Goal: Task Accomplishment & Management: Complete application form

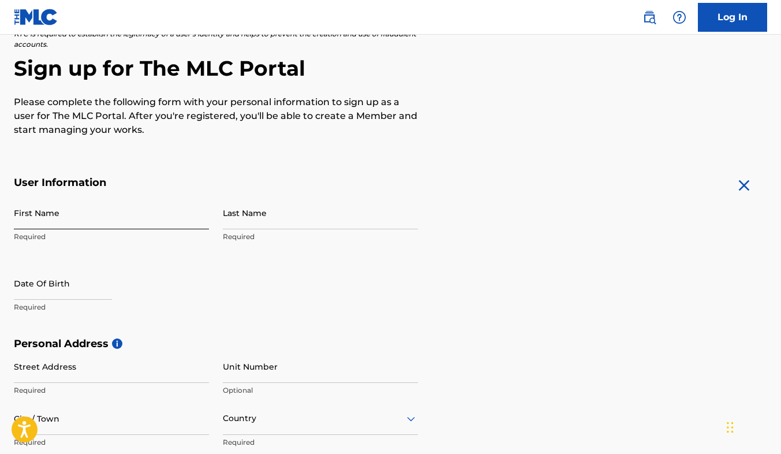
click at [67, 217] on input "First Name" at bounding box center [111, 212] width 195 height 33
type input "[PERSON_NAME]"
type input "Dais"
type input "[STREET_ADDRESS]"
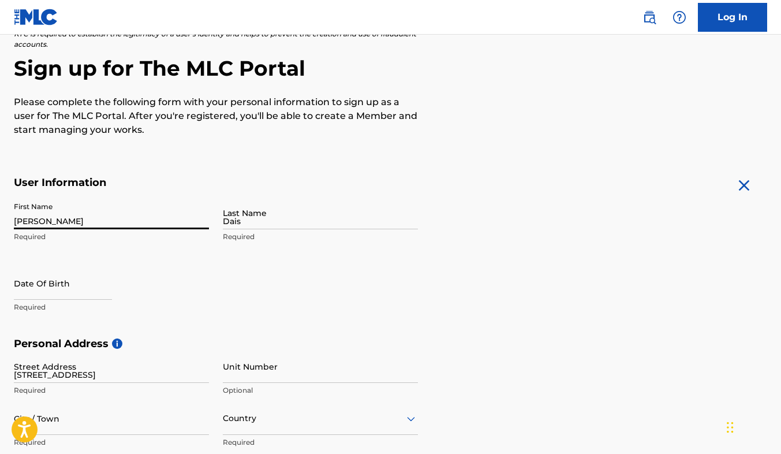
type input "columbia"
type input "20229"
type input "803"
type input "8460019"
type input "[EMAIL_ADDRESS][DOMAIN_NAME]"
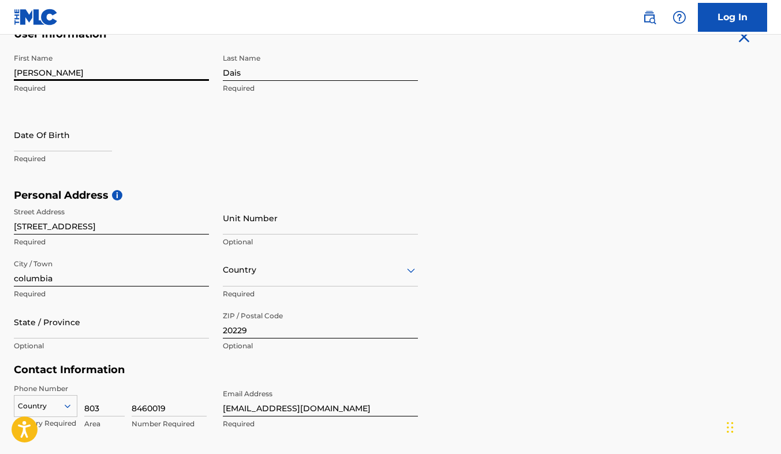
scroll to position [243, 0]
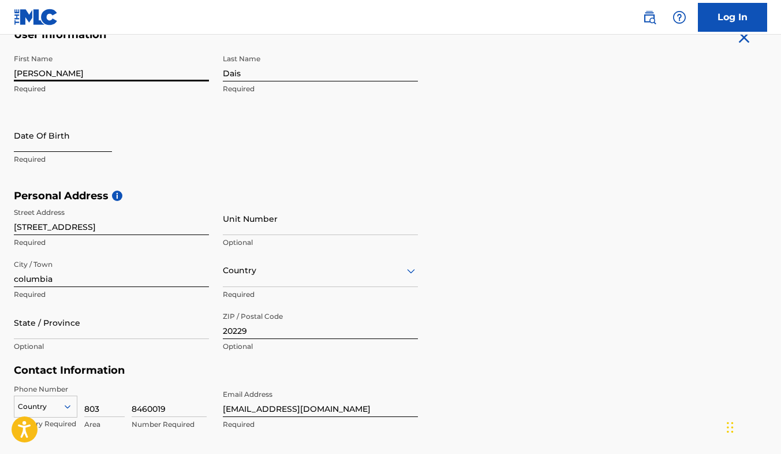
click at [29, 140] on input "text" at bounding box center [63, 135] width 98 height 33
select select "8"
select select "2025"
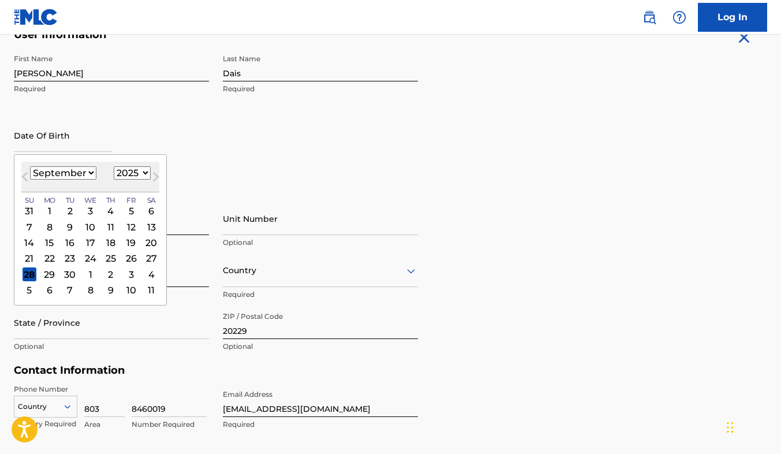
click at [72, 172] on select "January February March April May June July August September October November De…" at bounding box center [63, 172] width 66 height 13
select select "7"
click at [30, 166] on select "January February March April May June July August September October November De…" at bounding box center [63, 172] width 66 height 13
click at [123, 171] on select "1899 1900 1901 1902 1903 1904 1905 1906 1907 1908 1909 1910 1911 1912 1913 1914…" at bounding box center [132, 172] width 37 height 13
select select "2000"
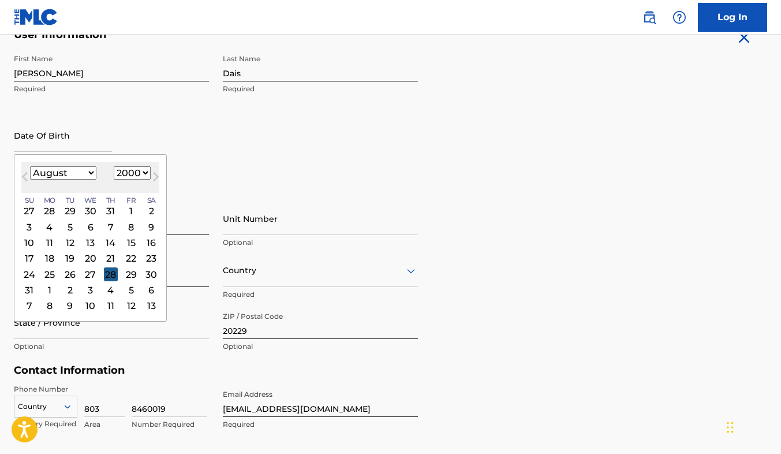
click at [114, 166] on select "1899 1900 1901 1902 1903 1904 1905 1906 1907 1908 1909 1910 1911 1912 1913 1914…" at bounding box center [132, 172] width 37 height 13
click at [111, 241] on div "17" at bounding box center [111, 243] width 14 height 14
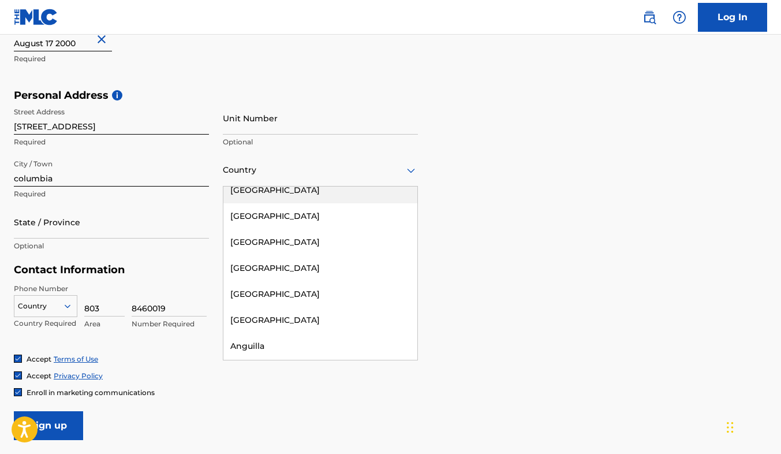
scroll to position [0, 0]
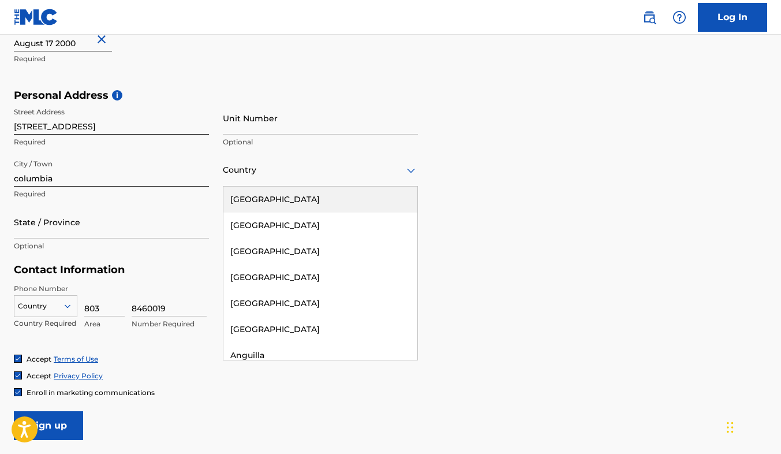
click at [250, 197] on div "[GEOGRAPHIC_DATA]" at bounding box center [320, 200] width 194 height 26
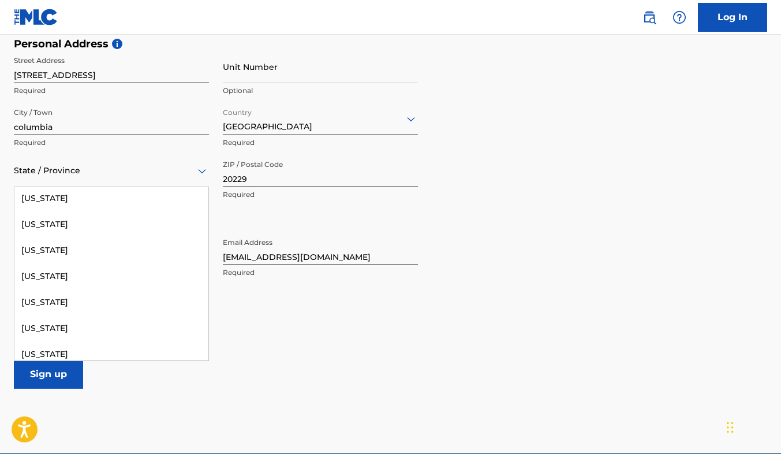
scroll to position [1132, 0]
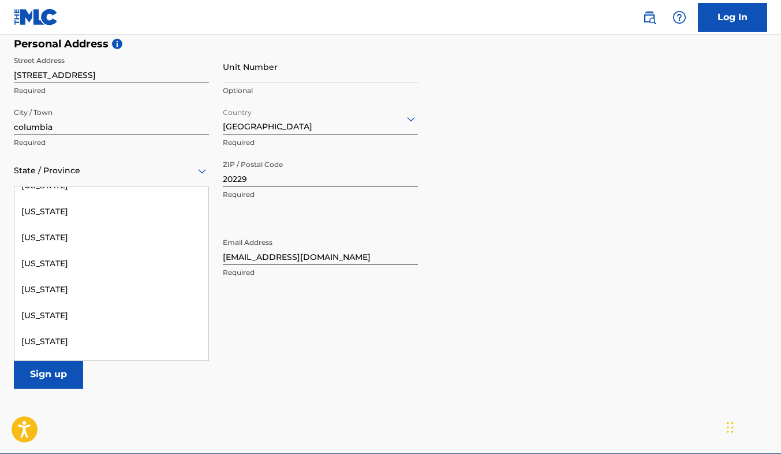
click at [37, 238] on div "[US_STATE]" at bounding box center [111, 238] width 194 height 26
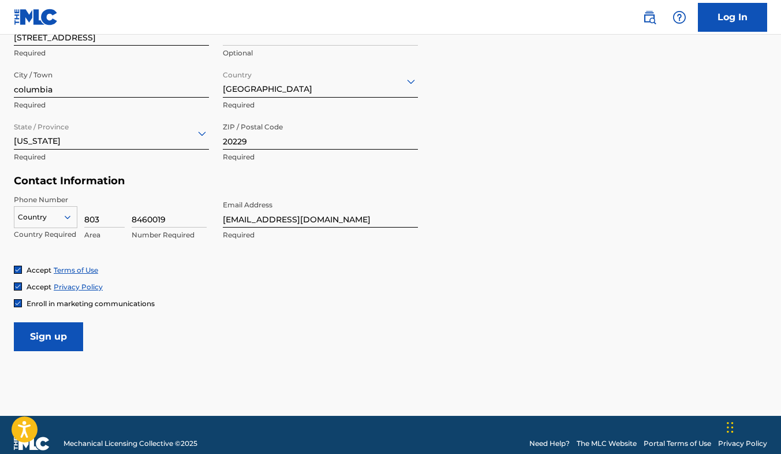
scroll to position [449, 0]
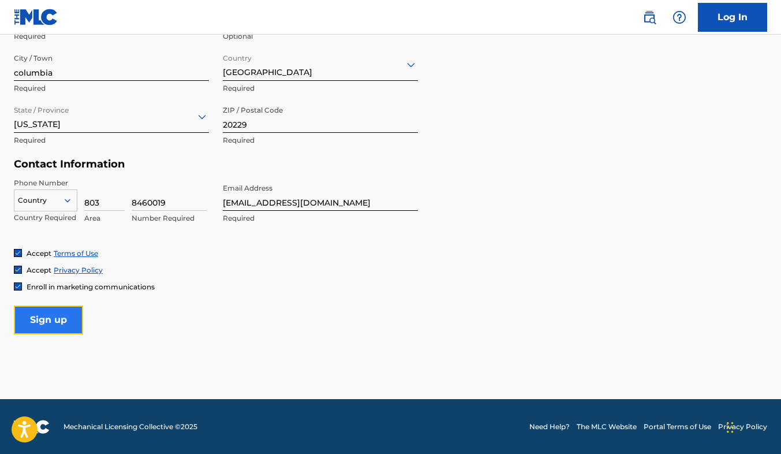
click at [39, 322] on input "Sign up" at bounding box center [48, 319] width 69 height 29
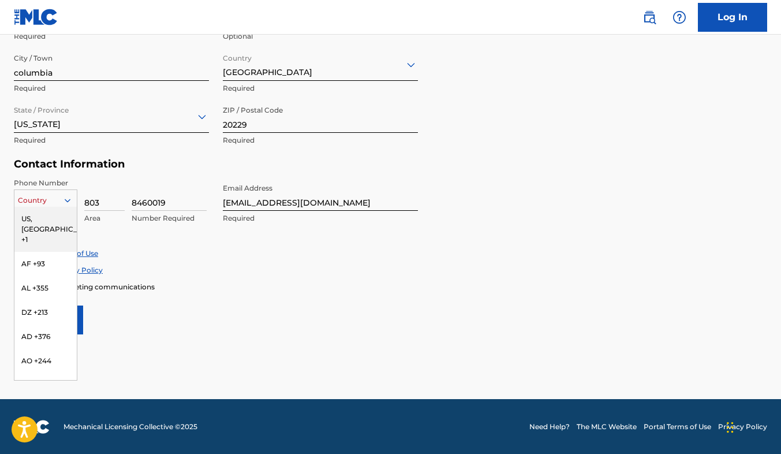
click at [33, 222] on div "US, [GEOGRAPHIC_DATA] +1" at bounding box center [45, 229] width 62 height 45
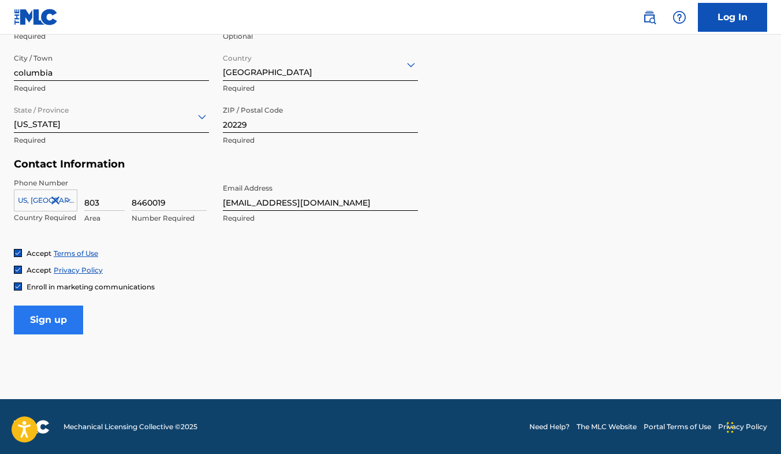
click at [42, 319] on input "Sign up" at bounding box center [48, 319] width 69 height 29
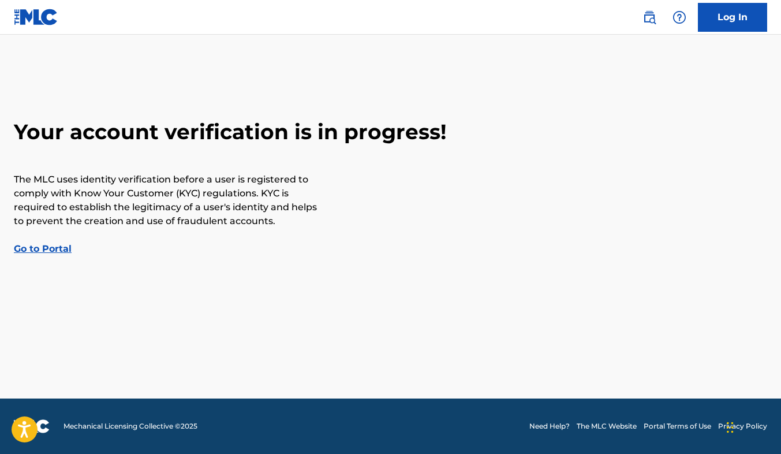
click at [49, 247] on link "Go to Portal" at bounding box center [43, 248] width 58 height 11
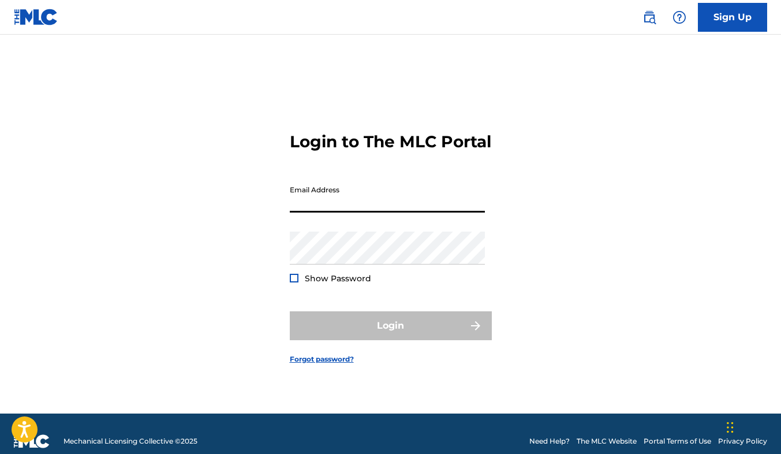
click at [314, 213] on input "Email Address" at bounding box center [387, 196] width 195 height 33
type input "[EMAIL_ADDRESS][DOMAIN_NAME]"
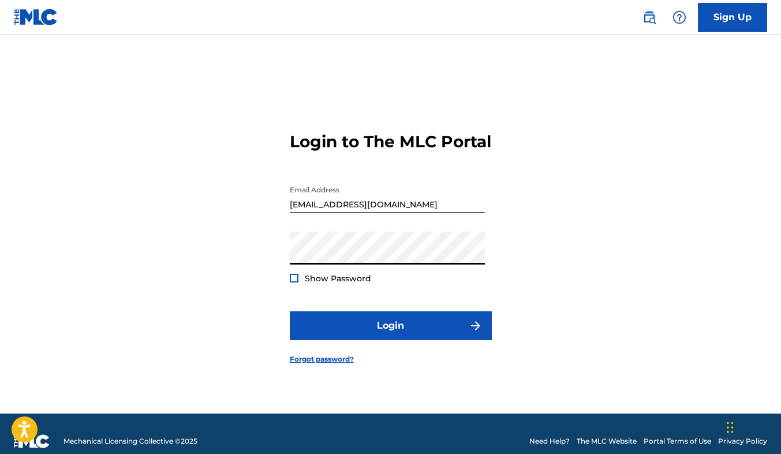
click at [298, 284] on div "Show Password" at bounding box center [330, 279] width 81 height 12
click at [294, 294] on form "Login to The MLC Portal Email Address [EMAIL_ADDRESS][DOMAIN_NAME] Password Sho…" at bounding box center [391, 239] width 202 height 350
click at [293, 282] on div at bounding box center [294, 278] width 9 height 9
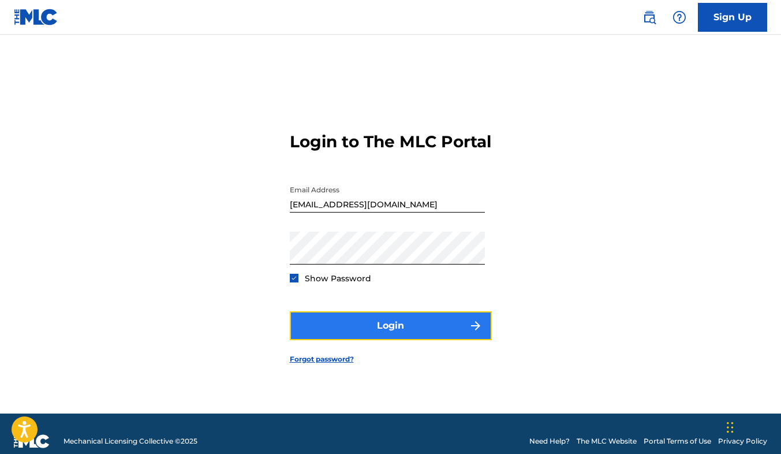
click at [314, 340] on button "Login" at bounding box center [391, 325] width 202 height 29
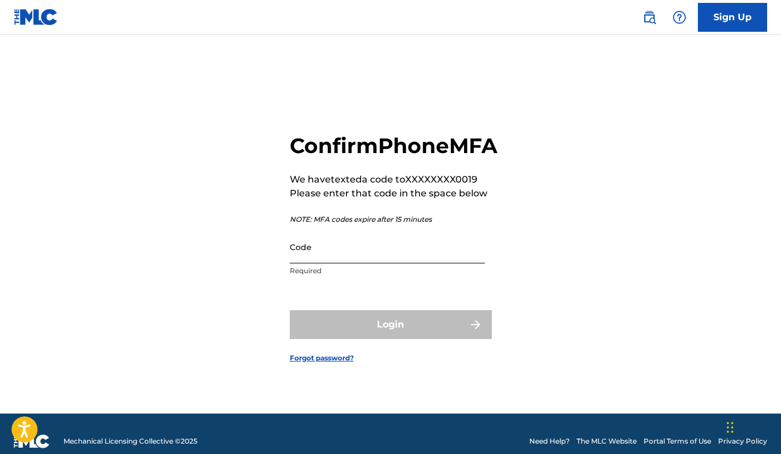
click at [318, 255] on input "Code" at bounding box center [387, 246] width 195 height 33
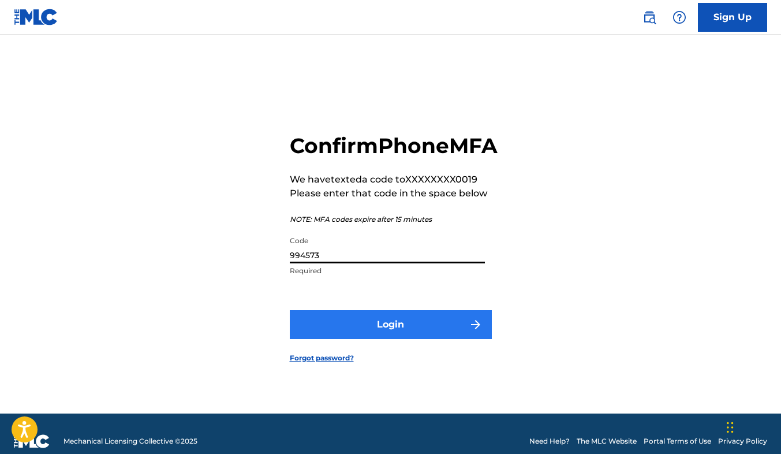
type input "994573"
click at [321, 339] on button "Login" at bounding box center [391, 324] width 202 height 29
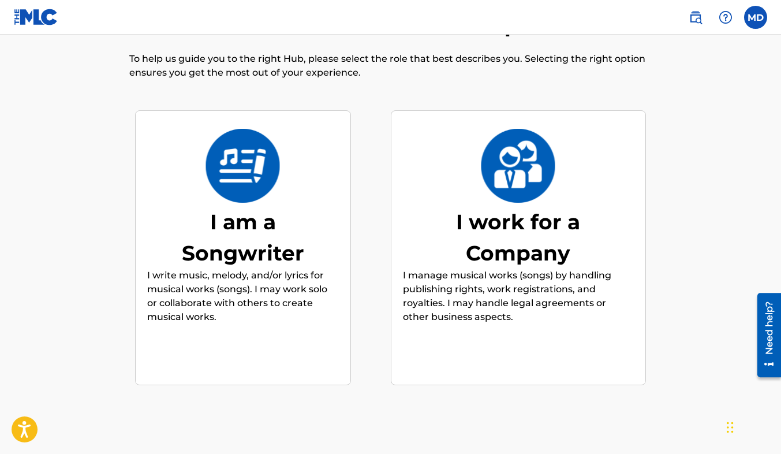
click at [243, 229] on div "I am a Songwriter" at bounding box center [242, 237] width 173 height 62
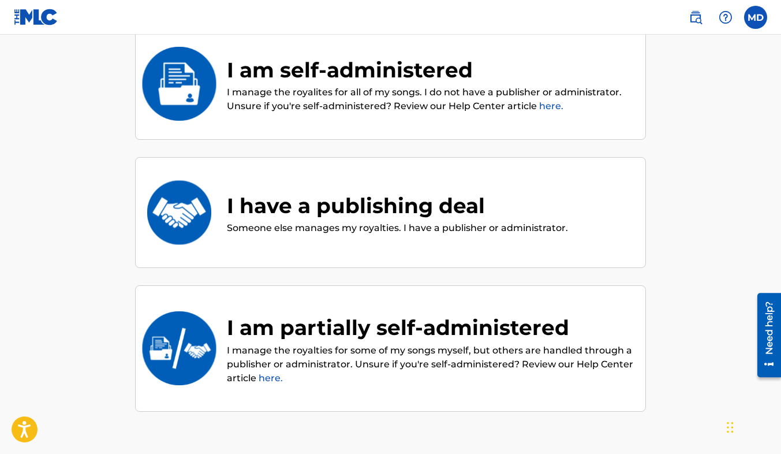
scroll to position [136, 0]
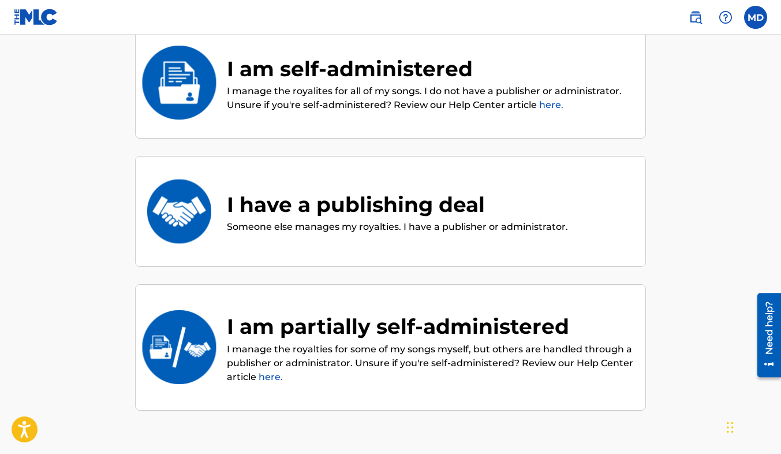
click at [161, 78] on img at bounding box center [179, 83] width 76 height 74
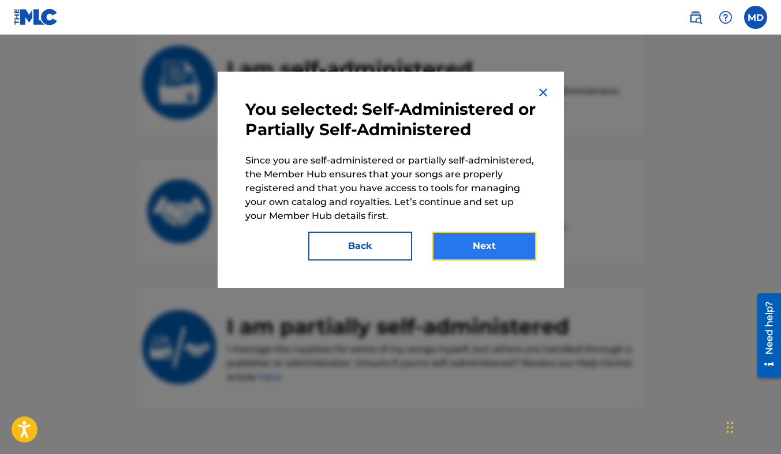
click at [506, 243] on button "Next" at bounding box center [485, 246] width 104 height 29
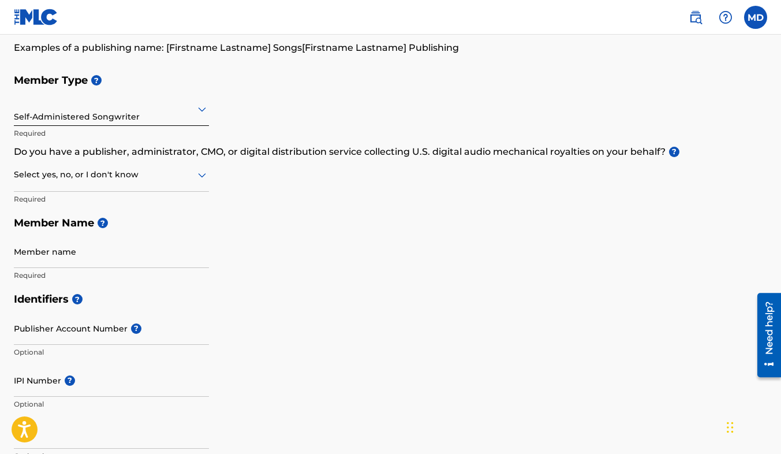
scroll to position [105, 0]
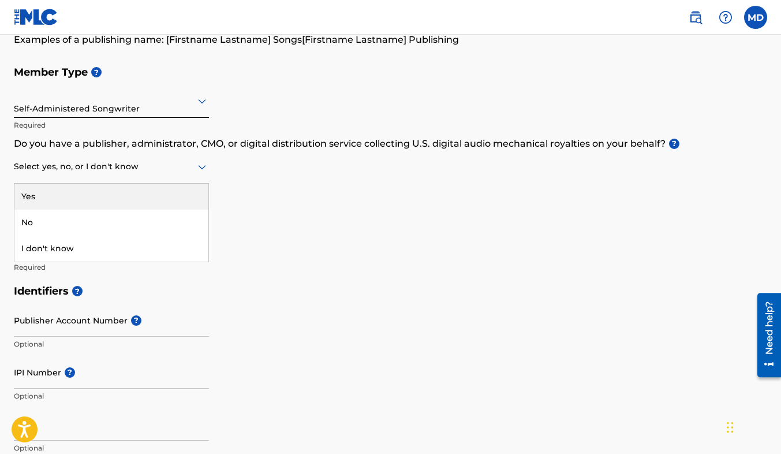
click at [90, 178] on div "Select yes, no, or I don't know" at bounding box center [111, 167] width 195 height 33
click at [82, 192] on div "Yes" at bounding box center [111, 197] width 194 height 26
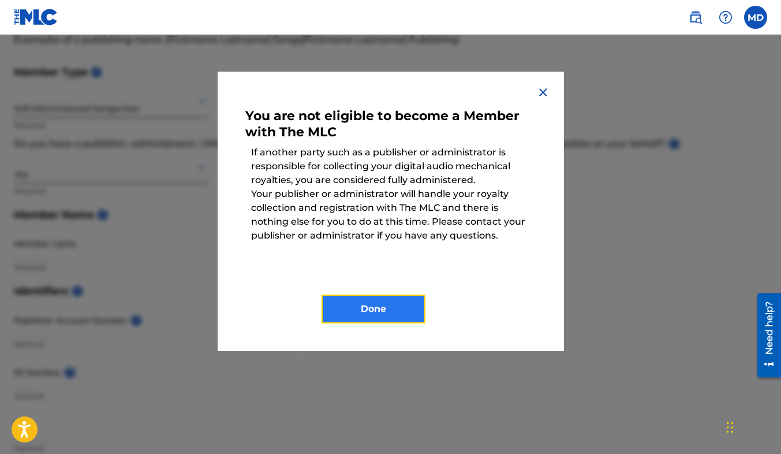
click at [394, 316] on button "Done" at bounding box center [374, 309] width 104 height 29
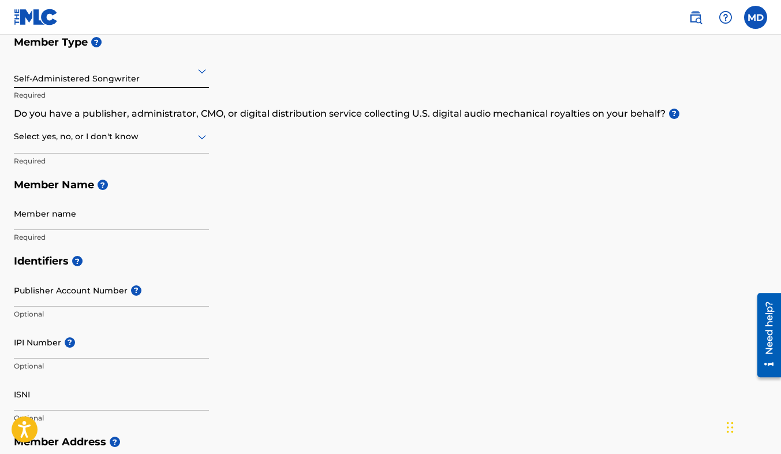
scroll to position [136, 0]
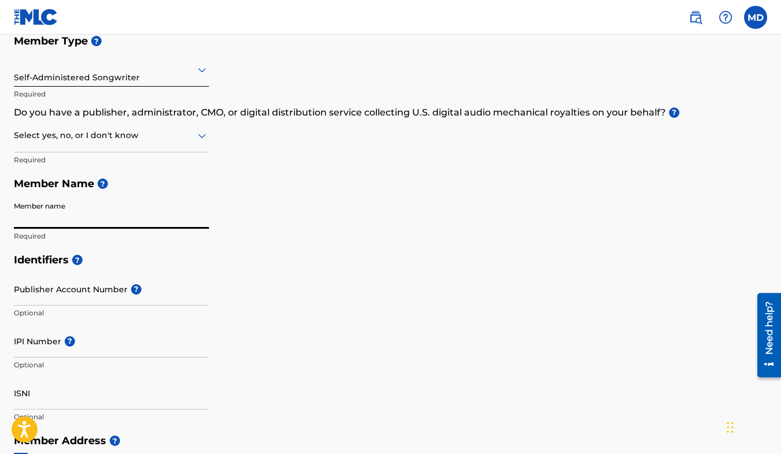
click at [70, 217] on input "Member name" at bounding box center [111, 212] width 195 height 33
click at [378, 159] on div "Member Type ? Self-Administered Songwriter Required Do you have a publisher, ad…" at bounding box center [391, 138] width 754 height 219
click at [70, 219] on input "Member name" at bounding box center [111, 212] width 195 height 33
click at [147, 143] on div "Select yes, no, or I don't know" at bounding box center [111, 136] width 195 height 33
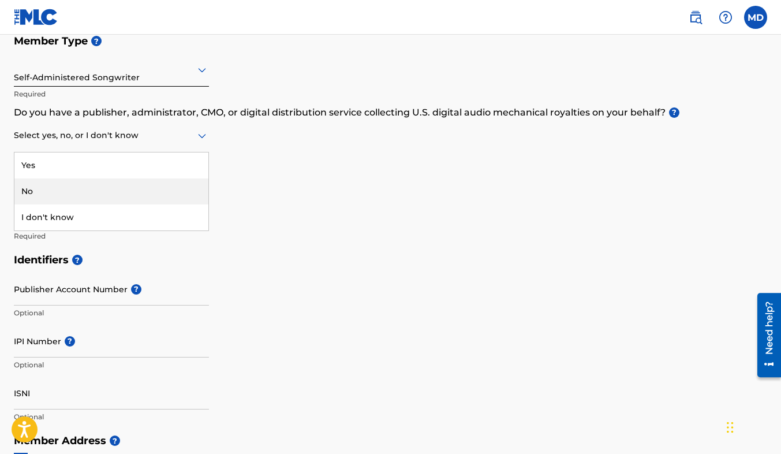
click at [96, 184] on div "No" at bounding box center [111, 191] width 194 height 26
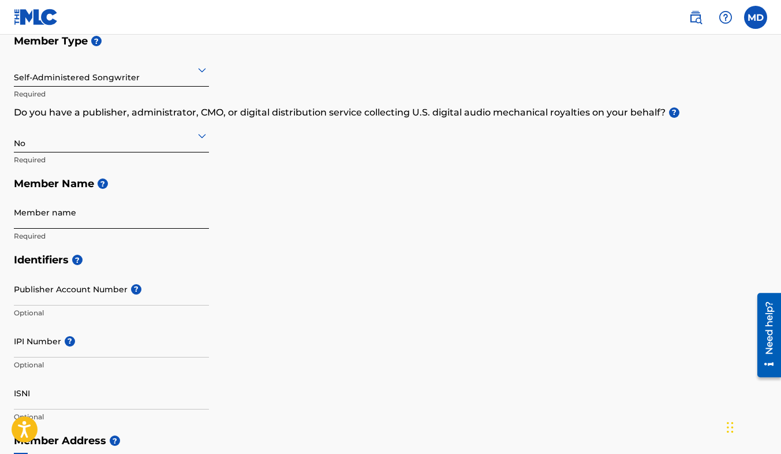
click at [74, 214] on input "Member name" at bounding box center [111, 212] width 195 height 33
click at [337, 199] on div "Member Type ? Self-Administered Songwriter Required Do you have a publisher, ad…" at bounding box center [391, 138] width 754 height 219
click at [38, 216] on input "Member name" at bounding box center [111, 212] width 195 height 33
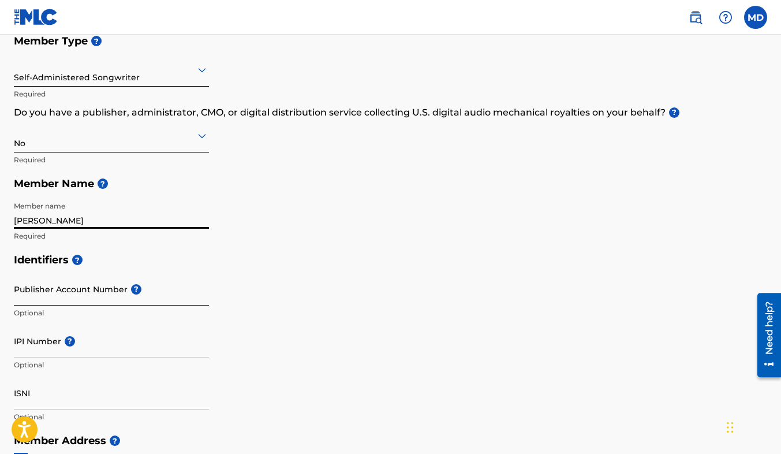
type input "[PERSON_NAME]"
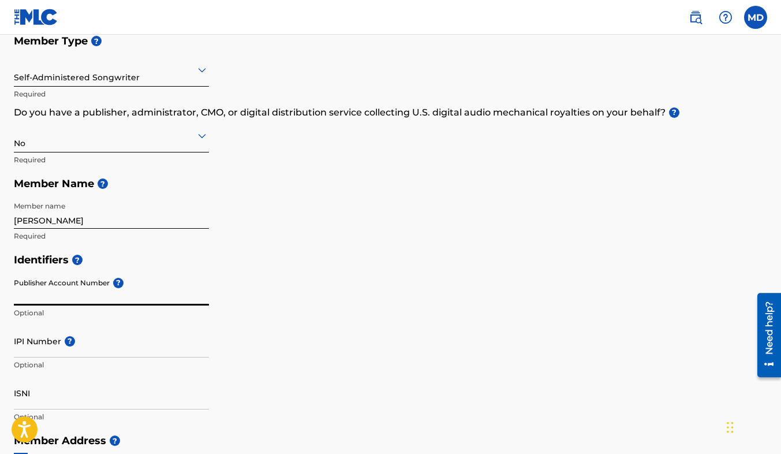
click at [66, 292] on input "Publisher Account Number ?" at bounding box center [111, 289] width 195 height 33
click at [27, 340] on input "IPI Number ?" at bounding box center [111, 341] width 195 height 33
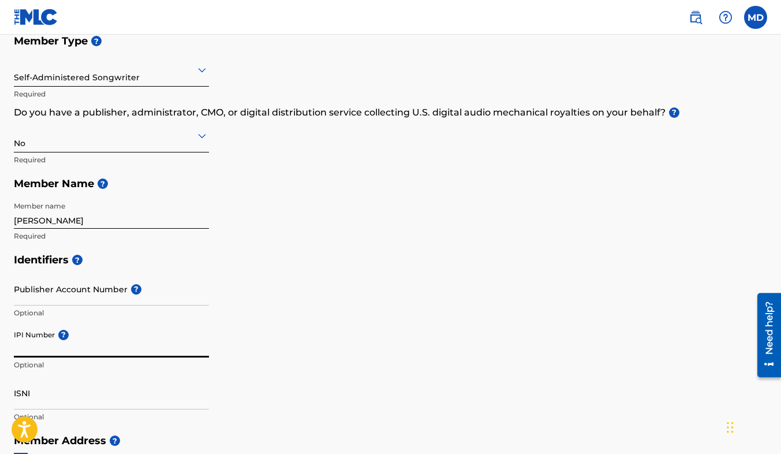
paste input "01150388863"
type input "01150388863"
click at [69, 223] on input "[PERSON_NAME]" at bounding box center [111, 212] width 195 height 33
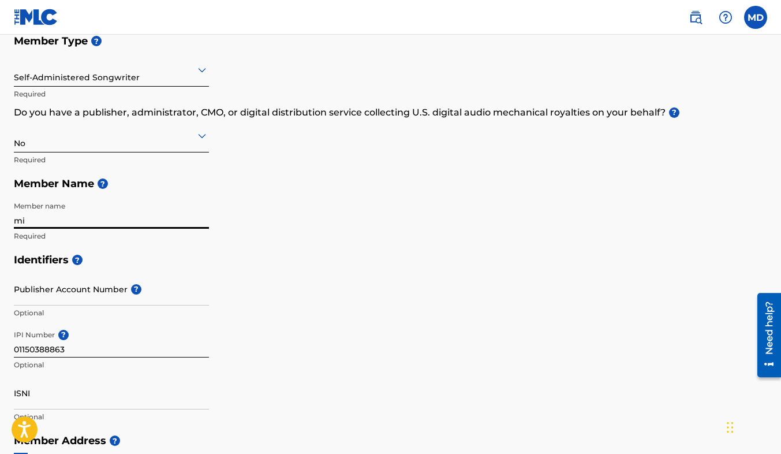
type input "m"
click at [36, 217] on input "Member name" at bounding box center [111, 212] width 195 height 33
type input "[PERSON_NAME] [PERSON_NAME]"
type input "[STREET_ADDRESS]"
type input "columbia"
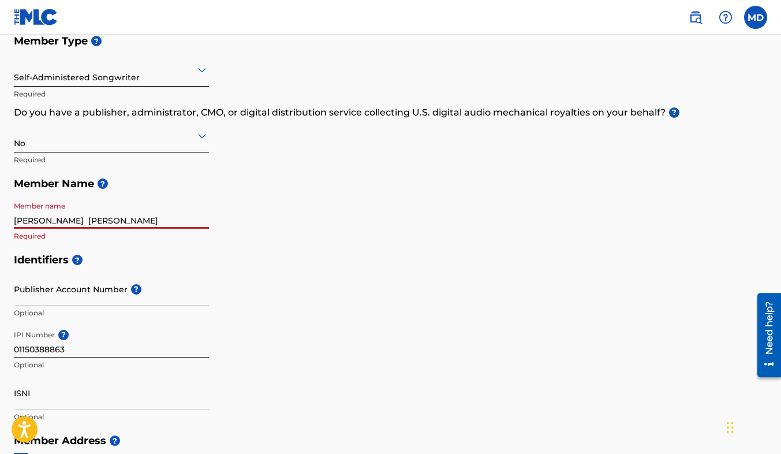
type input "[GEOGRAPHIC_DATA]"
type input "20229"
type input "1"
type input "803"
type input "8460019"
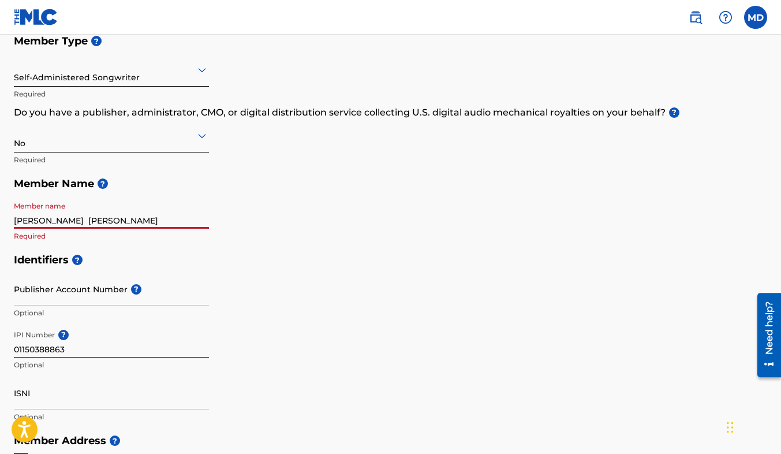
type input "[EMAIL_ADDRESS][DOMAIN_NAME]"
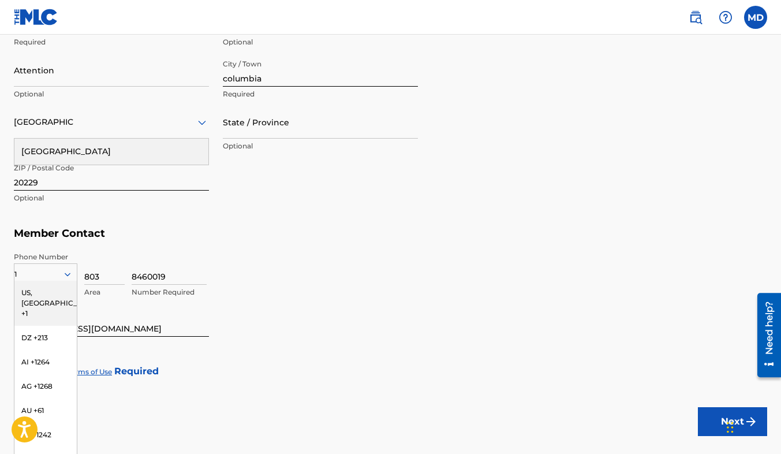
click at [399, 241] on h5 "Member Contact" at bounding box center [391, 233] width 754 height 25
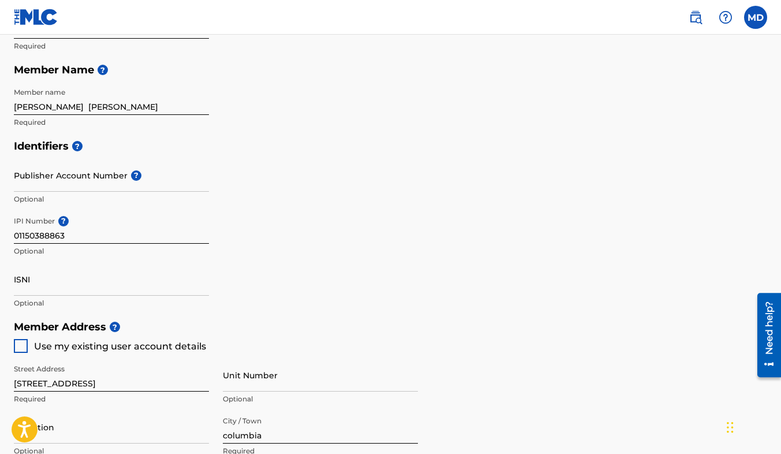
scroll to position [249, 0]
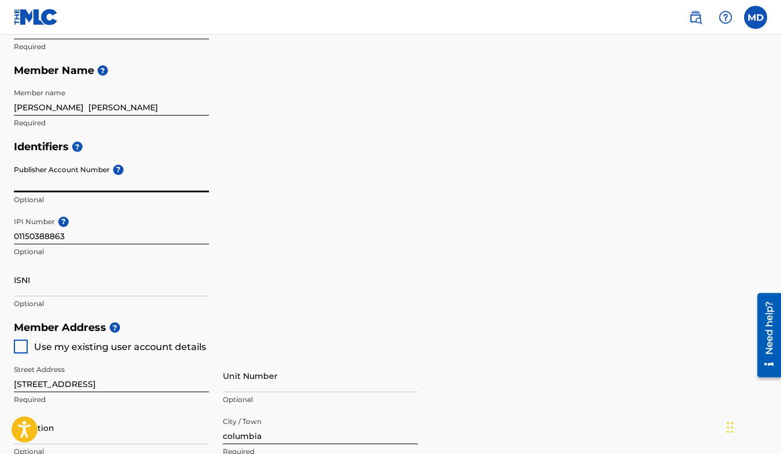
click at [78, 173] on input "Publisher Account Number ?" at bounding box center [111, 175] width 195 height 33
paste input "551065260"
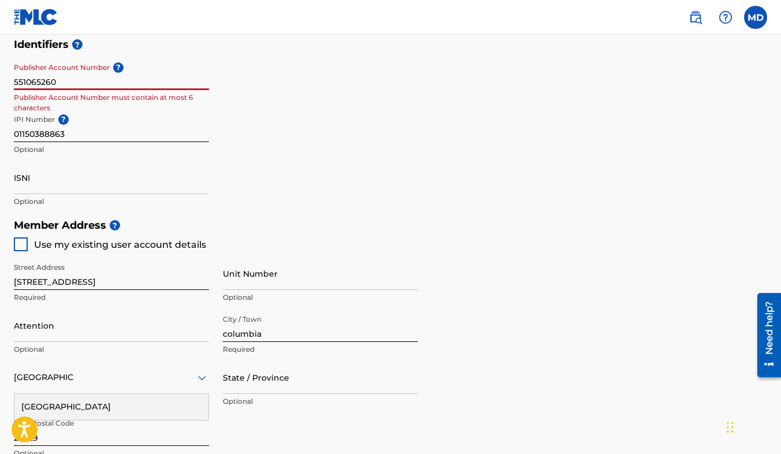
scroll to position [355, 0]
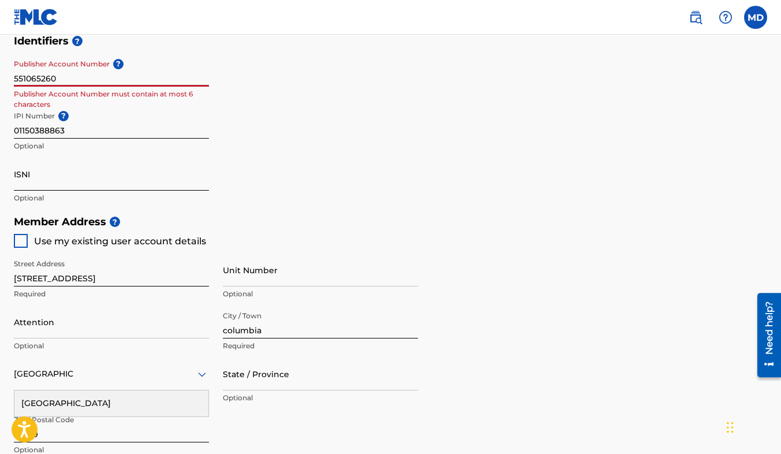
click at [50, 180] on input "ISNI" at bounding box center [111, 174] width 195 height 33
click at [81, 72] on input "551065260" at bounding box center [111, 70] width 195 height 33
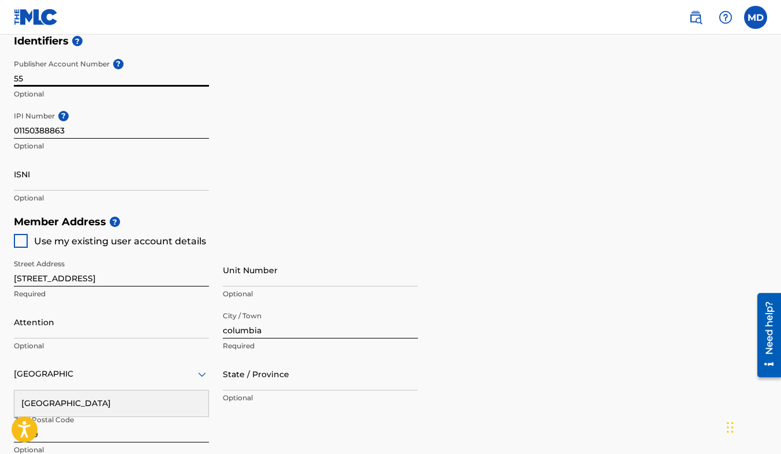
type input "5"
paste input "65260"
click at [255, 124] on div "Identifiers ? Publisher Account Number ? 65260 Optional IPI Number ? 0115038886…" at bounding box center [391, 119] width 754 height 181
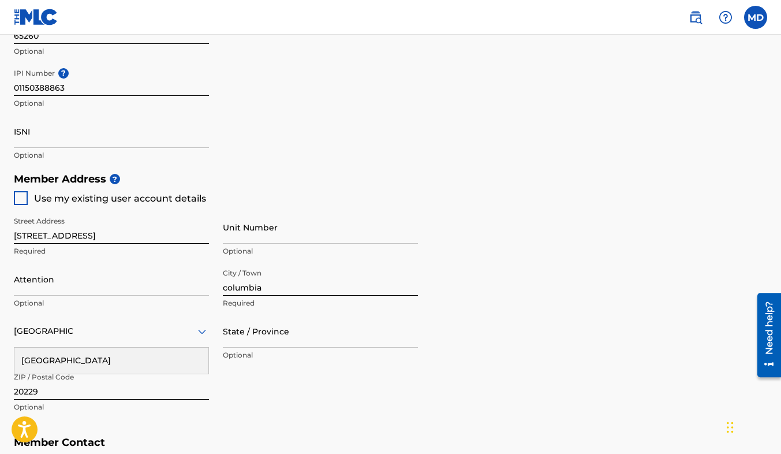
scroll to position [420, 0]
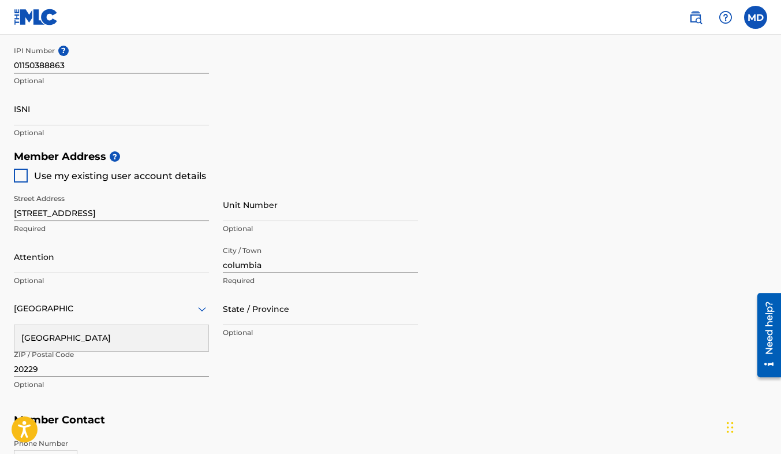
click at [20, 169] on div at bounding box center [21, 176] width 14 height 14
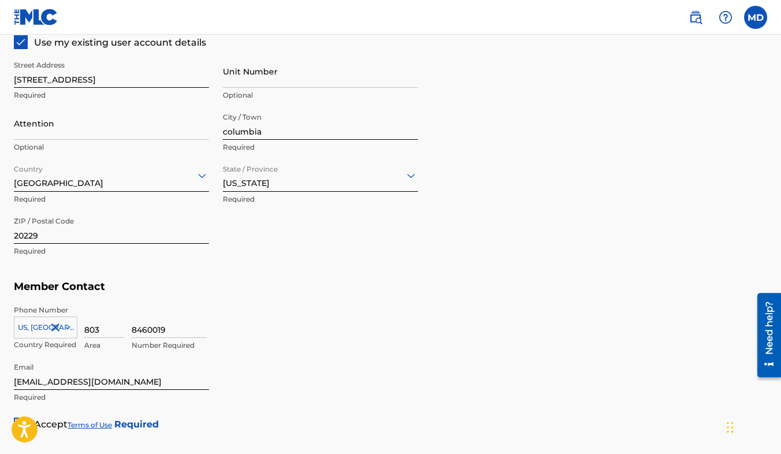
scroll to position [668, 0]
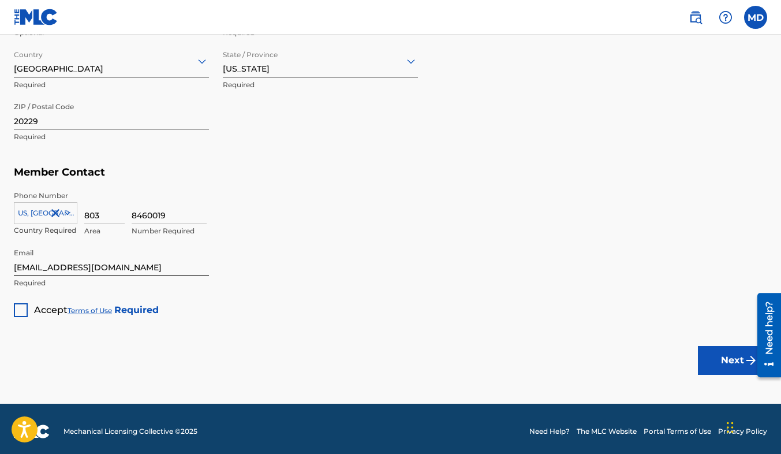
click at [17, 315] on div at bounding box center [21, 310] width 14 height 14
click at [732, 355] on button "Next" at bounding box center [732, 360] width 69 height 29
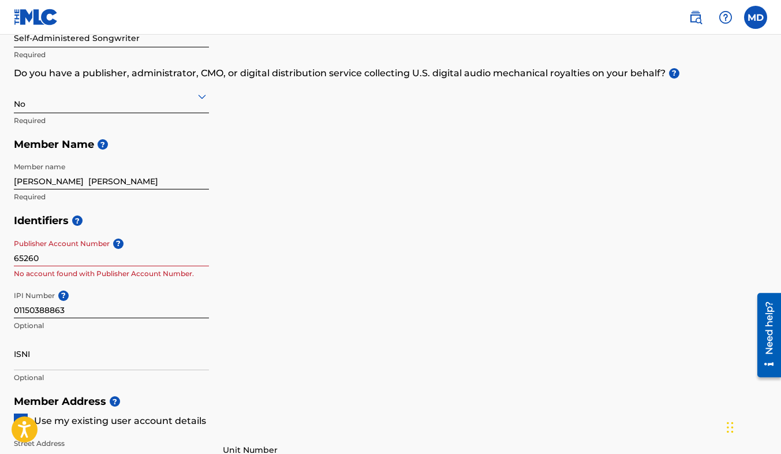
scroll to position [186, 0]
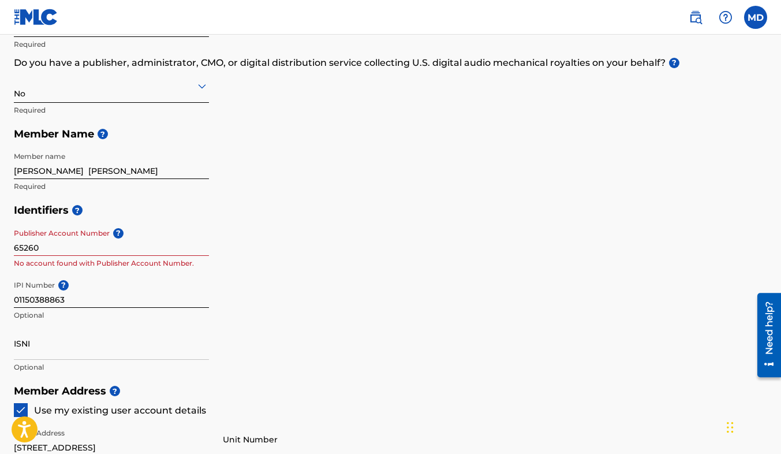
click at [103, 247] on input "65260" at bounding box center [111, 239] width 195 height 33
type input "6"
paste input "55106"
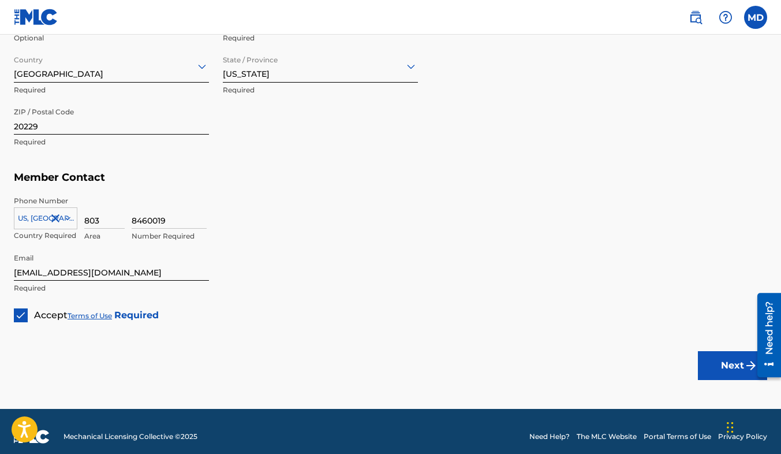
scroll to position [673, 0]
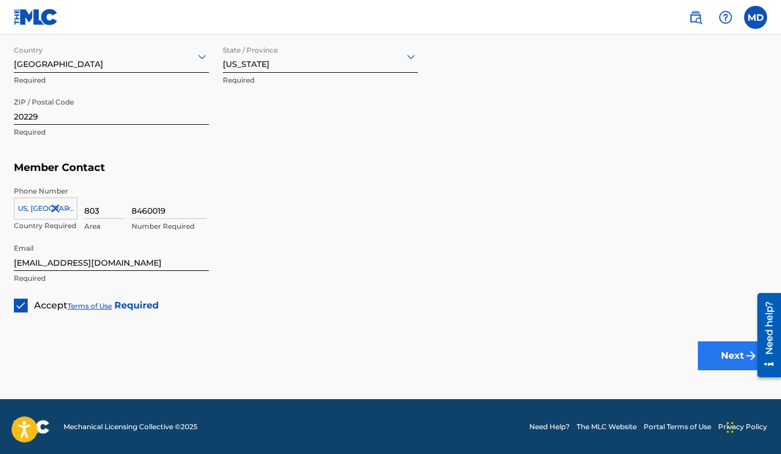
type input "55106"
click at [717, 360] on button "Next" at bounding box center [732, 355] width 69 height 29
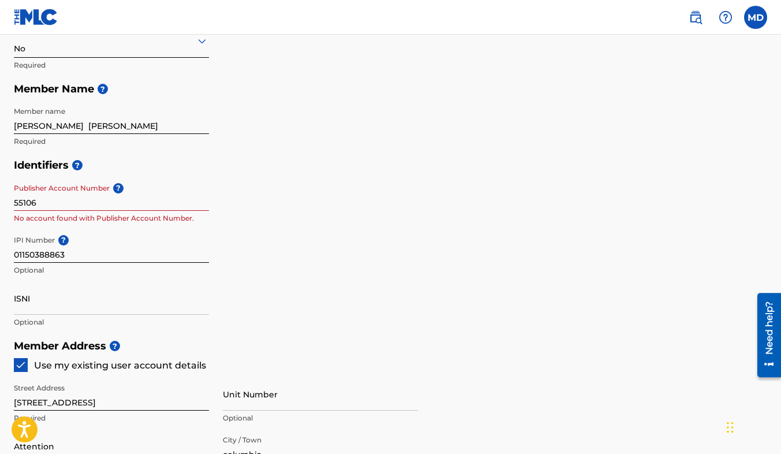
scroll to position [233, 0]
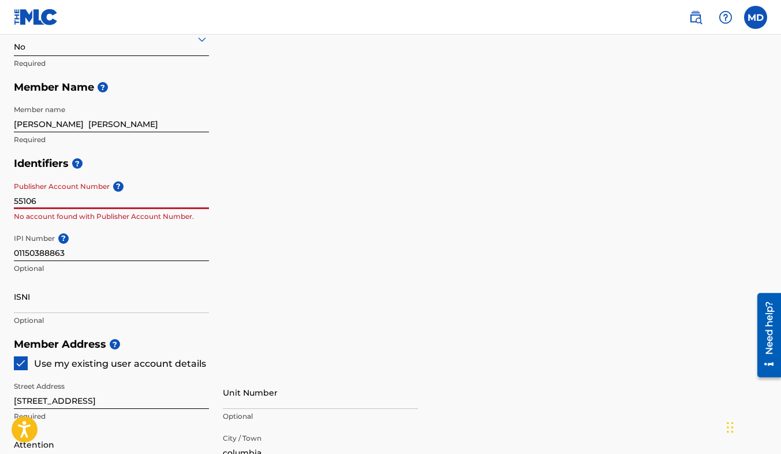
click at [38, 195] on input "55106" at bounding box center [111, 192] width 195 height 33
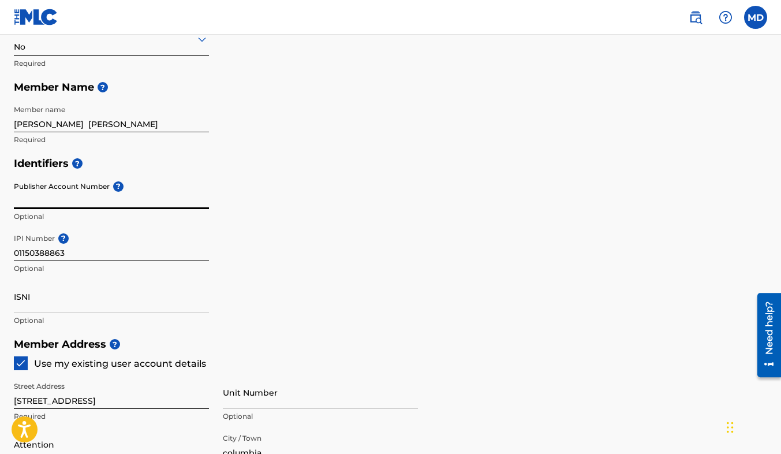
paste input "551065260"
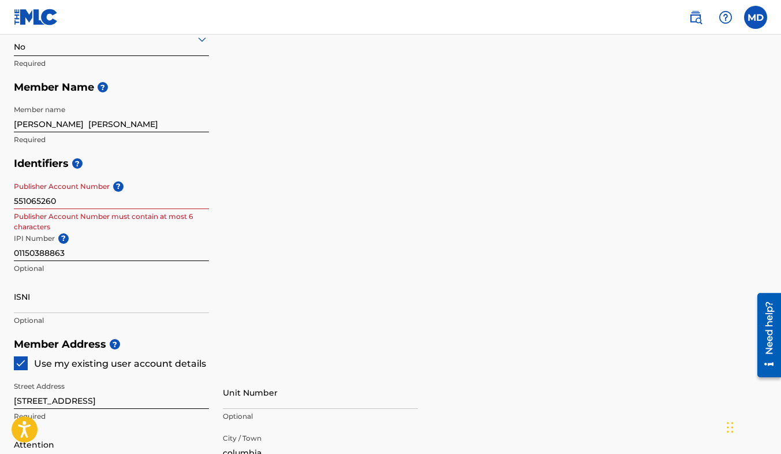
click at [344, 235] on div "Identifiers ? Publisher Account Number ? 551065260 Publisher Account Number mus…" at bounding box center [391, 241] width 754 height 181
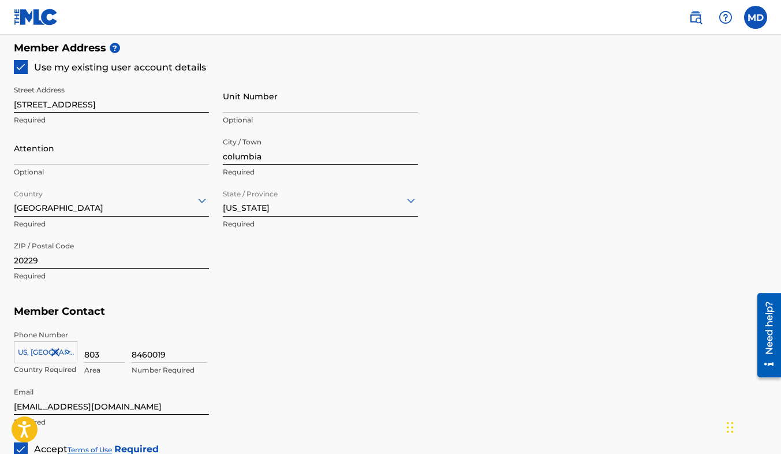
scroll to position [673, 0]
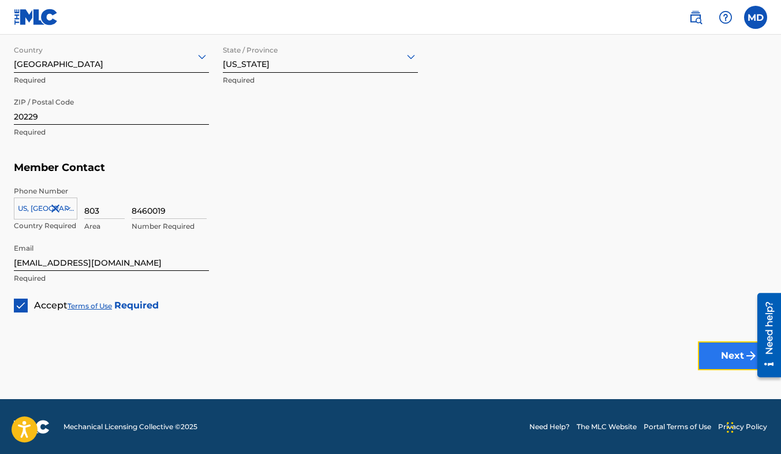
click at [712, 360] on button "Next" at bounding box center [732, 355] width 69 height 29
click at [711, 357] on button "Next" at bounding box center [732, 355] width 69 height 29
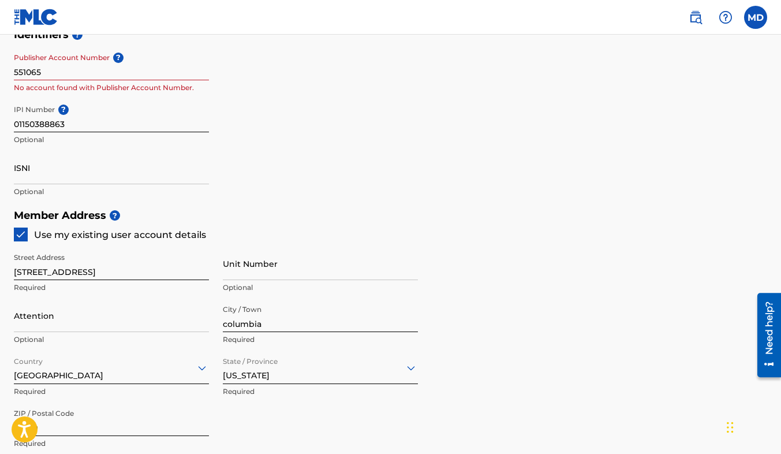
scroll to position [297, 0]
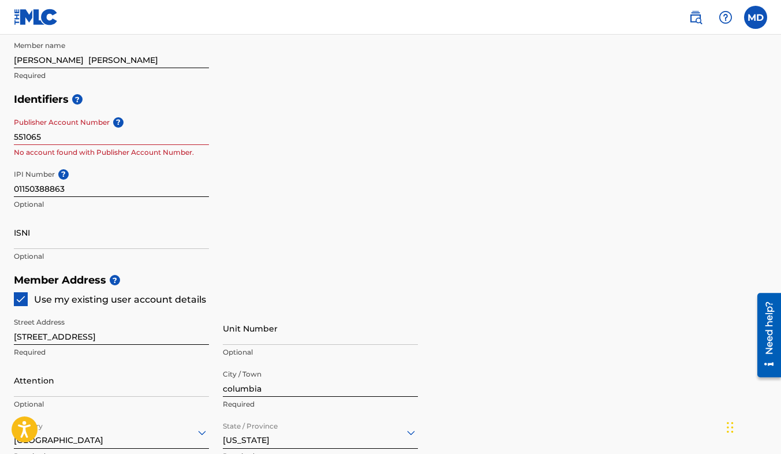
click at [98, 142] on input "551065" at bounding box center [111, 128] width 195 height 33
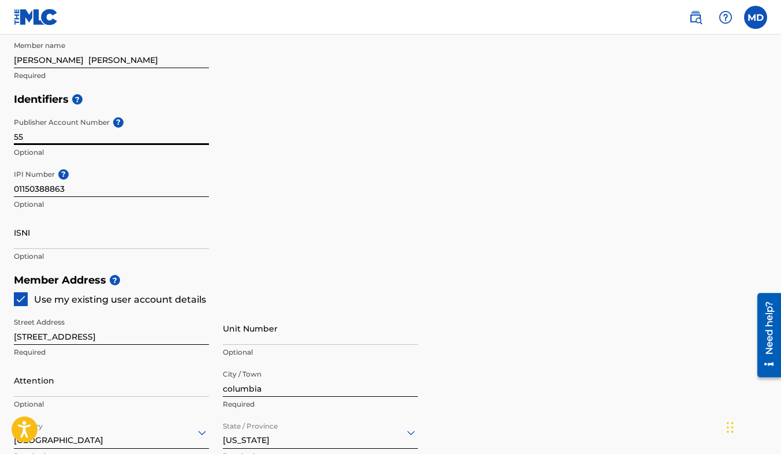
type input "5"
click at [289, 150] on div "Identifiers ? Publisher Account Number ? Optional IPI Number ? 01150388863 Opti…" at bounding box center [391, 177] width 754 height 181
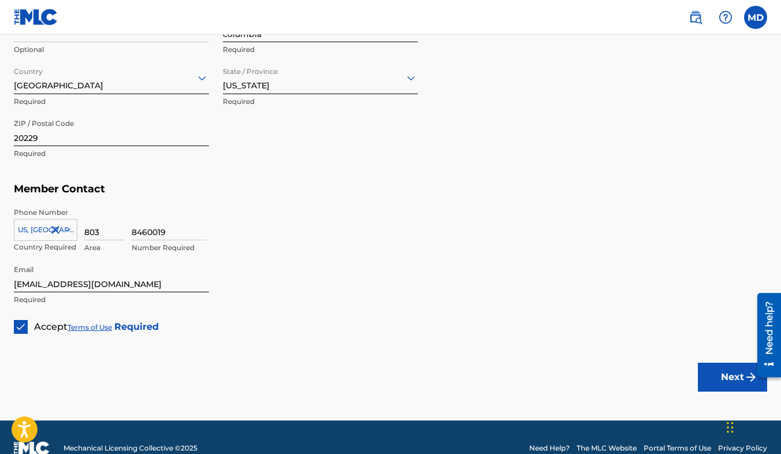
scroll to position [673, 0]
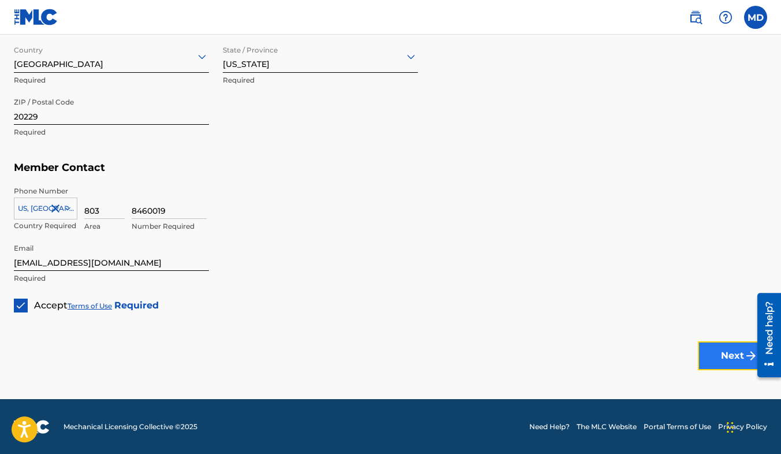
click at [715, 347] on button "Next" at bounding box center [732, 355] width 69 height 29
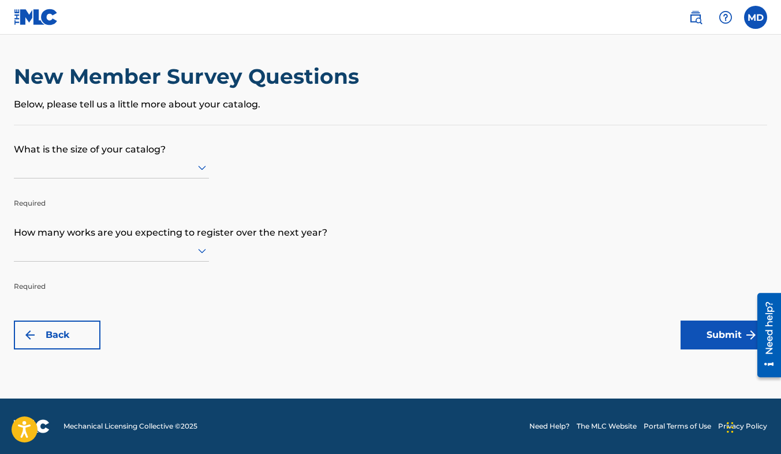
click at [69, 163] on div at bounding box center [111, 167] width 195 height 14
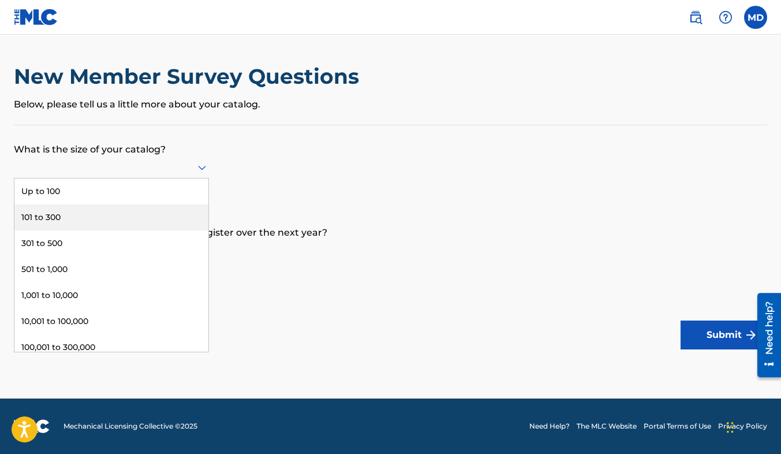
click at [66, 216] on div "101 to 300" at bounding box center [111, 217] width 194 height 26
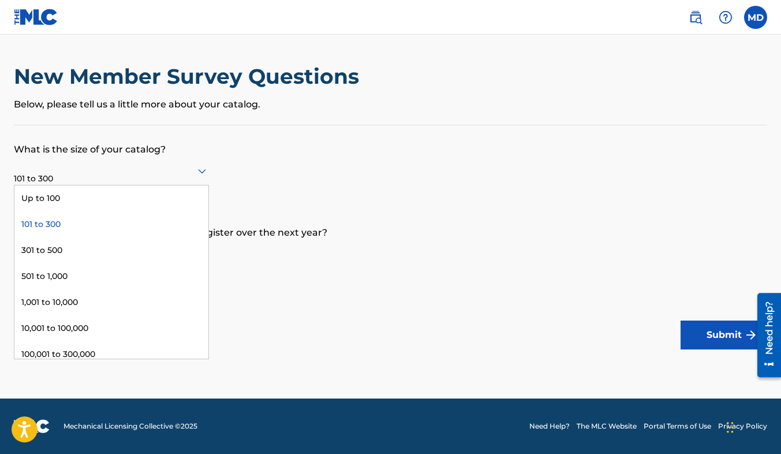
click at [121, 171] on div at bounding box center [111, 170] width 195 height 14
click at [70, 258] on div "301 to 500" at bounding box center [111, 250] width 194 height 26
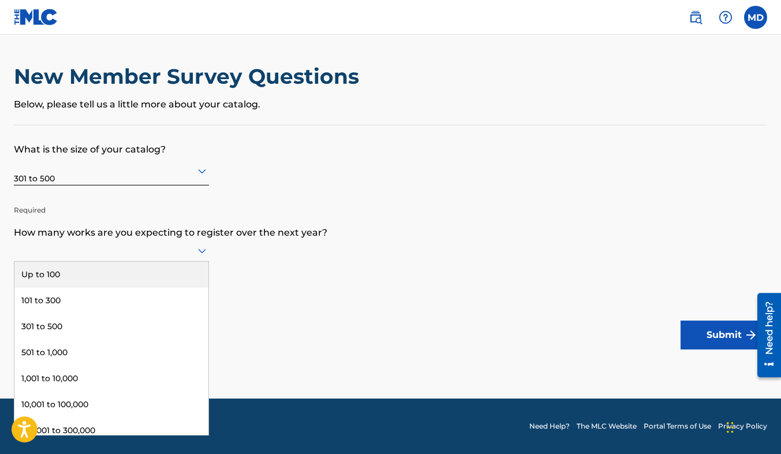
click at [95, 241] on div at bounding box center [111, 251] width 195 height 22
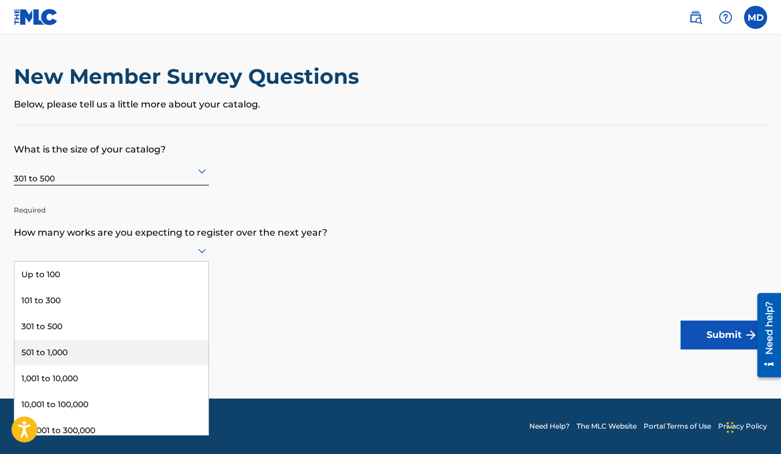
click at [84, 346] on div "501 to 1,000" at bounding box center [111, 353] width 194 height 26
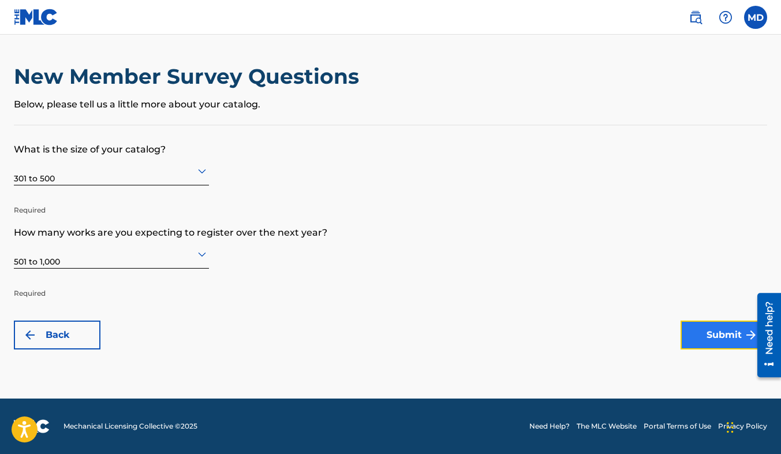
click at [708, 328] on button "Submit" at bounding box center [724, 334] width 87 height 29
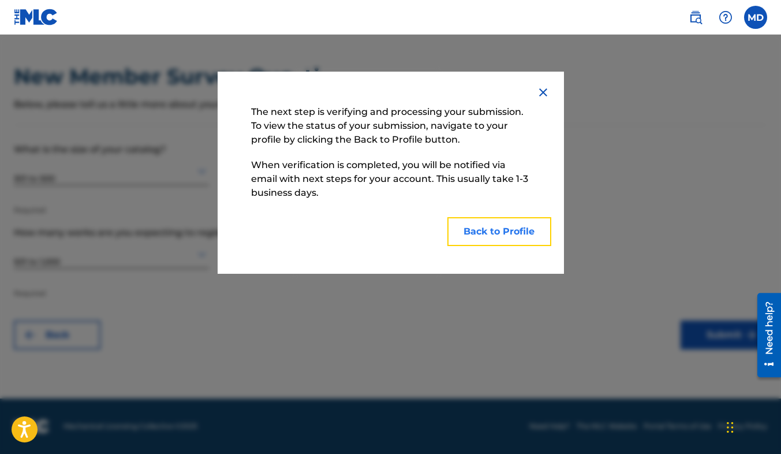
click at [482, 234] on button "Back to Profile" at bounding box center [500, 231] width 104 height 29
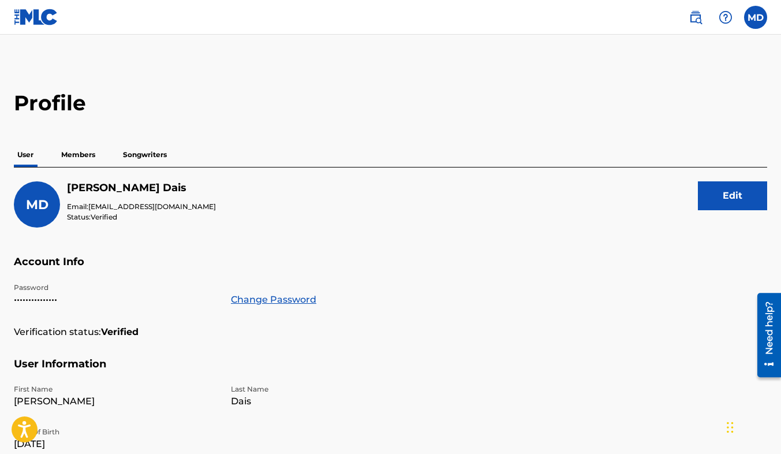
click at [84, 155] on p "Members" at bounding box center [78, 155] width 41 height 24
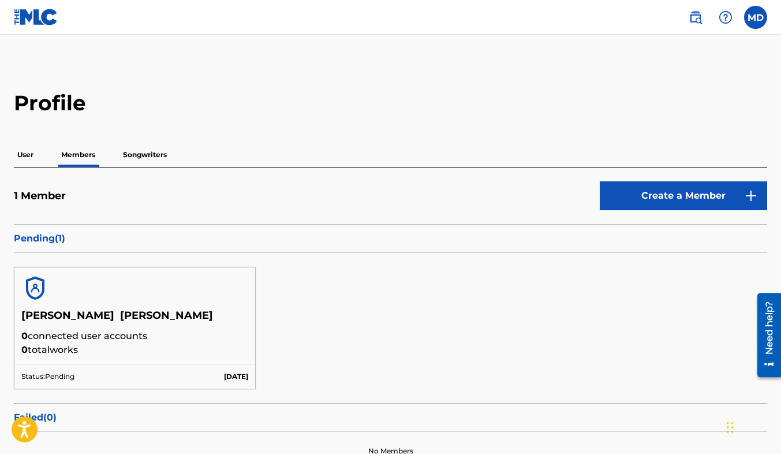
click at [140, 154] on p "Songwriters" at bounding box center [145, 155] width 51 height 24
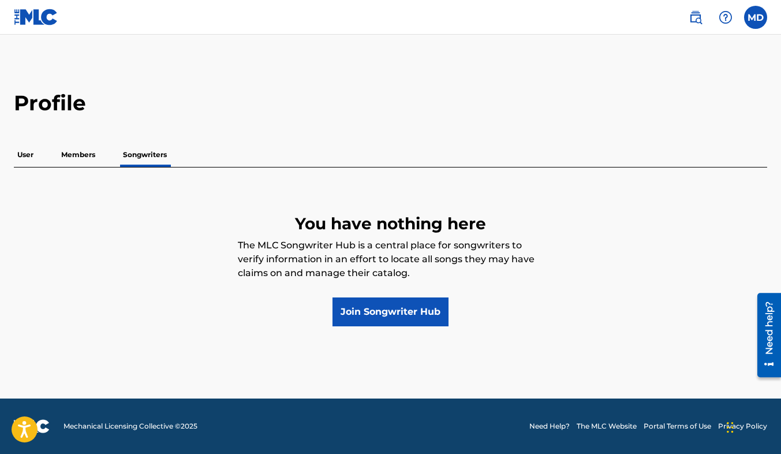
click at [97, 152] on p "Members" at bounding box center [78, 155] width 41 height 24
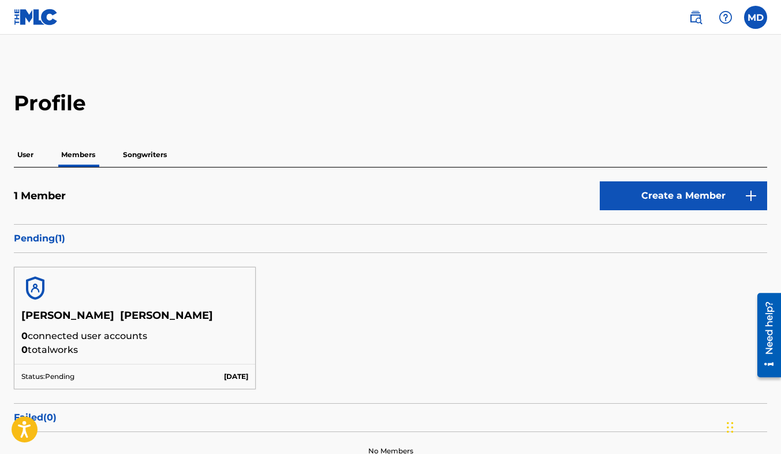
click at [28, 158] on p "User" at bounding box center [25, 155] width 23 height 24
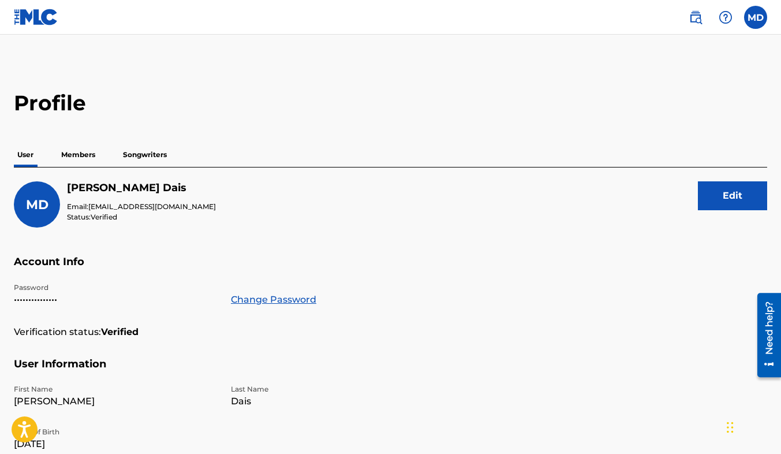
click at [81, 155] on p "Members" at bounding box center [78, 155] width 41 height 24
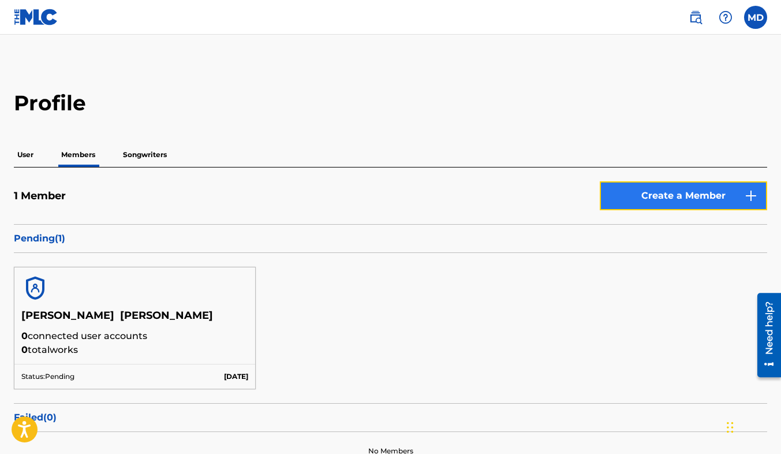
drag, startPoint x: 632, startPoint y: 192, endPoint x: 609, endPoint y: 189, distance: 23.3
click at [609, 189] on link "Create a Member" at bounding box center [683, 195] width 167 height 29
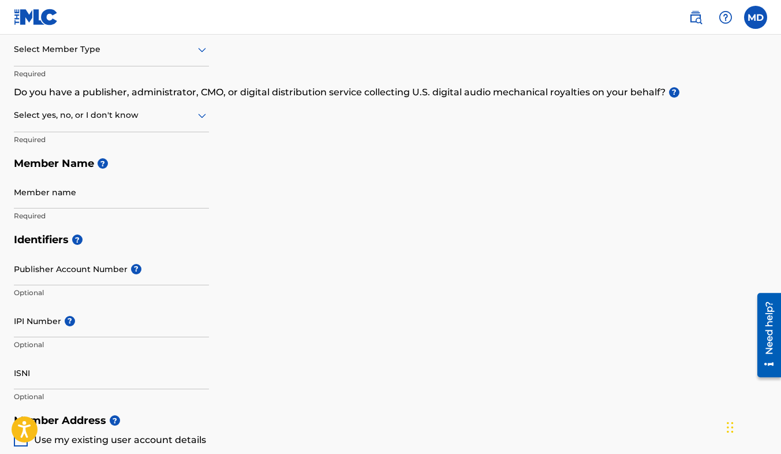
scroll to position [165, 0]
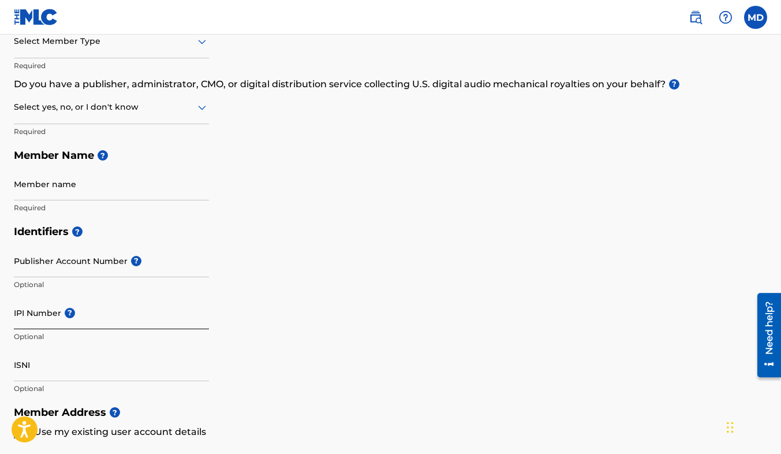
click at [37, 315] on input "IPI Number ?" at bounding box center [111, 312] width 195 height 33
paste input "01150388863"
type input "01150388863"
click at [292, 267] on div "Identifiers ? Publisher Account Number ? Optional IPI Number ? 01150388863 Opti…" at bounding box center [391, 309] width 754 height 181
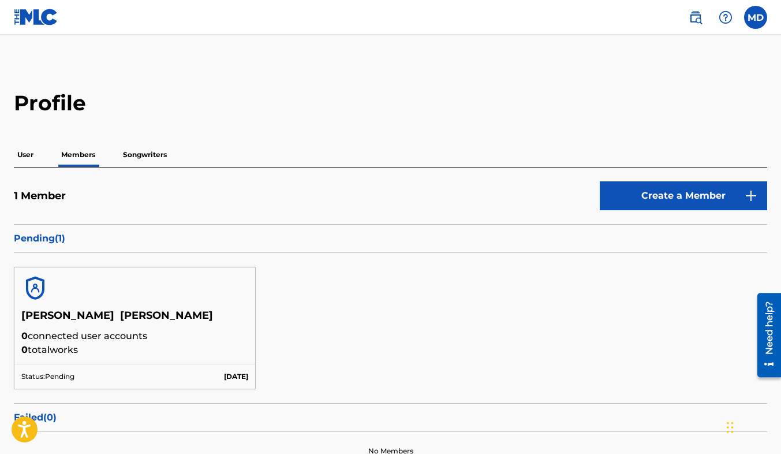
click at [34, 284] on img at bounding box center [35, 288] width 28 height 28
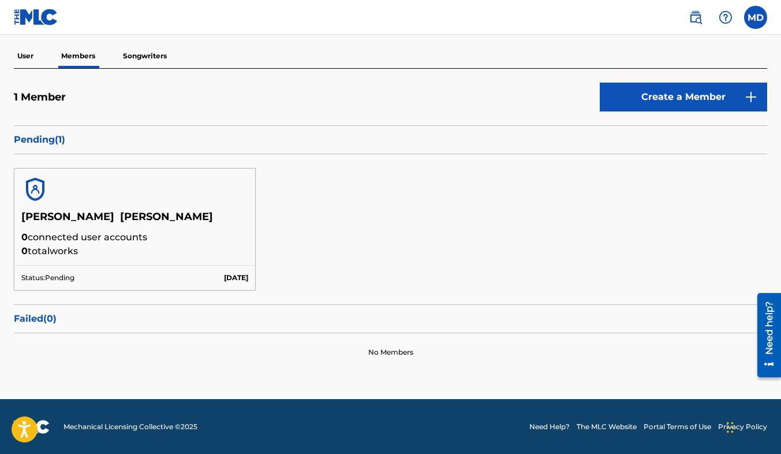
scroll to position [99, 0]
click at [761, 224] on div "[PERSON_NAME] [PERSON_NAME] 0 connected user accounts 0 total works Status: Pen…" at bounding box center [391, 229] width 754 height 150
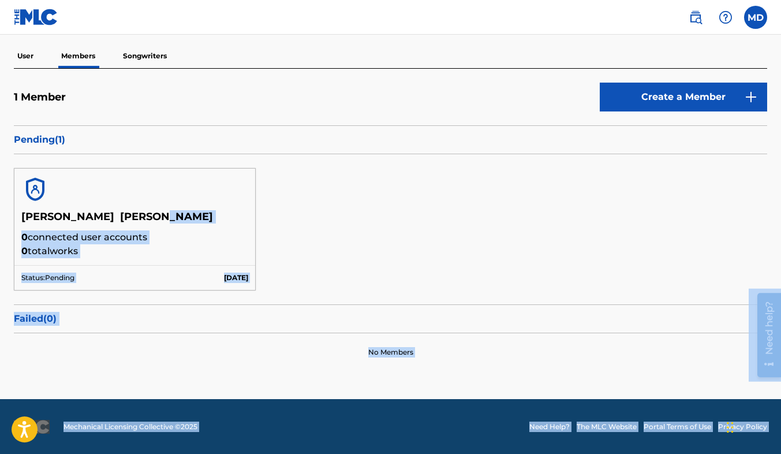
drag, startPoint x: 1510, startPoint y: 512, endPoint x: 770, endPoint y: 298, distance: 770.7
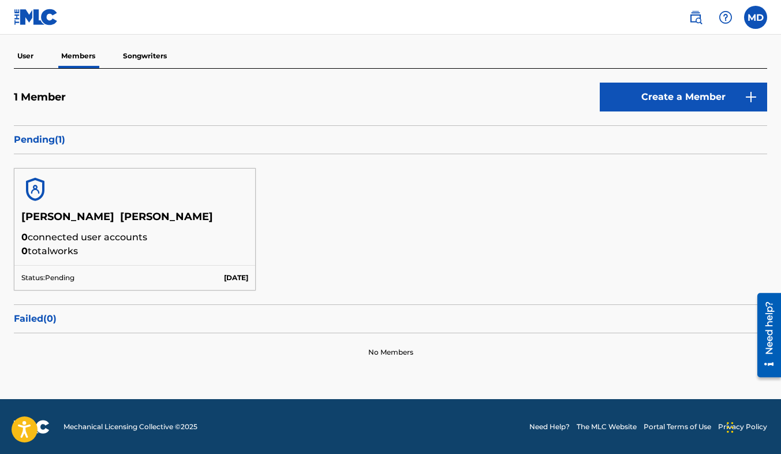
click at [663, 187] on div "[PERSON_NAME] [PERSON_NAME] 0 connected user accounts 0 total works Status: Pen…" at bounding box center [391, 229] width 754 height 150
click at [21, 49] on p "User" at bounding box center [25, 56] width 23 height 24
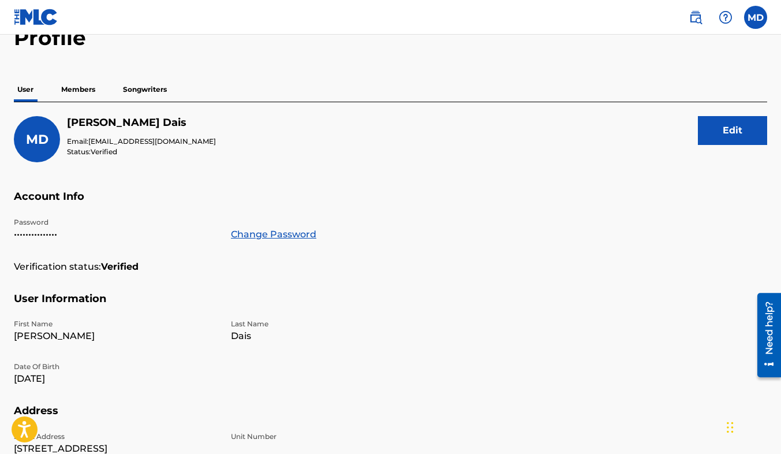
scroll to position [64, 0]
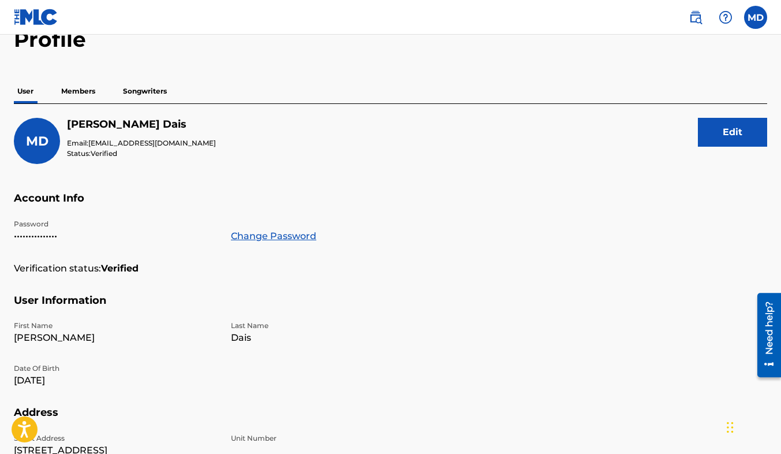
click at [76, 91] on p "Members" at bounding box center [78, 91] width 41 height 24
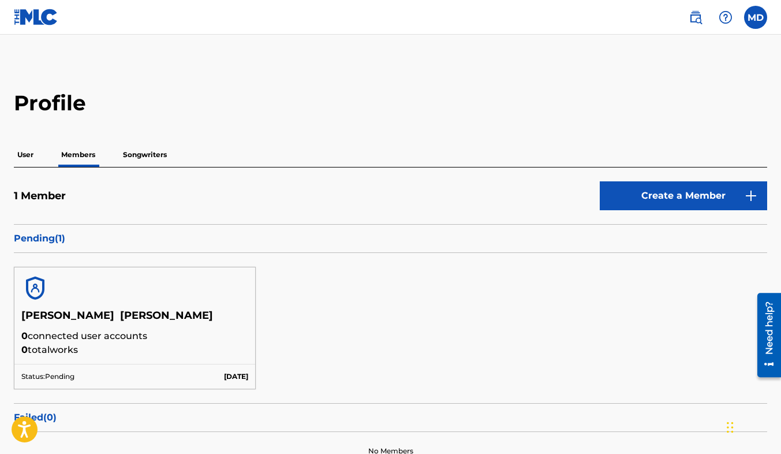
click at [59, 280] on div at bounding box center [134, 288] width 241 height 42
click at [31, 293] on img at bounding box center [35, 288] width 28 height 28
click at [34, 297] on img at bounding box center [35, 288] width 28 height 28
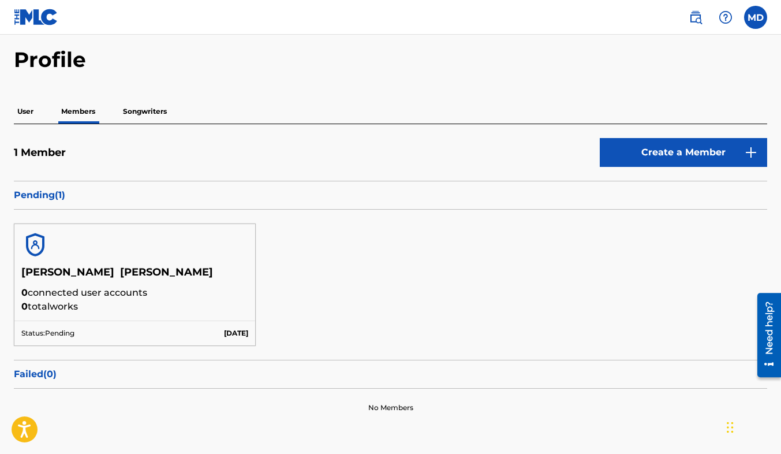
scroll to position [99, 0]
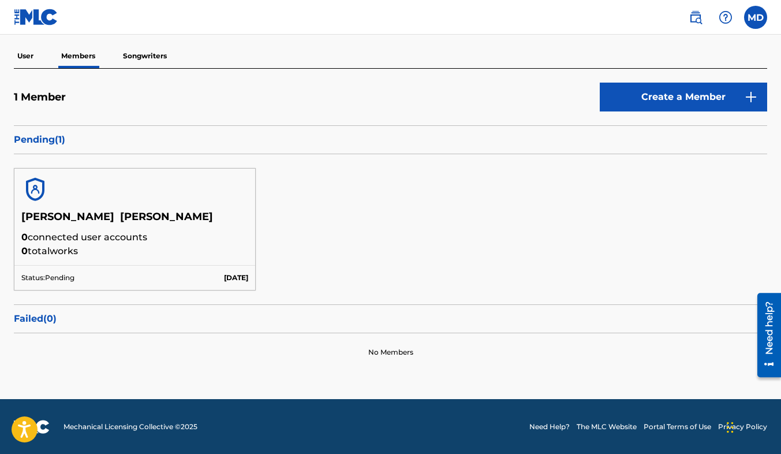
click at [95, 265] on div "Status: Pending [DATE]" at bounding box center [134, 277] width 241 height 25
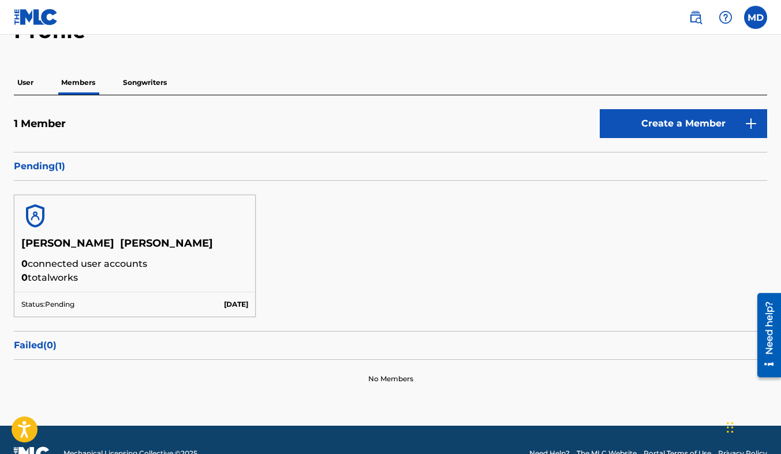
scroll to position [0, 0]
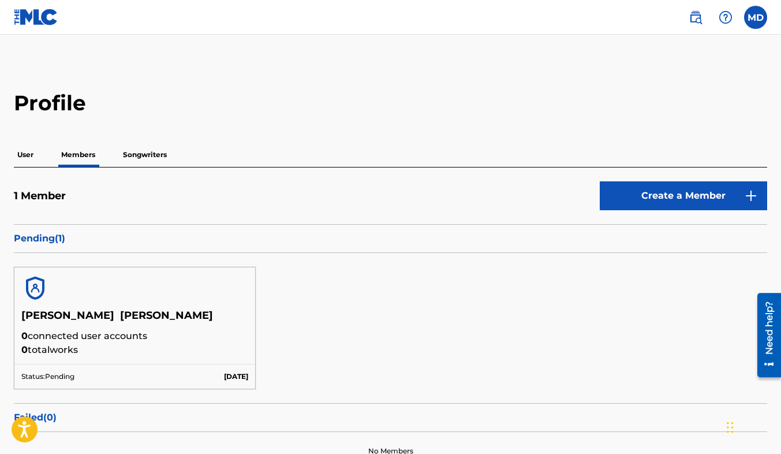
click at [16, 20] on img at bounding box center [36, 17] width 44 height 17
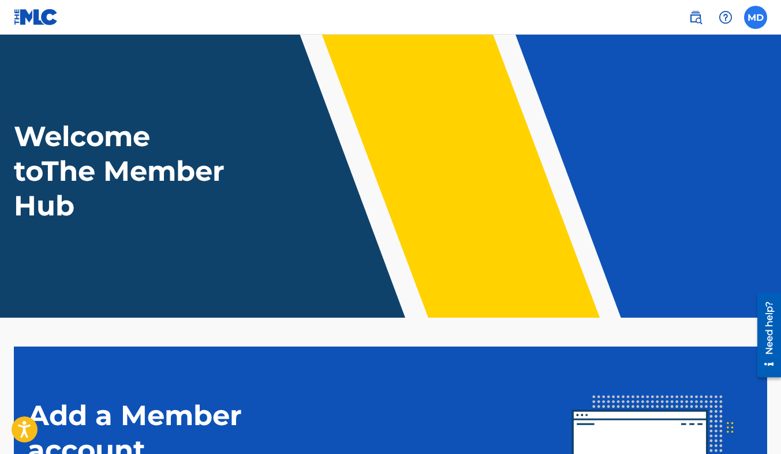
click at [755, 24] on label at bounding box center [755, 17] width 23 height 23
click at [756, 17] on input "MD [PERSON_NAME] [EMAIL_ADDRESS][DOMAIN_NAME] Notification Preferences Profile …" at bounding box center [756, 17] width 0 height 0
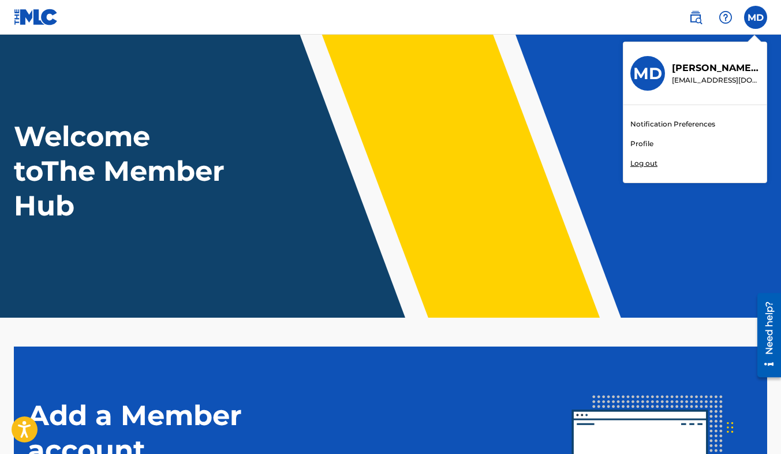
click at [647, 143] on link "Profile" at bounding box center [642, 144] width 23 height 10
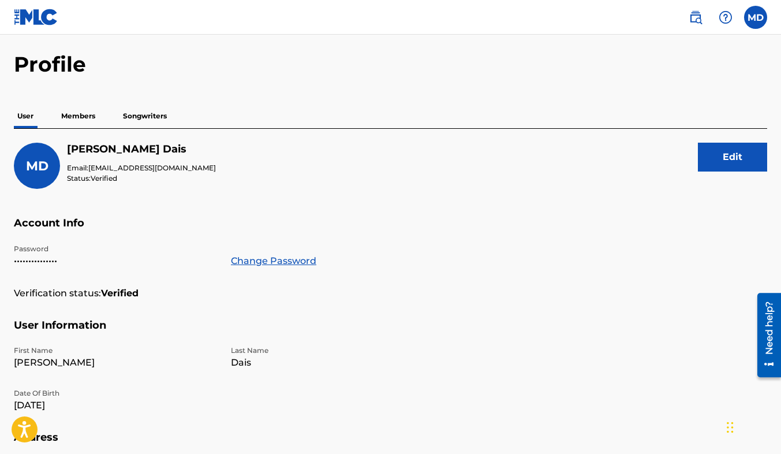
scroll to position [38, 0]
click at [75, 124] on p "Members" at bounding box center [78, 117] width 41 height 24
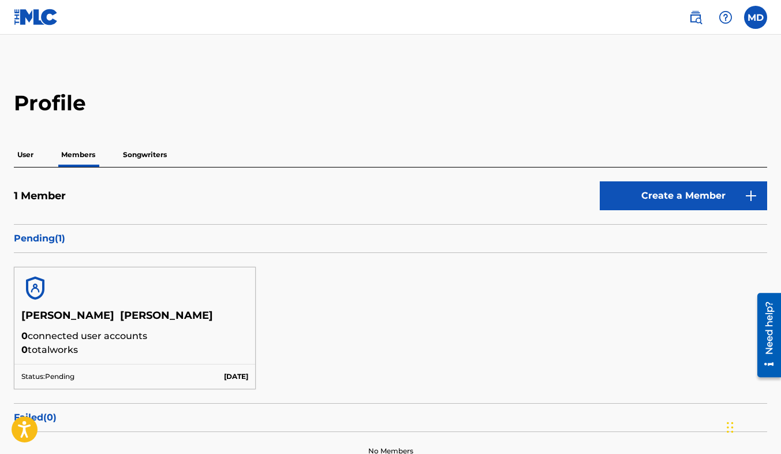
click at [133, 155] on p "Songwriters" at bounding box center [145, 155] width 51 height 24
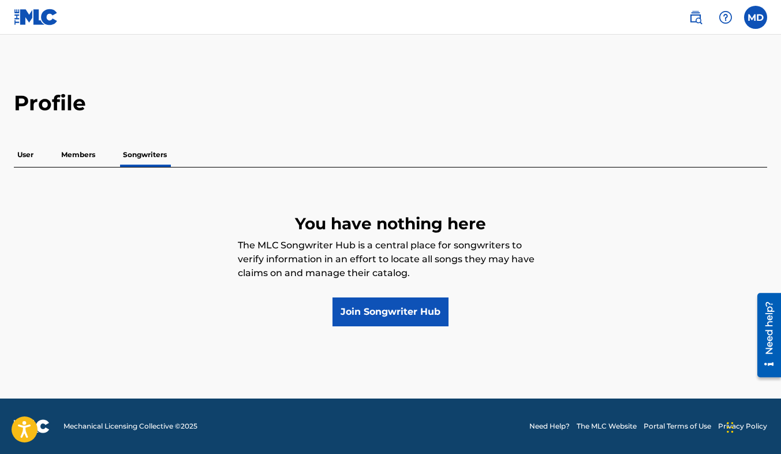
click at [94, 166] on p "Members" at bounding box center [78, 155] width 41 height 24
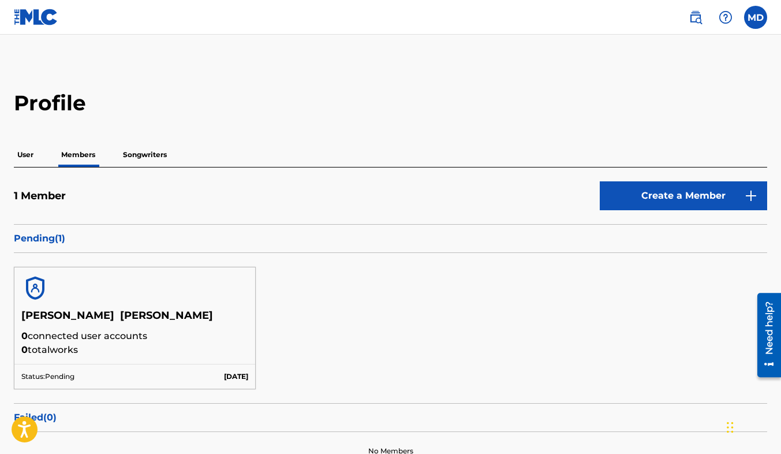
click at [139, 164] on p "Songwriters" at bounding box center [145, 155] width 51 height 24
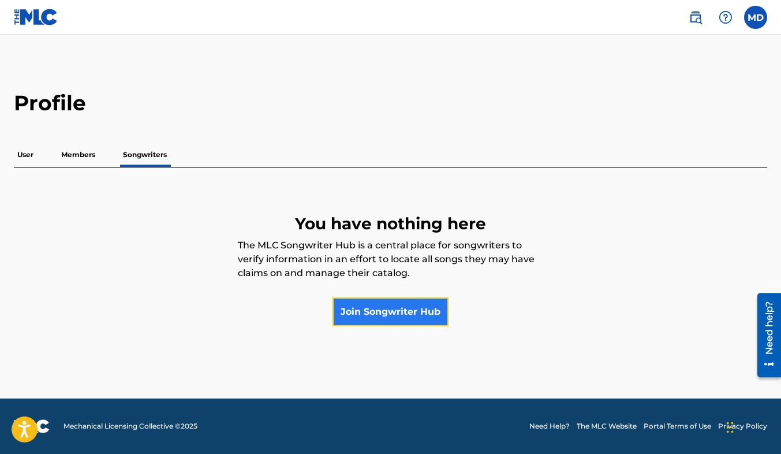
click at [354, 315] on link "Join Songwriter Hub" at bounding box center [391, 311] width 116 height 29
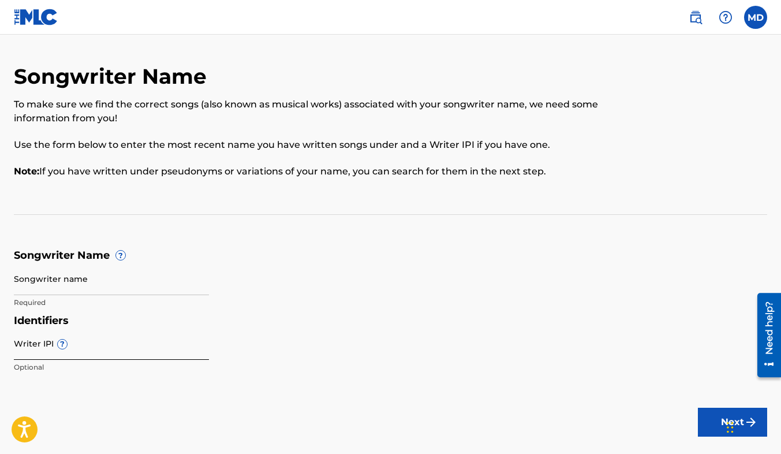
click at [33, 349] on input "Writer IPI ?" at bounding box center [111, 343] width 195 height 33
type input "01150388863"
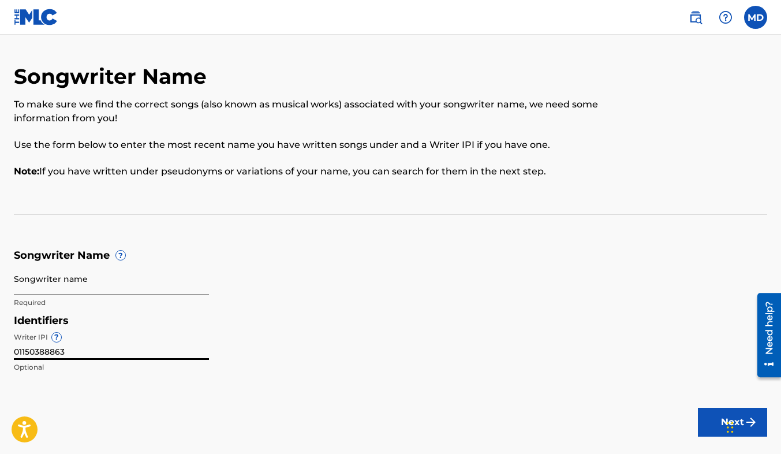
click at [60, 279] on input "Songwriter name" at bounding box center [111, 278] width 195 height 33
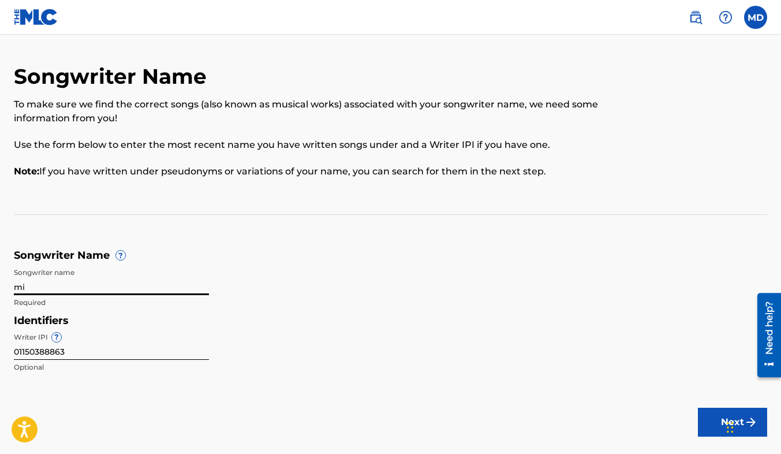
type input "[PERSON_NAME] [PERSON_NAME]"
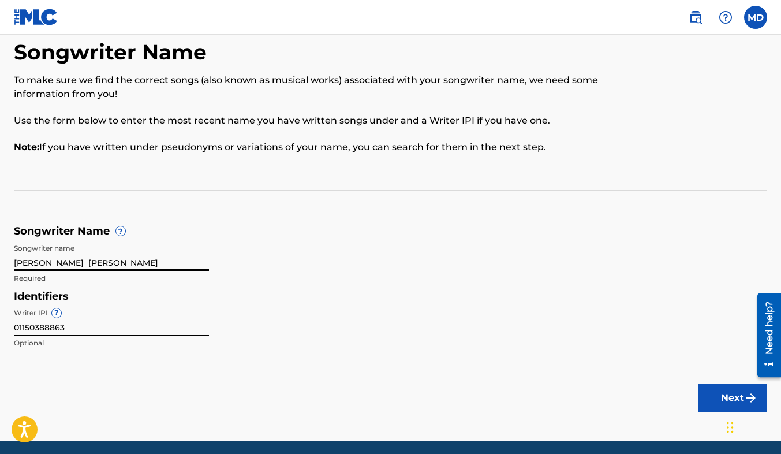
scroll to position [67, 0]
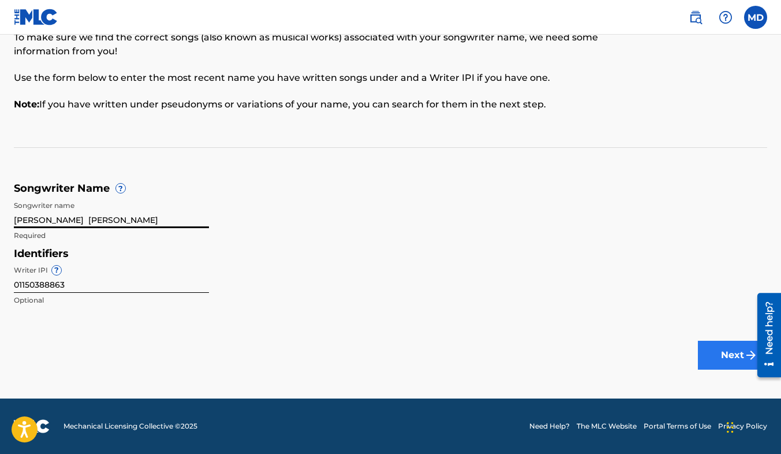
click at [721, 357] on button "Next" at bounding box center [732, 355] width 69 height 29
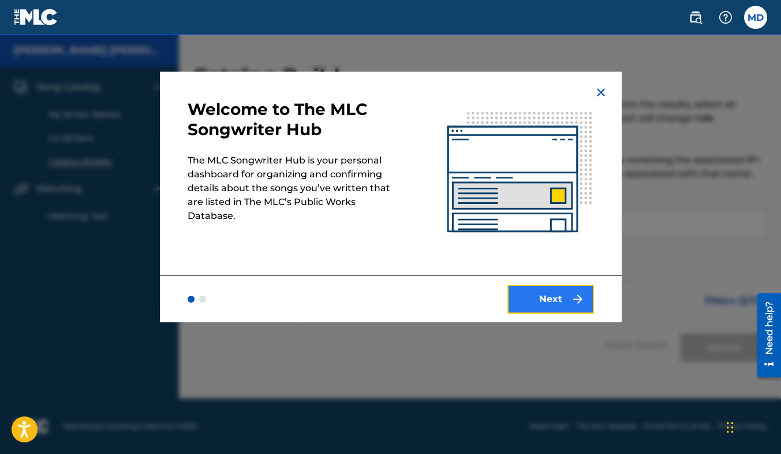
click at [548, 288] on button "Next" at bounding box center [551, 299] width 87 height 29
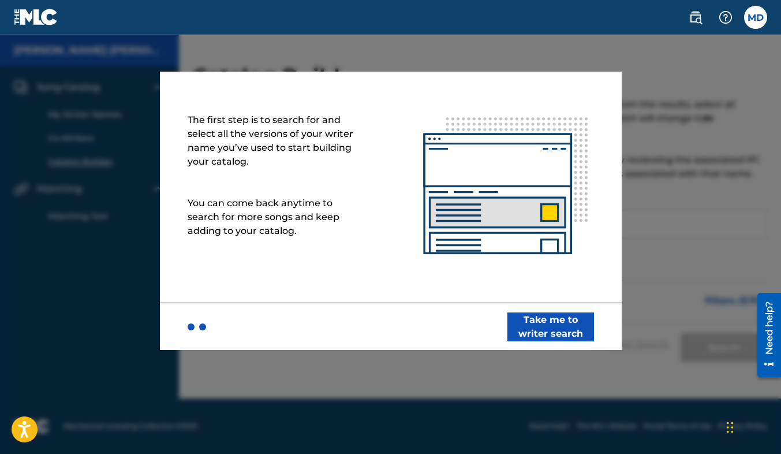
click at [550, 301] on img at bounding box center [506, 187] width 231 height 231
click at [550, 319] on button "Take me to writer search" at bounding box center [551, 326] width 87 height 29
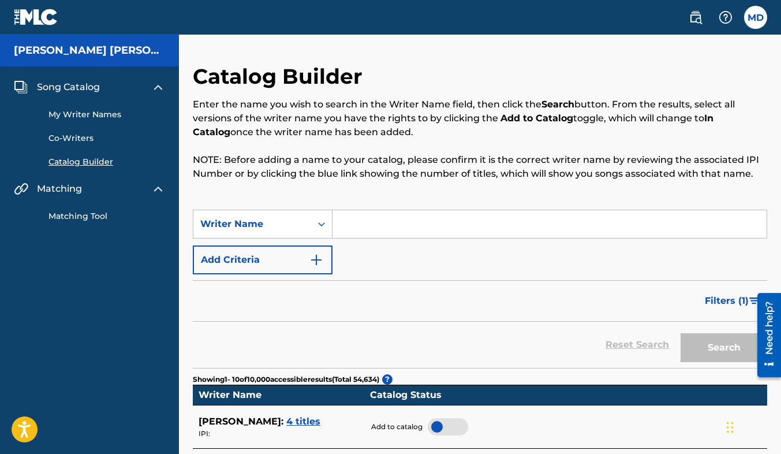
click at [383, 216] on input "Search Form" at bounding box center [550, 224] width 434 height 28
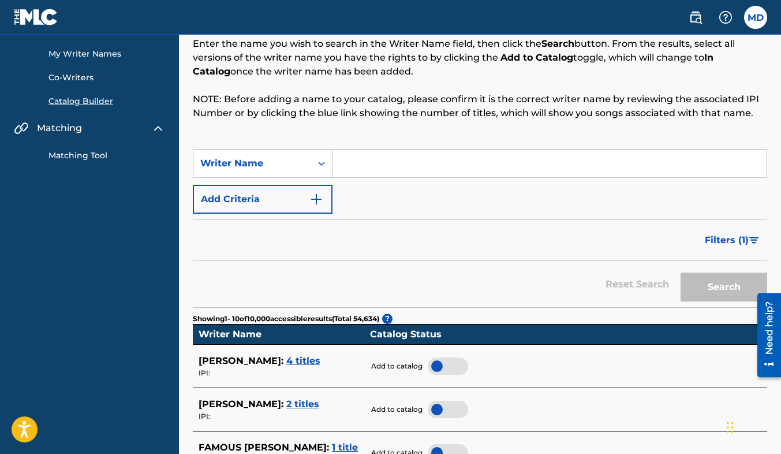
scroll to position [59, 0]
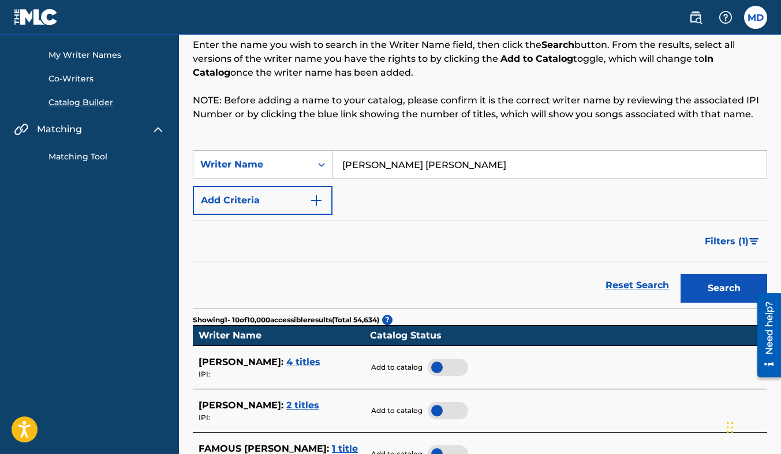
type input "[PERSON_NAME] [PERSON_NAME]"
click at [681, 274] on button "Search" at bounding box center [724, 288] width 87 height 29
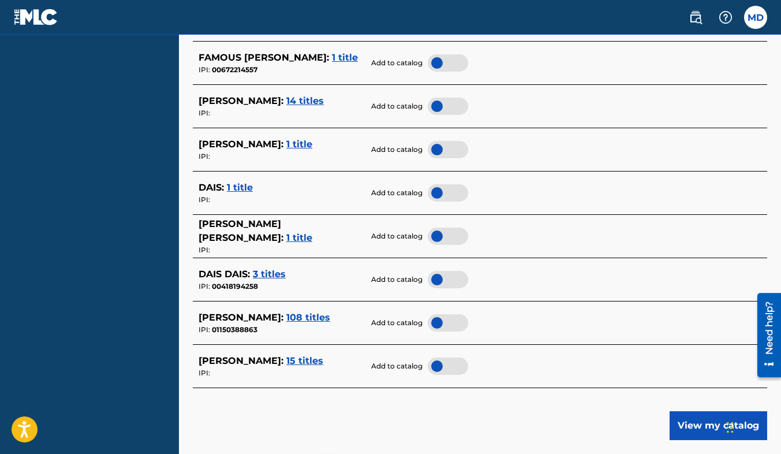
scroll to position [452, 0]
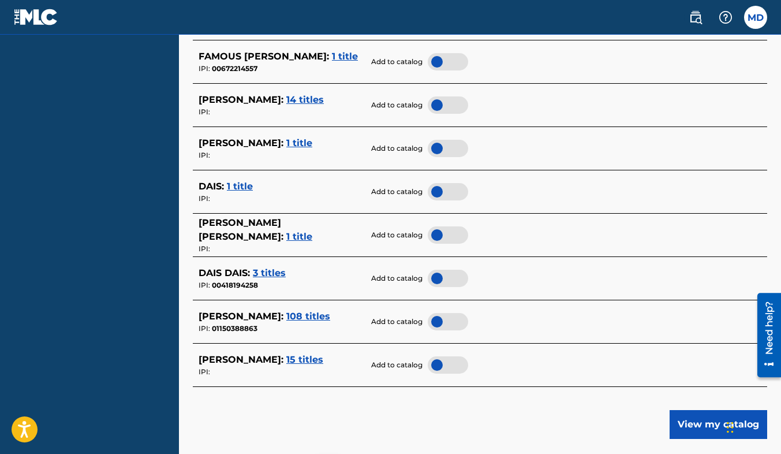
click at [433, 234] on div at bounding box center [448, 234] width 40 height 17
click at [312, 231] on span "1 title" at bounding box center [299, 236] width 26 height 11
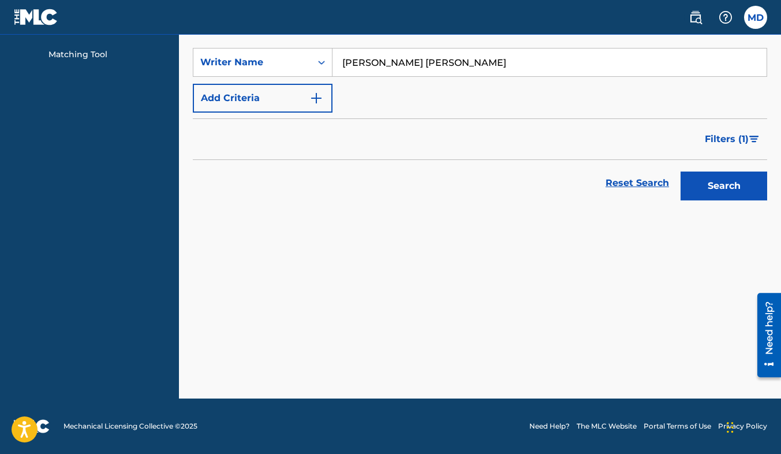
scroll to position [162, 0]
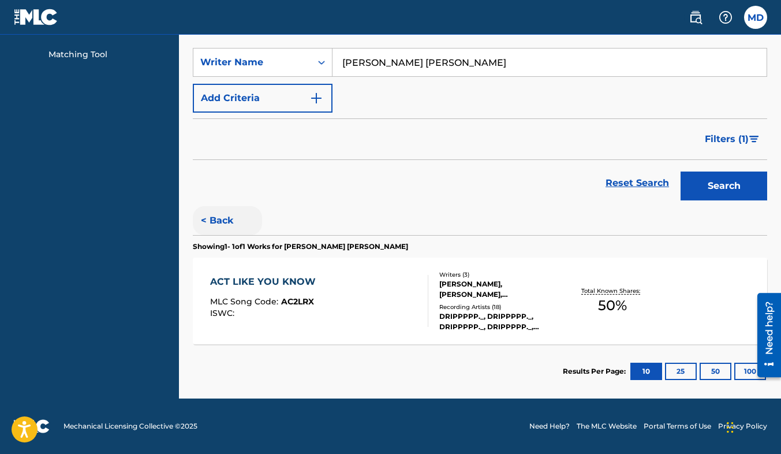
click at [222, 211] on button "< Back" at bounding box center [227, 220] width 69 height 29
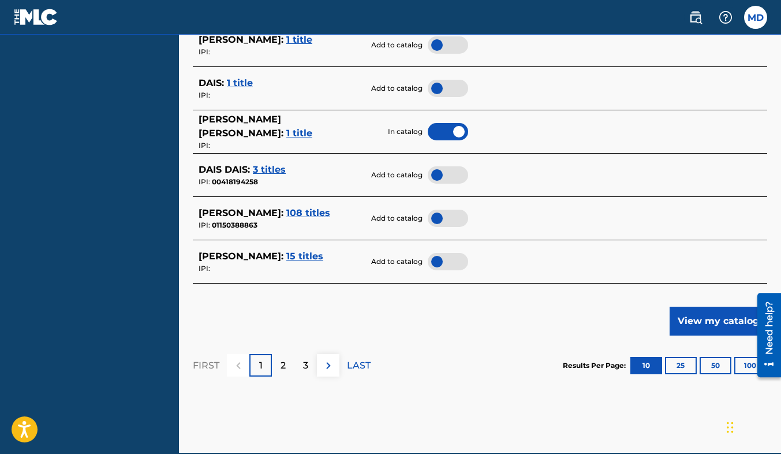
scroll to position [553, 0]
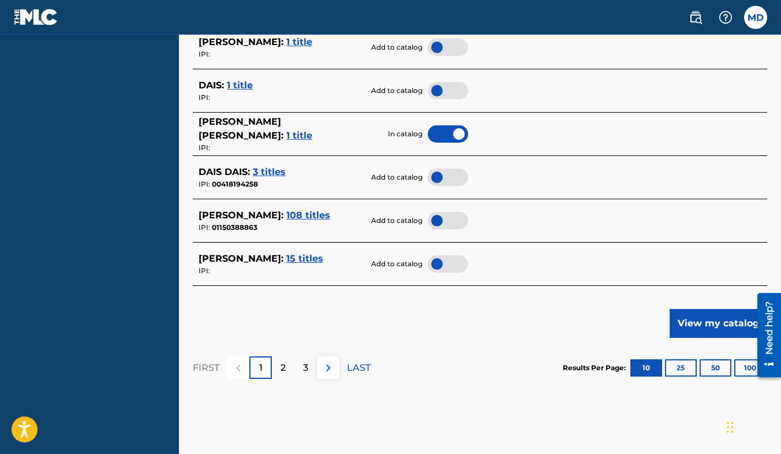
click at [236, 222] on div "IPI: 01150388863" at bounding box center [282, 227] width 166 height 10
click at [303, 219] on span "108 titles" at bounding box center [308, 215] width 44 height 11
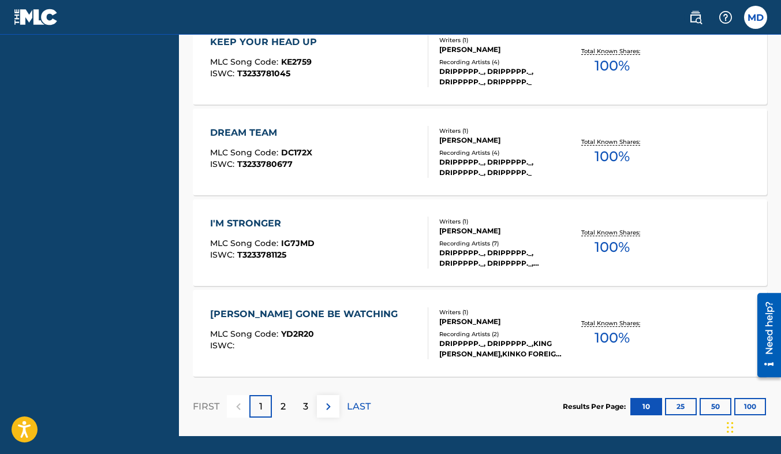
scroll to position [983, 0]
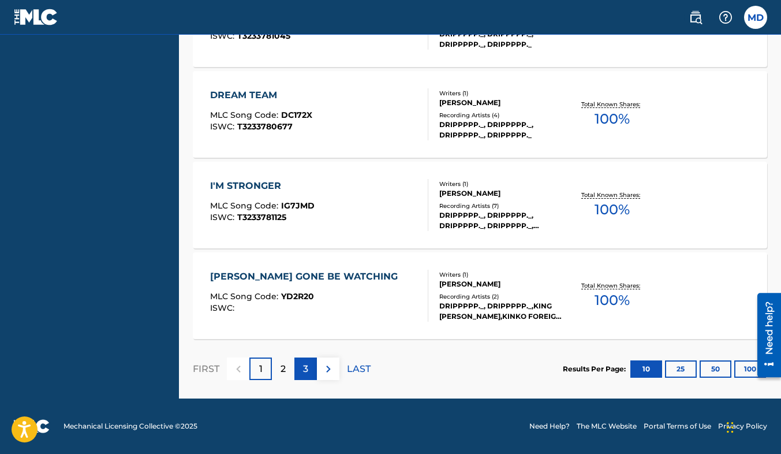
click at [305, 368] on p "3" at bounding box center [305, 369] width 5 height 14
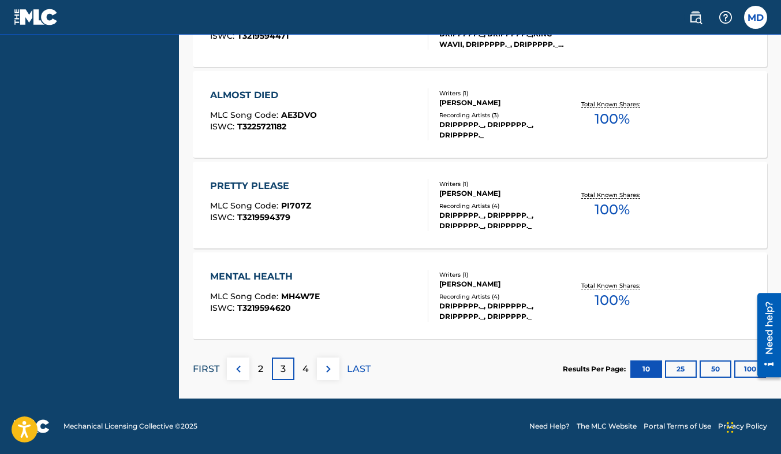
click at [204, 367] on p "FIRST" at bounding box center [206, 369] width 27 height 14
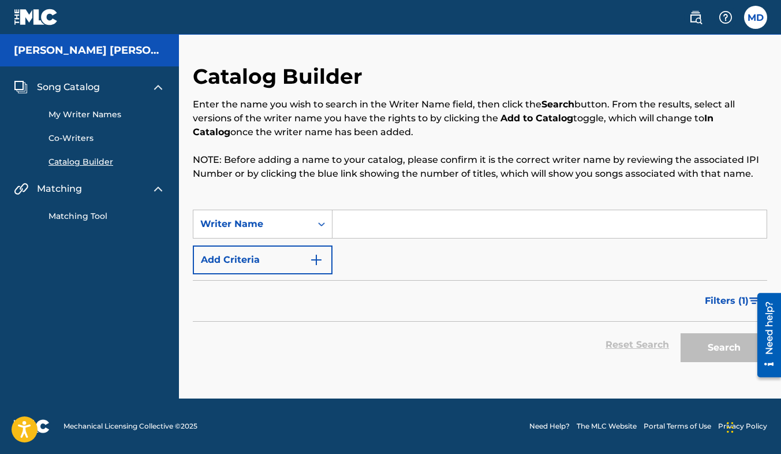
click at [428, 228] on input "Search Form" at bounding box center [550, 224] width 434 height 28
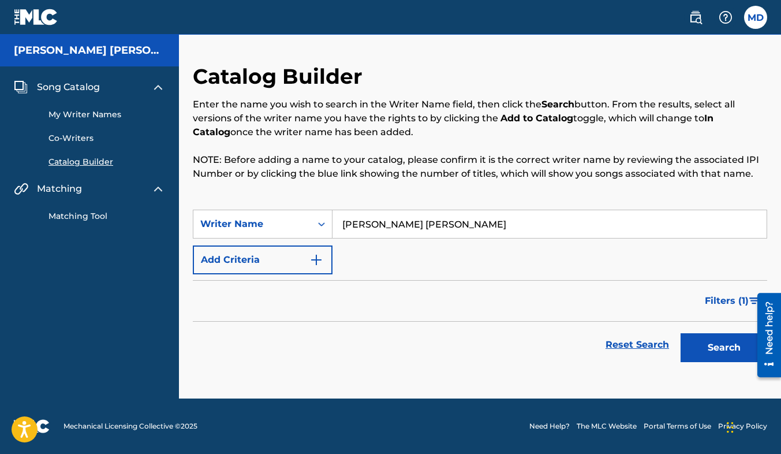
click at [681, 333] on button "Search" at bounding box center [724, 347] width 87 height 29
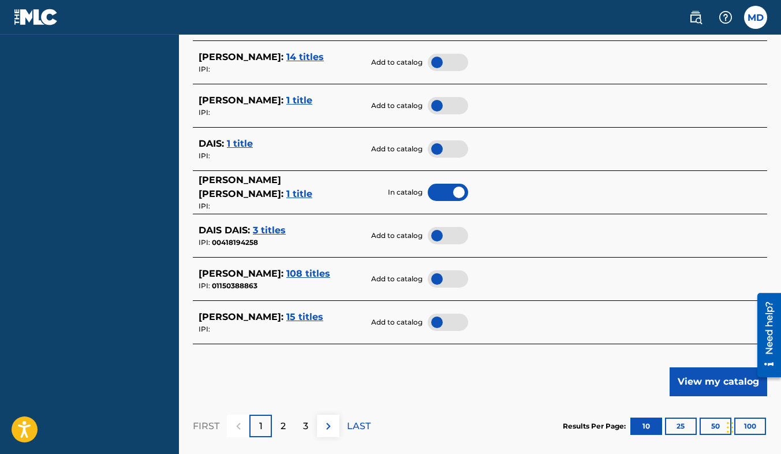
scroll to position [495, 0]
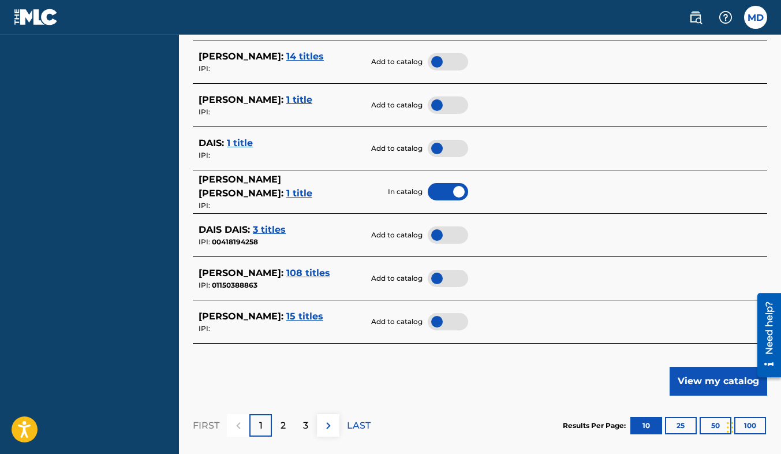
click at [441, 274] on div at bounding box center [448, 278] width 40 height 17
click at [297, 313] on span "15 titles" at bounding box center [304, 316] width 37 height 11
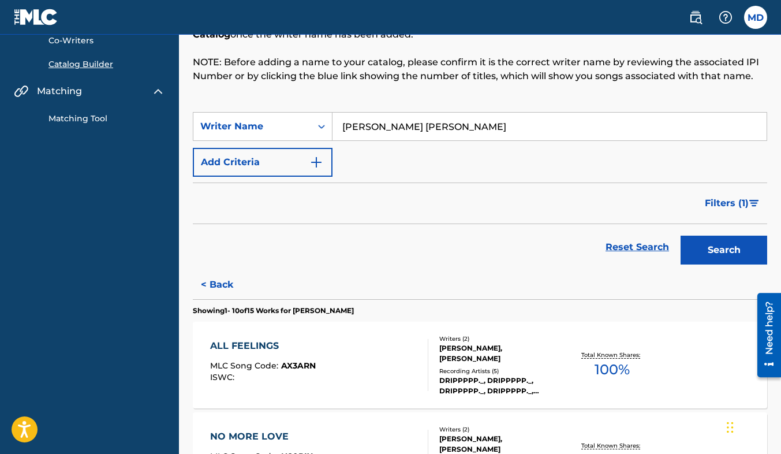
scroll to position [0, 0]
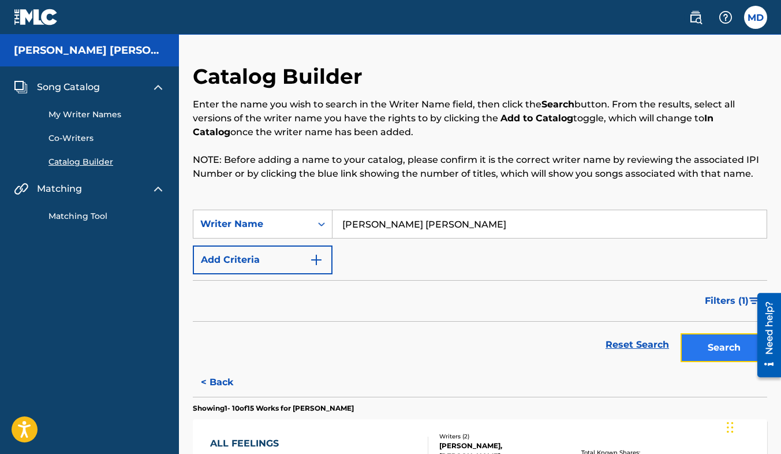
click at [720, 346] on button "Search" at bounding box center [724, 347] width 87 height 29
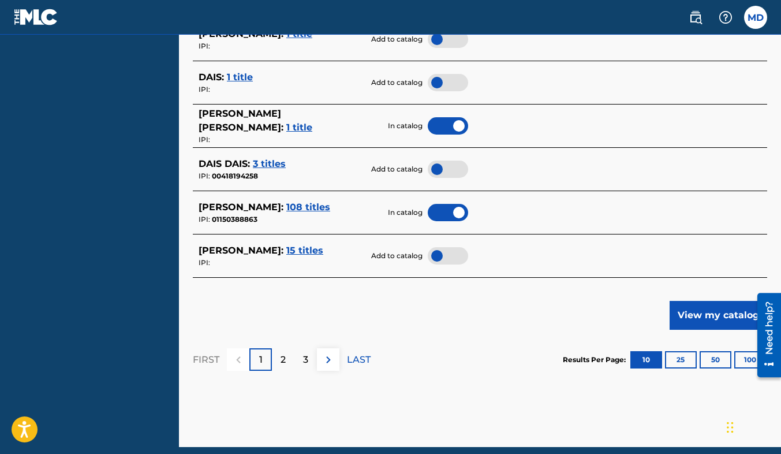
scroll to position [530, 0]
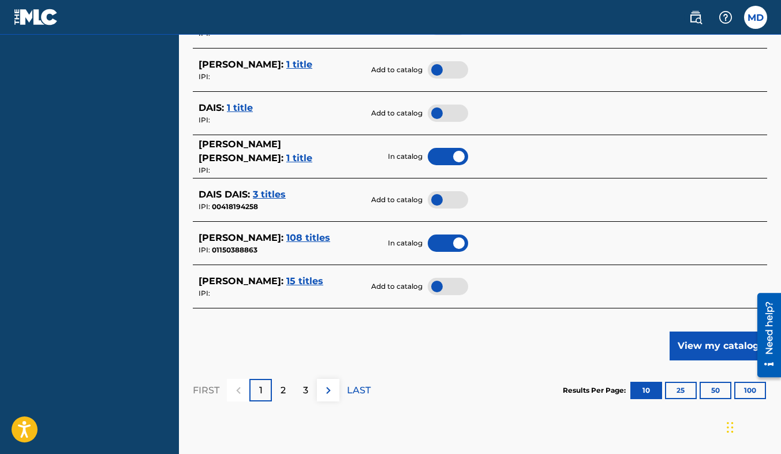
click at [434, 288] on div at bounding box center [448, 286] width 40 height 17
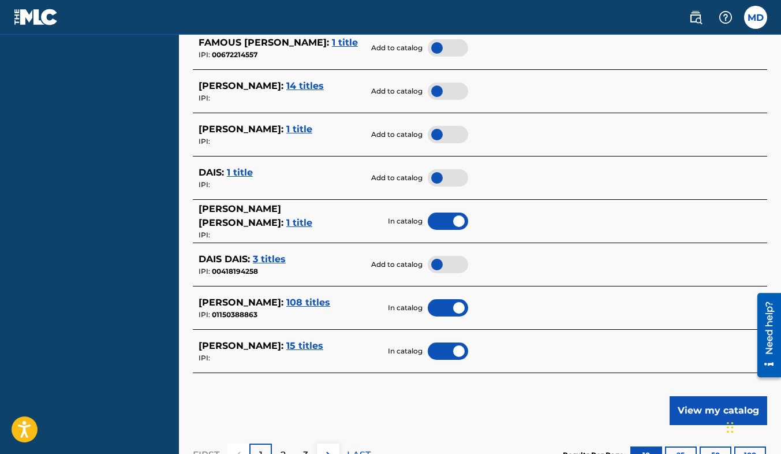
scroll to position [466, 0]
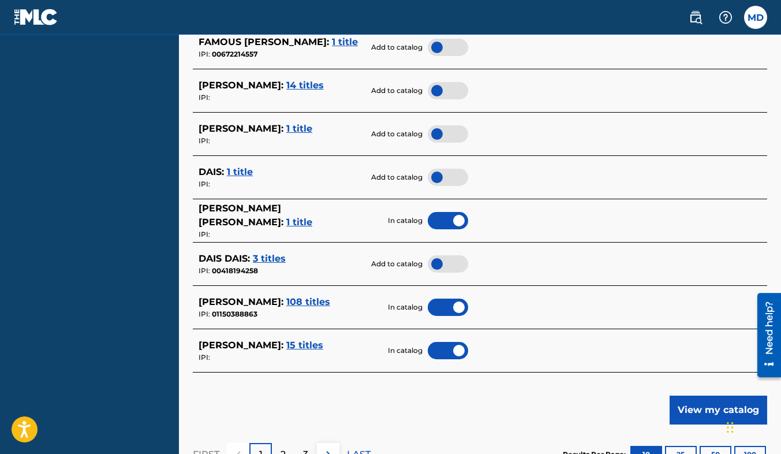
click at [244, 175] on span "1 title" at bounding box center [240, 171] width 26 height 11
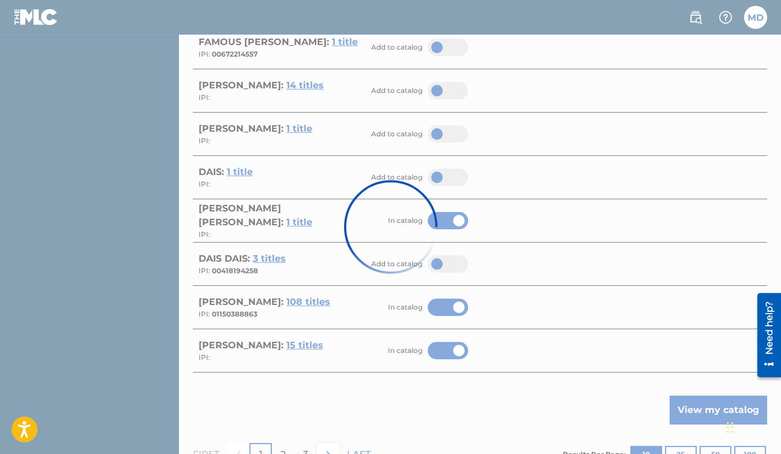
scroll to position [162, 0]
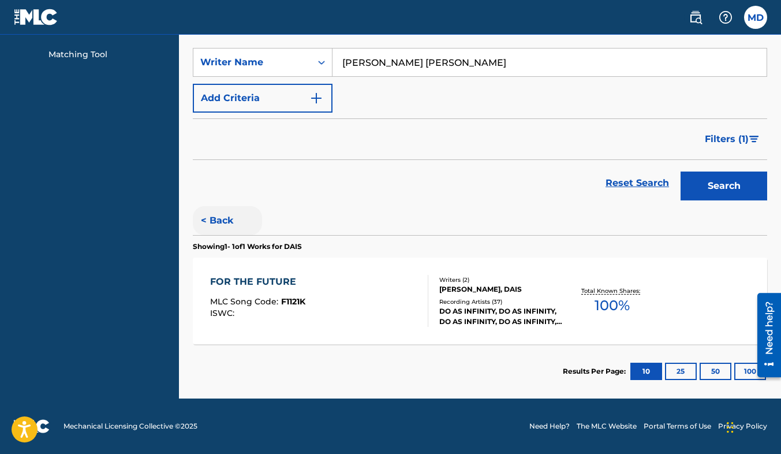
click at [215, 217] on button "< Back" at bounding box center [227, 220] width 69 height 29
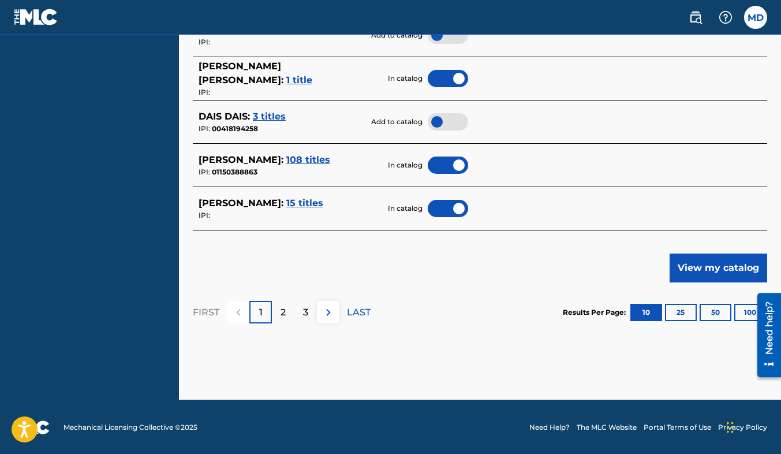
scroll to position [607, 0]
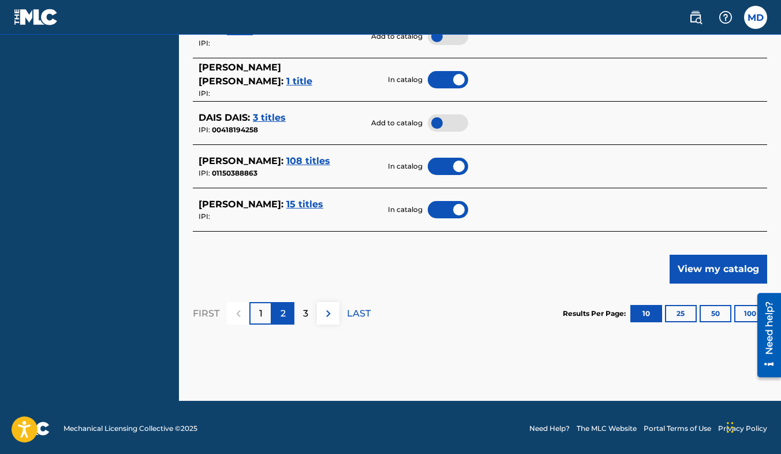
click at [281, 314] on p "2" at bounding box center [283, 314] width 5 height 14
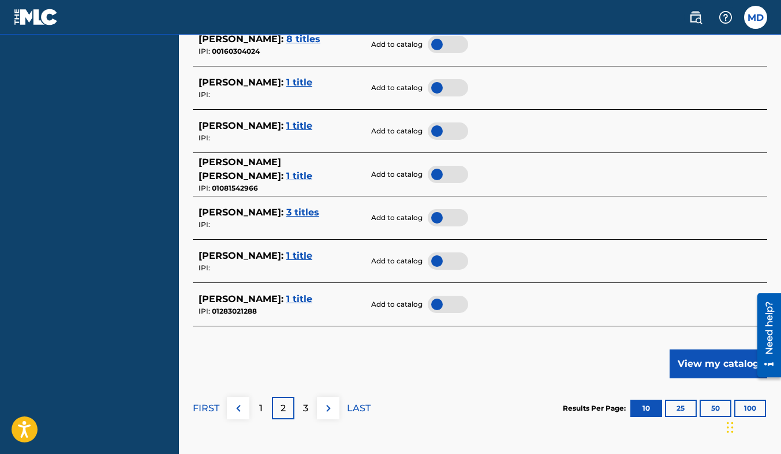
scroll to position [512, 0]
click at [310, 407] on div "3" at bounding box center [306, 408] width 23 height 23
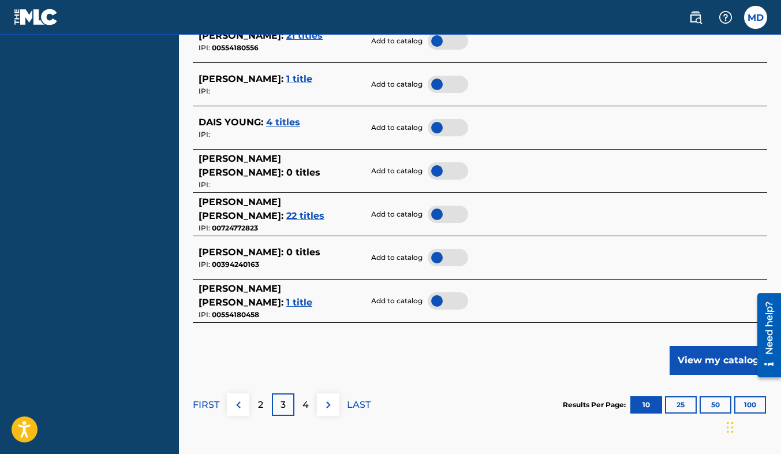
scroll to position [517, 0]
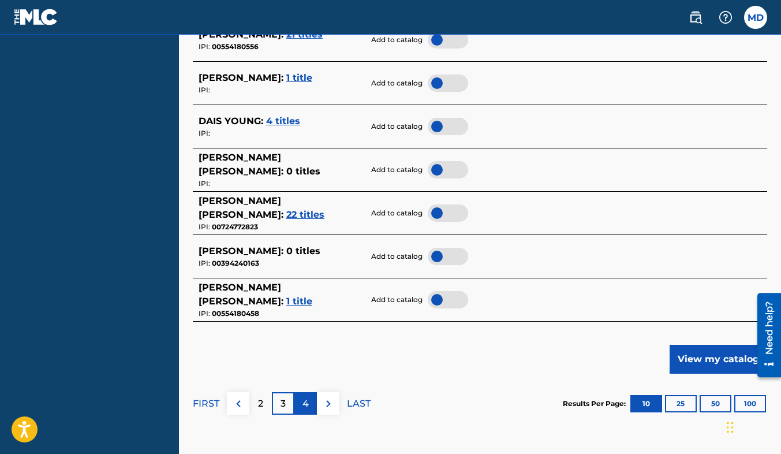
click at [304, 400] on p "4" at bounding box center [306, 404] width 6 height 14
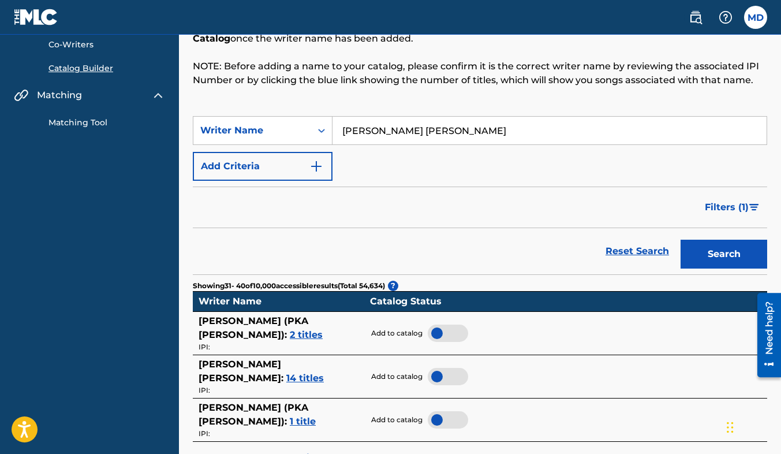
scroll to position [94, 0]
click at [452, 124] on input "[PERSON_NAME] [PERSON_NAME]" at bounding box center [550, 131] width 434 height 28
type input "[PERSON_NAME]"
click at [681, 240] on button "Search" at bounding box center [724, 254] width 87 height 29
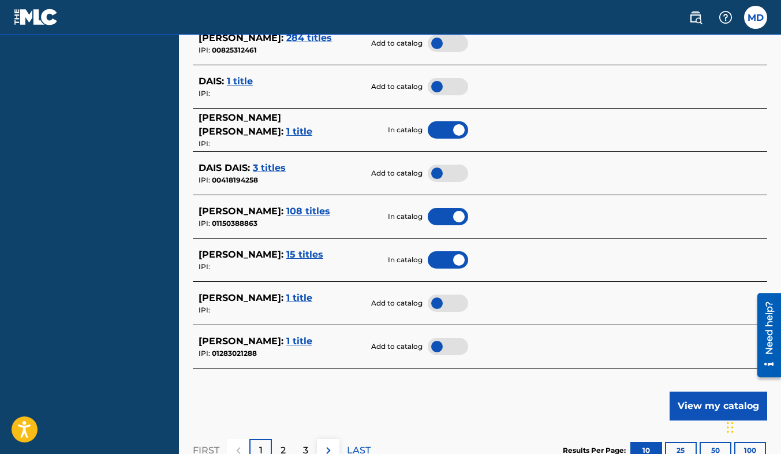
scroll to position [469, 0]
click at [286, 211] on span "108 titles" at bounding box center [308, 211] width 44 height 11
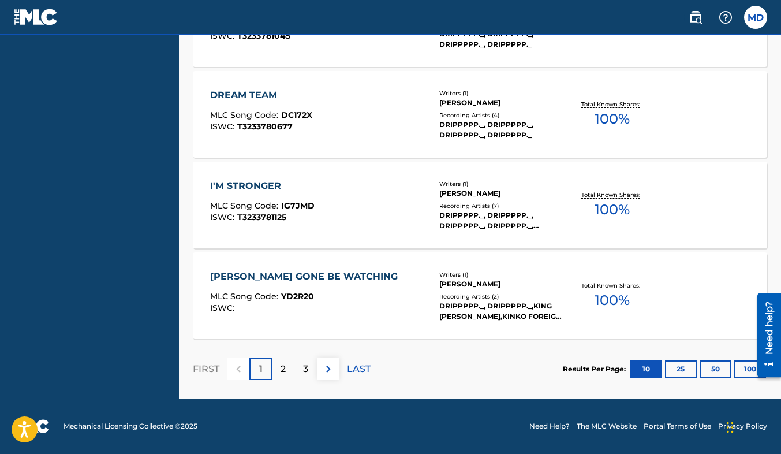
scroll to position [983, 0]
click at [281, 372] on p "2" at bounding box center [283, 369] width 5 height 14
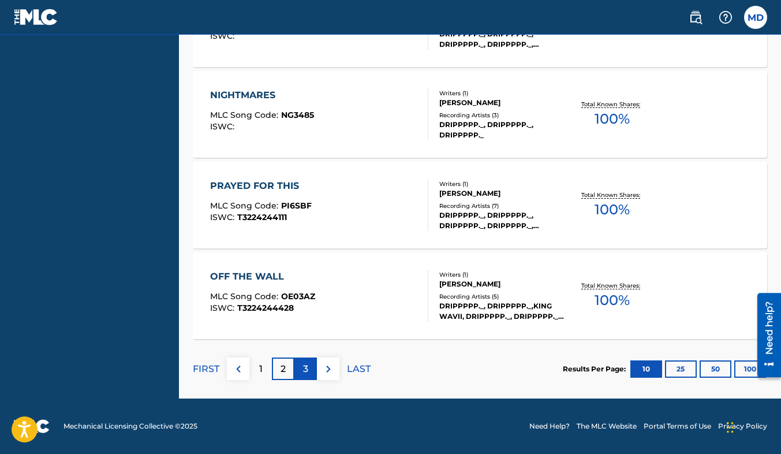
click at [312, 366] on div "3" at bounding box center [306, 368] width 23 height 23
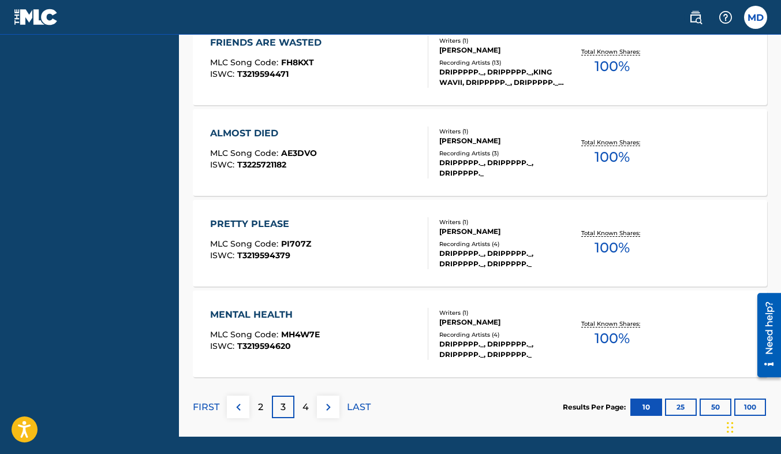
scroll to position [953, 0]
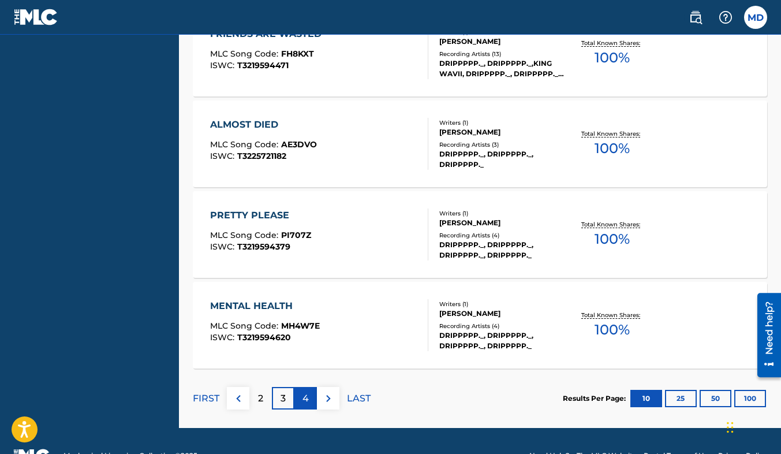
click at [308, 401] on p "4" at bounding box center [306, 399] width 6 height 14
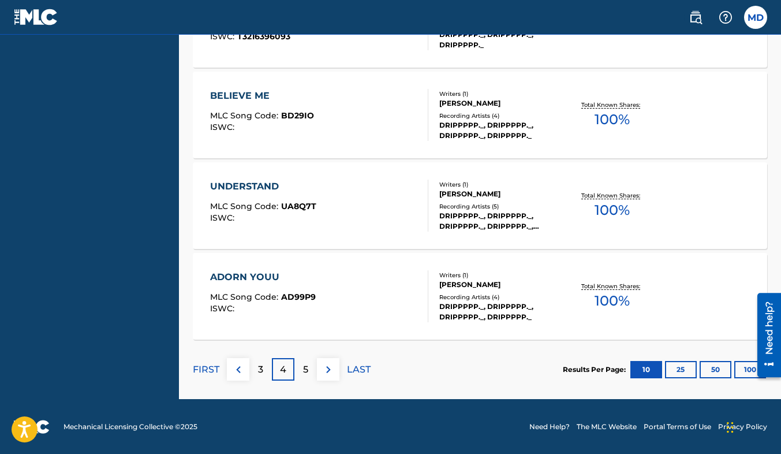
scroll to position [983, 0]
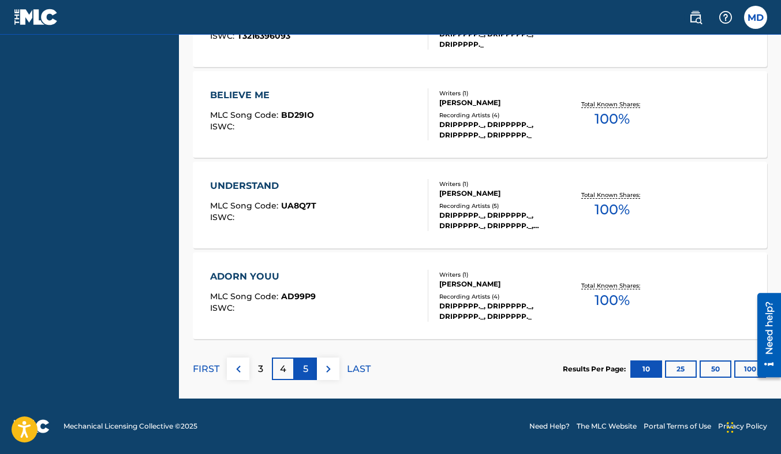
click at [301, 368] on div "5" at bounding box center [306, 368] width 23 height 23
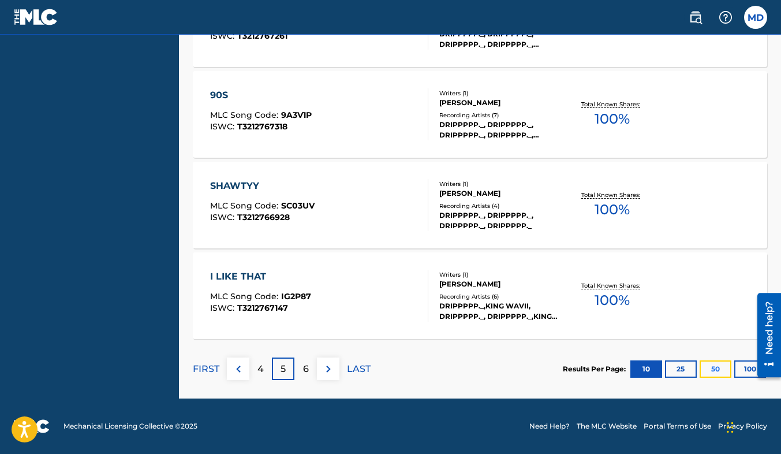
click at [717, 368] on button "50" at bounding box center [716, 368] width 32 height 17
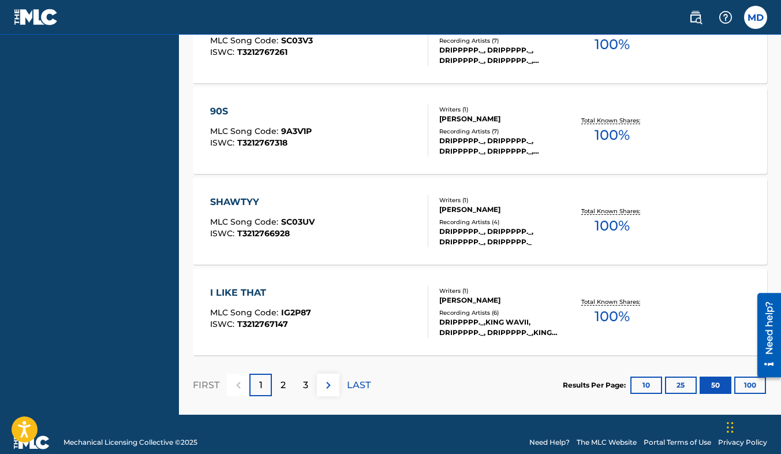
scroll to position [4609, 0]
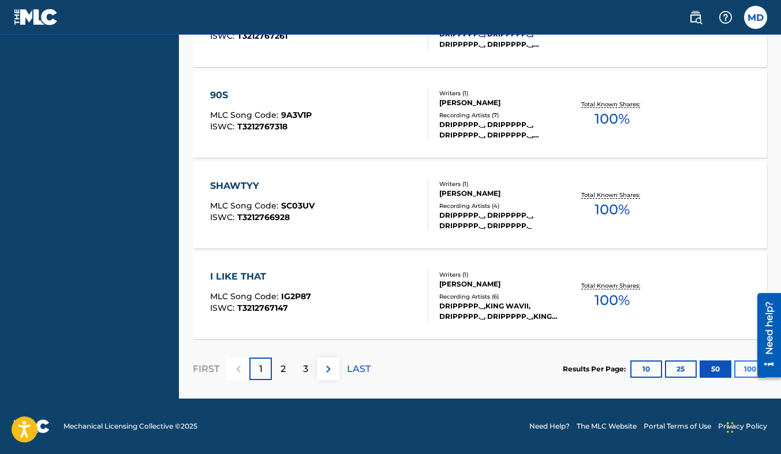
click at [743, 377] on button "100" at bounding box center [751, 368] width 32 height 17
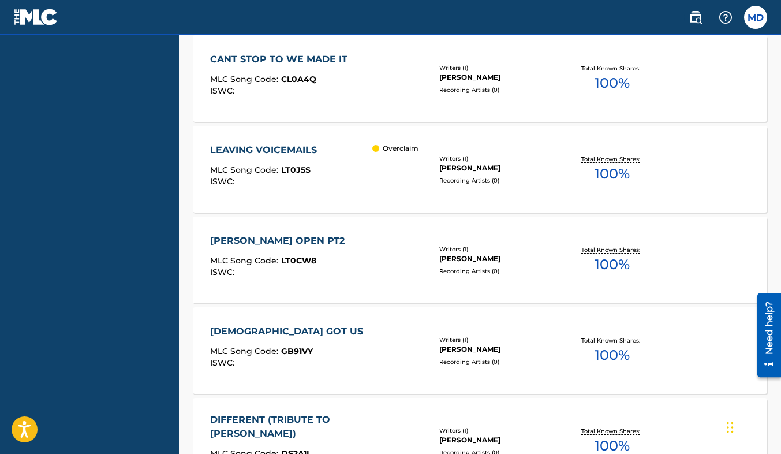
scroll to position [6187, 0]
click at [280, 149] on div "LEAVING VOICEMAILS" at bounding box center [266, 150] width 113 height 14
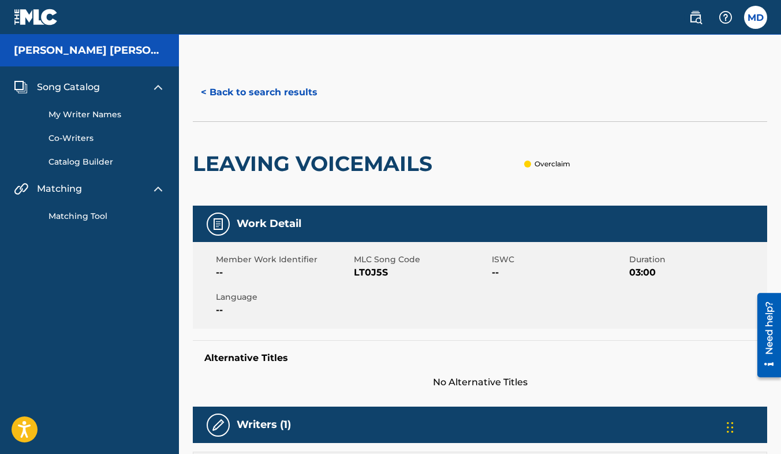
click at [64, 87] on span "Song Catalog" at bounding box center [68, 87] width 63 height 14
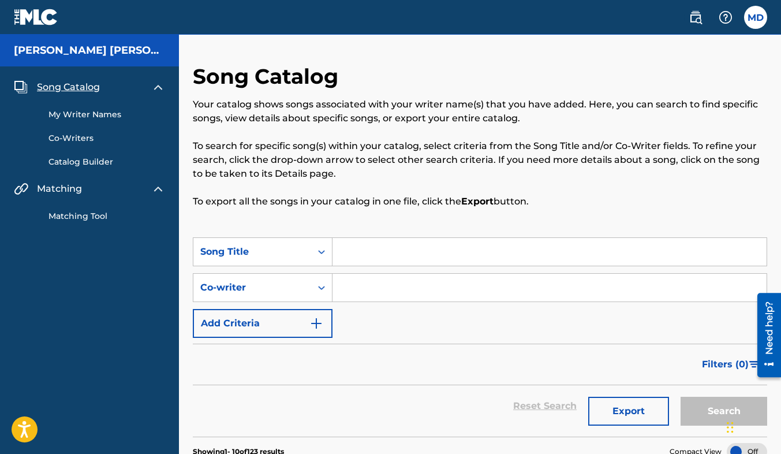
click at [66, 135] on link "Co-Writers" at bounding box center [107, 138] width 117 height 12
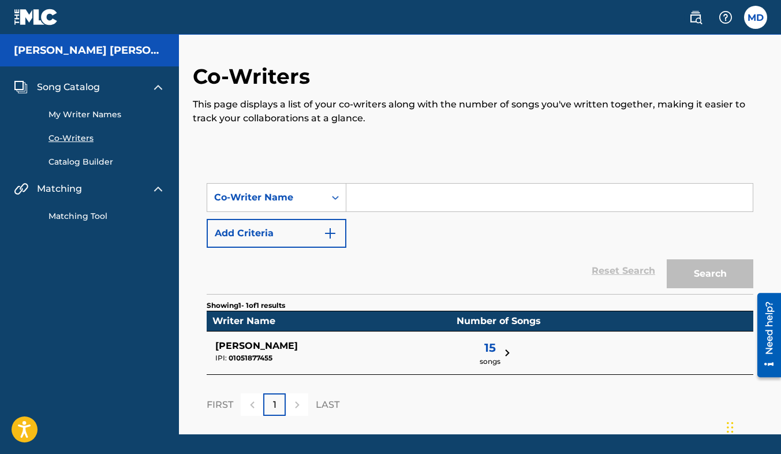
click at [89, 110] on link "My Writer Names" at bounding box center [107, 115] width 117 height 12
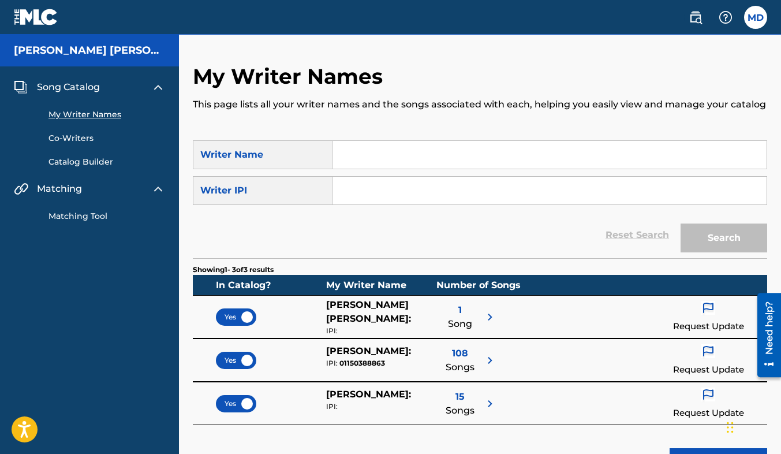
click at [72, 139] on link "Co-Writers" at bounding box center [107, 138] width 117 height 12
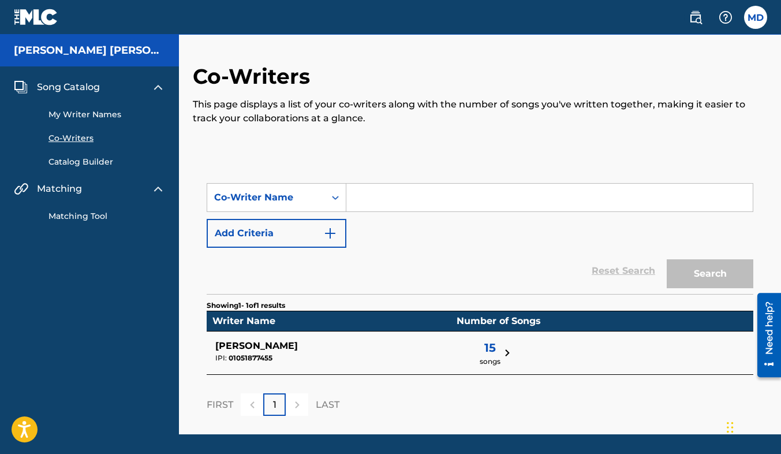
scroll to position [36, 0]
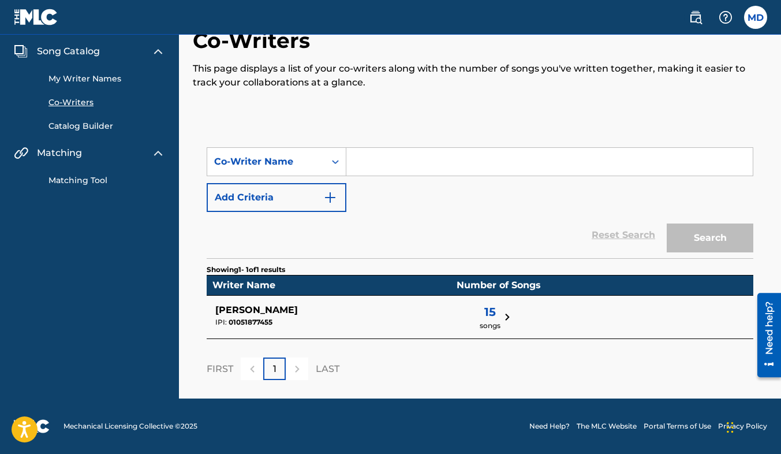
click at [480, 314] on span "15" at bounding box center [490, 311] width 21 height 17
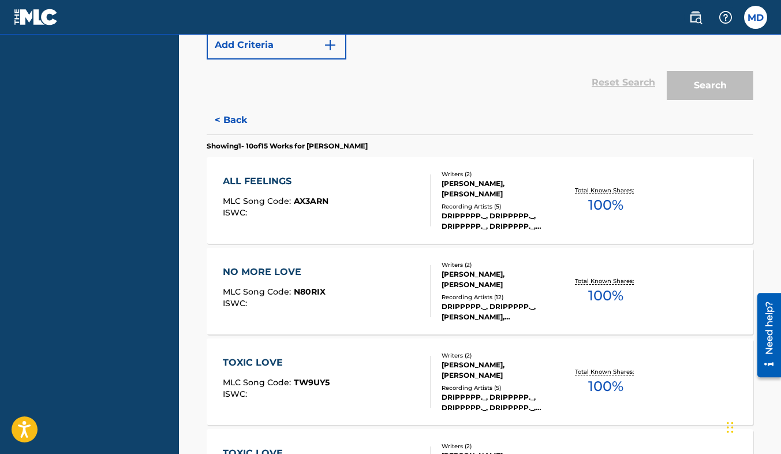
scroll to position [0, 0]
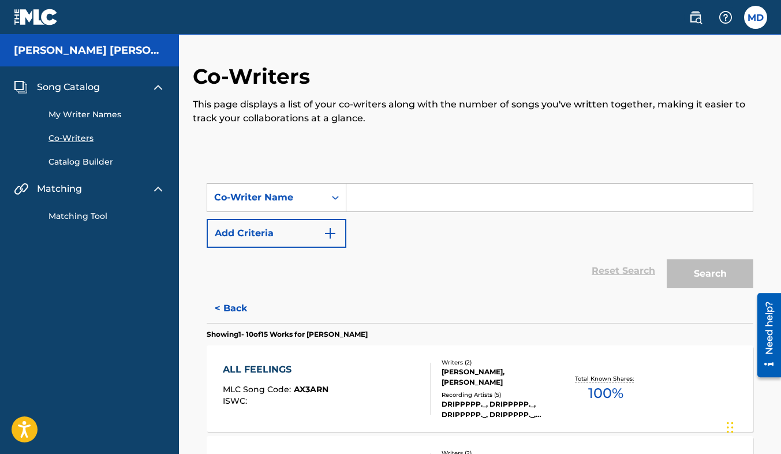
click at [87, 114] on link "My Writer Names" at bounding box center [107, 115] width 117 height 12
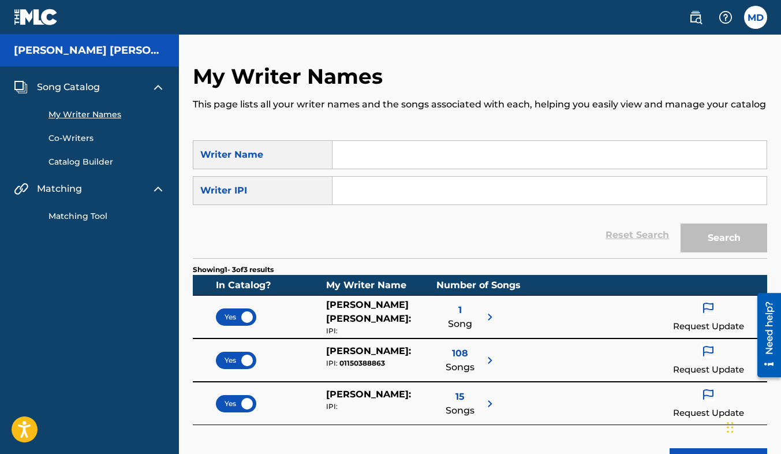
click at [58, 185] on span "Matching" at bounding box center [59, 189] width 45 height 14
click at [73, 75] on div "Song Catalog My Writer Names Co-Writers Catalog Builder Matching Matching Tool" at bounding box center [89, 151] width 179 height 170
click at [74, 83] on span "Song Catalog" at bounding box center [68, 87] width 63 height 14
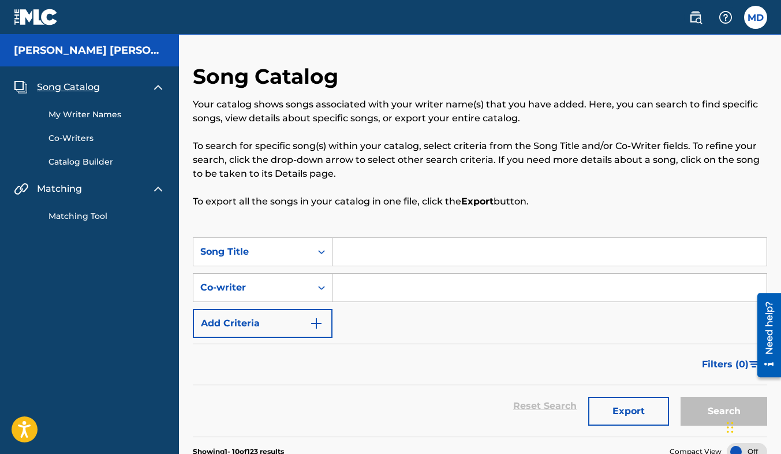
click at [396, 249] on input "Search Form" at bounding box center [550, 252] width 434 height 28
type input "s"
click at [394, 282] on input "Search Form" at bounding box center [550, 288] width 434 height 28
type input "m"
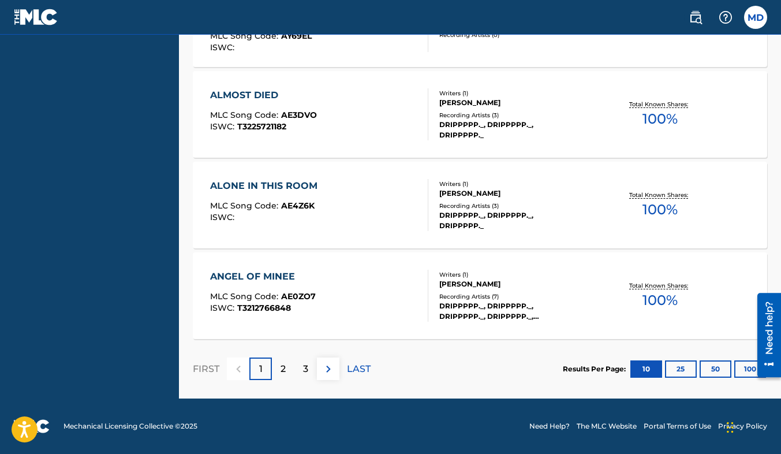
scroll to position [1030, 0]
click at [685, 374] on button "25" at bounding box center [681, 368] width 32 height 17
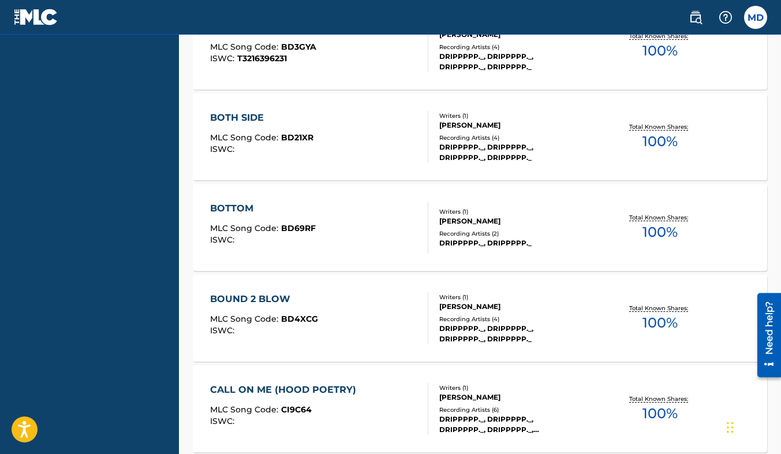
scroll to position [2390, 0]
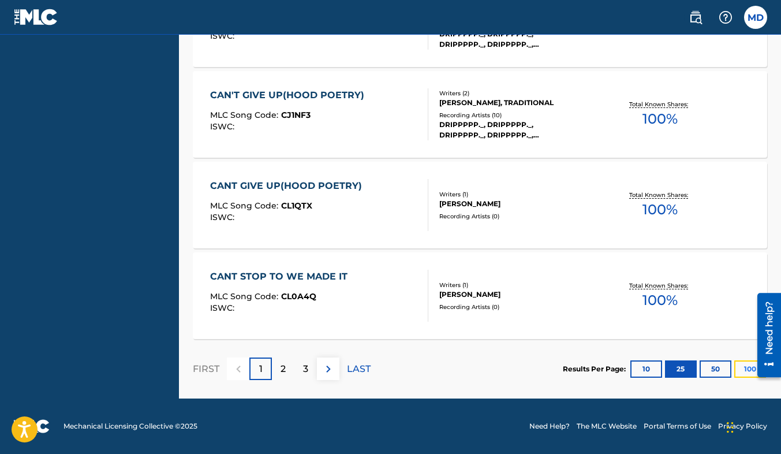
click at [740, 375] on button "100" at bounding box center [751, 368] width 32 height 17
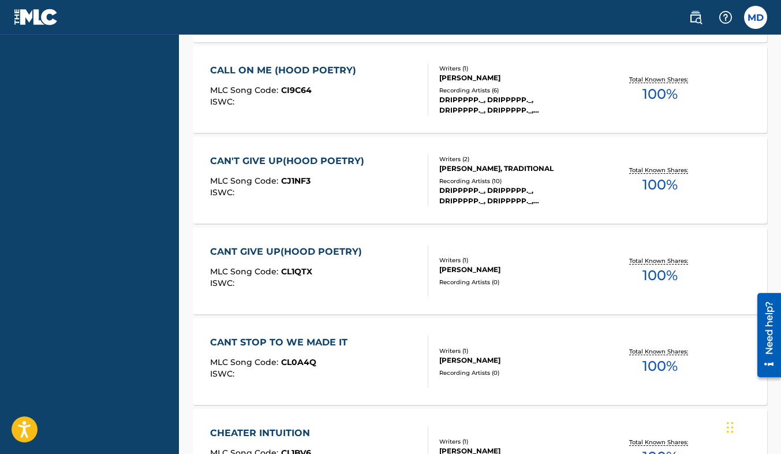
scroll to position [2321, 0]
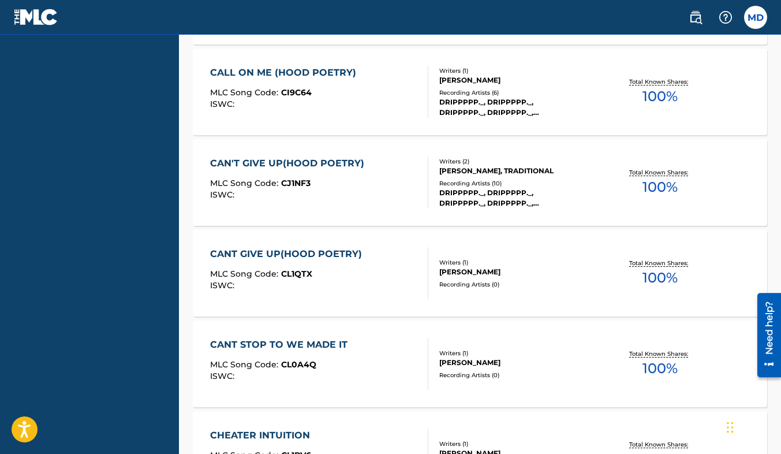
click at [657, 175] on p "Total Known Shares:" at bounding box center [660, 172] width 62 height 9
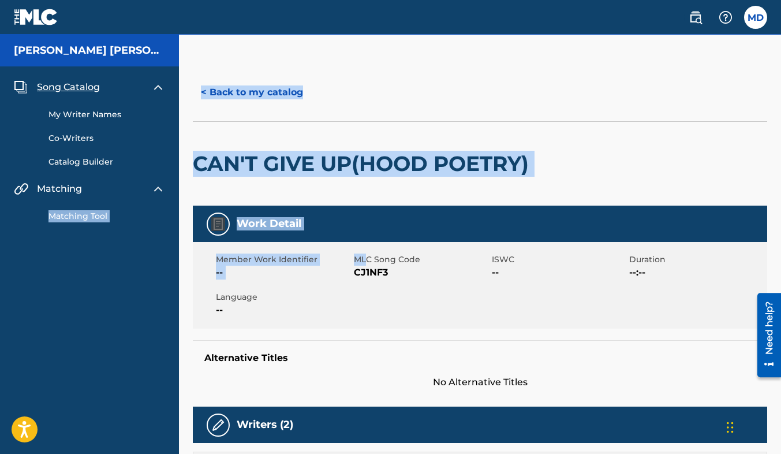
drag, startPoint x: 365, startPoint y: 271, endPoint x: 0, endPoint y: 318, distance: 367.9
click at [0, 318] on html "Accessibility Screen-Reader Guide, Feedback, and Issue Reporting | New window C…" at bounding box center [390, 227] width 781 height 454
drag, startPoint x: 0, startPoint y: 318, endPoint x: 99, endPoint y: 310, distance: 99.7
click at [99, 310] on nav "[PERSON_NAME] [PERSON_NAME] Song Catalog My Writer Names Co-Writers Catalog Bui…" at bounding box center [89, 426] width 179 height 782
click at [79, 217] on link "Matching Tool" at bounding box center [107, 216] width 117 height 12
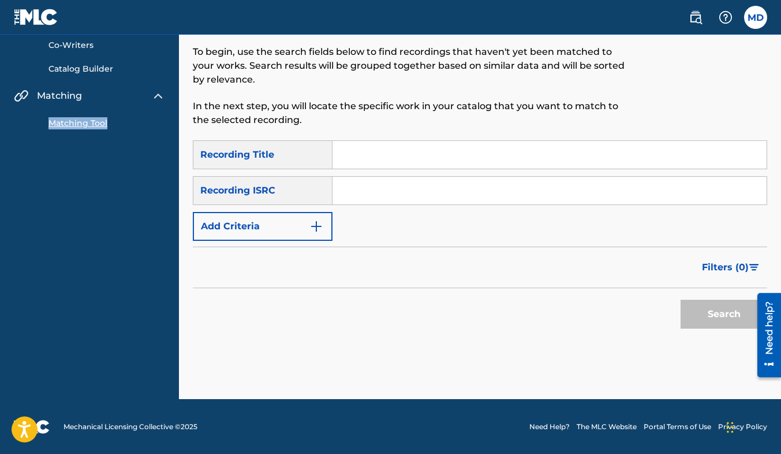
scroll to position [94, 0]
click at [360, 159] on input "Search Form" at bounding box center [550, 154] width 434 height 28
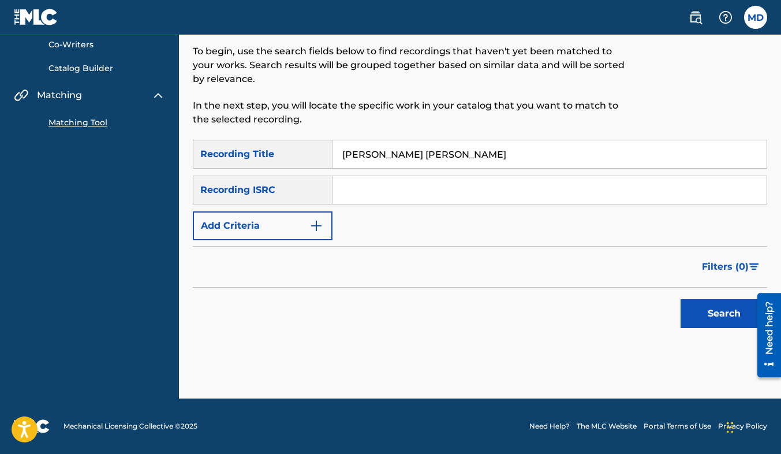
click at [681, 299] on button "Search" at bounding box center [724, 313] width 87 height 29
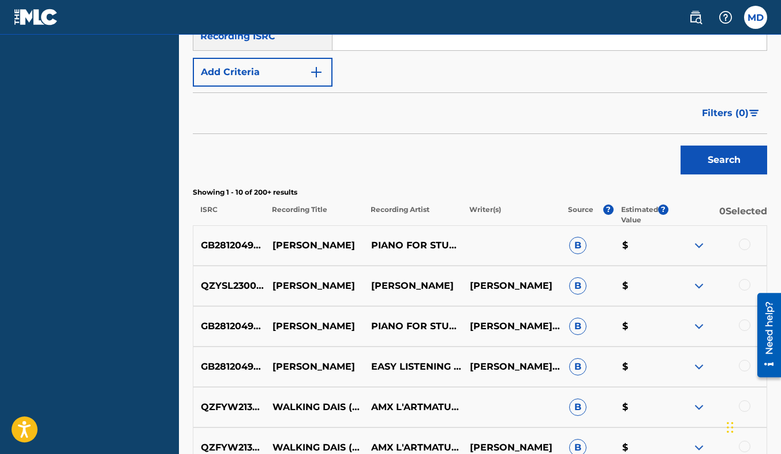
scroll to position [114, 0]
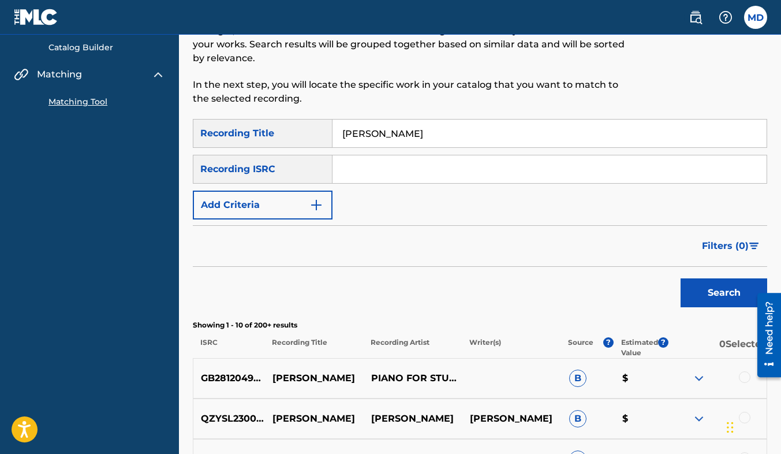
click at [681, 278] on button "Search" at bounding box center [724, 292] width 87 height 29
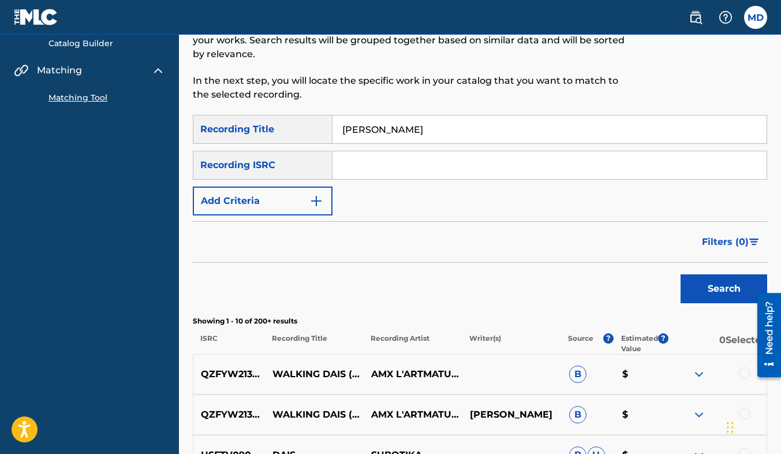
scroll to position [102, 0]
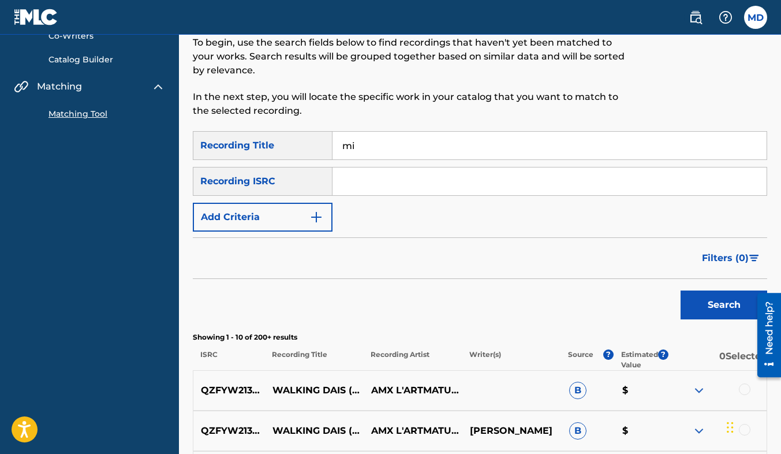
type input "m"
type input "drippppp._"
click at [681, 290] on button "Search" at bounding box center [724, 304] width 87 height 29
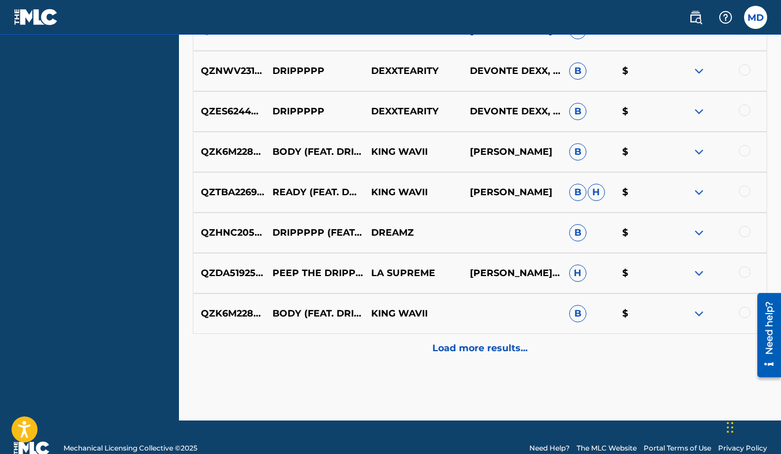
scroll to position [565, 0]
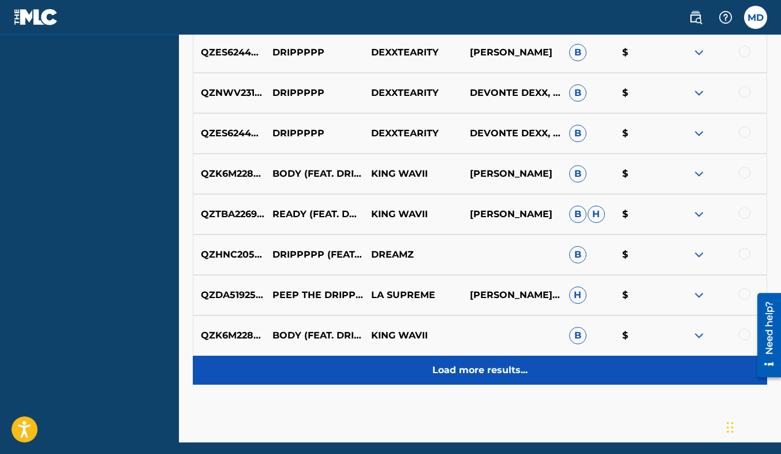
click at [465, 370] on p "Load more results..." at bounding box center [480, 370] width 95 height 14
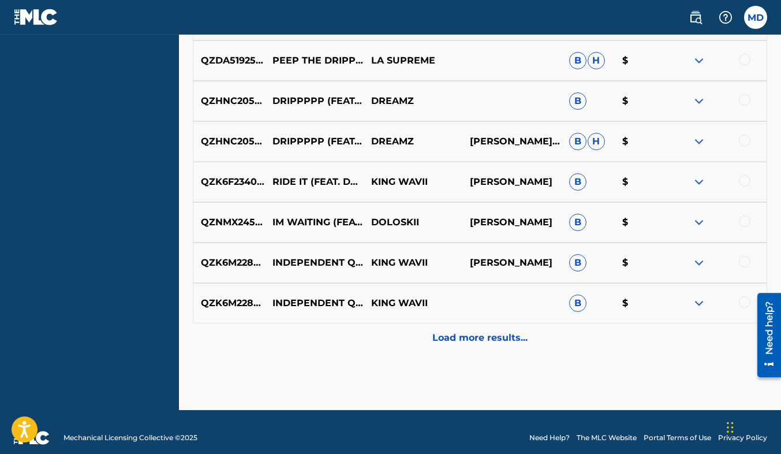
scroll to position [969, 0]
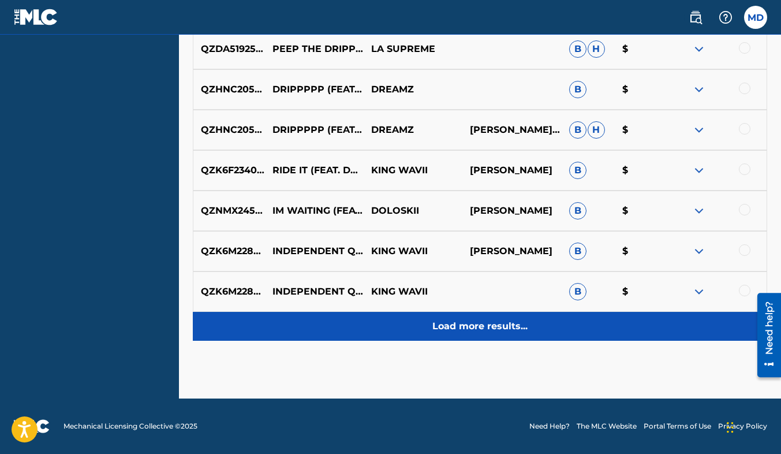
click at [449, 340] on div "Load more results..." at bounding box center [480, 326] width 575 height 29
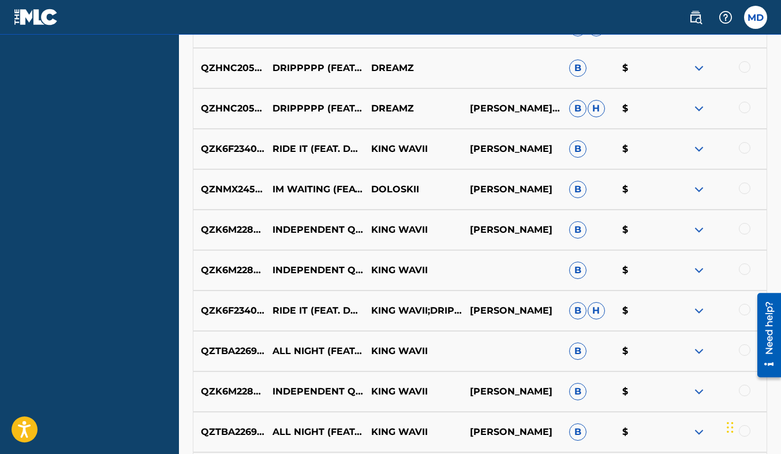
scroll to position [1373, 0]
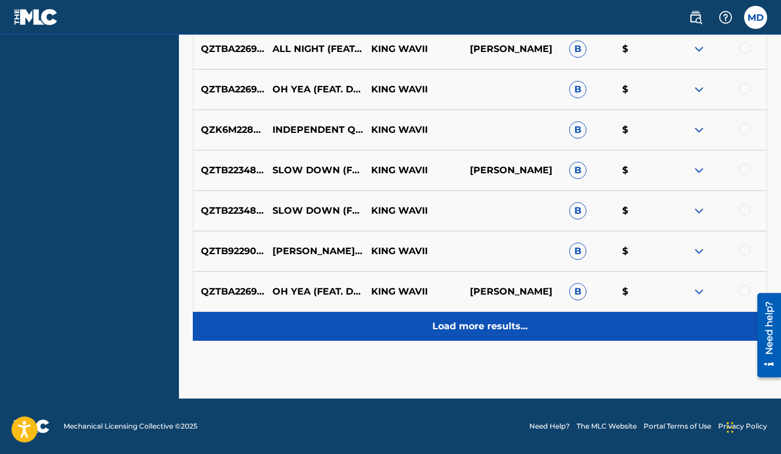
click at [487, 326] on p "Load more results..." at bounding box center [480, 326] width 95 height 14
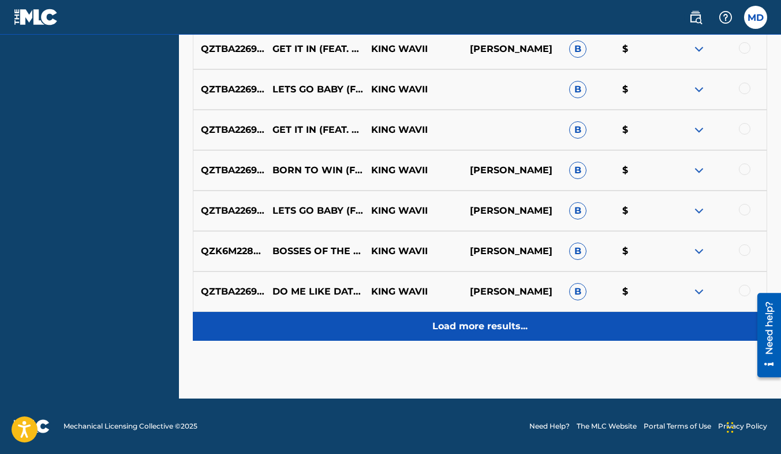
click at [442, 330] on p "Load more results..." at bounding box center [480, 326] width 95 height 14
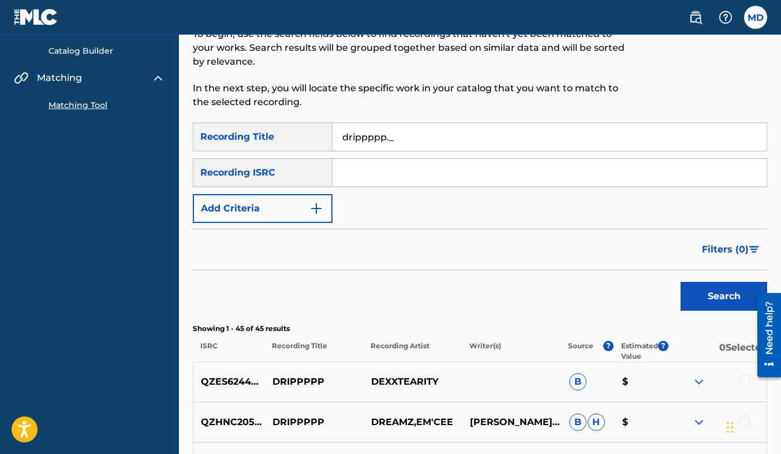
scroll to position [0, 0]
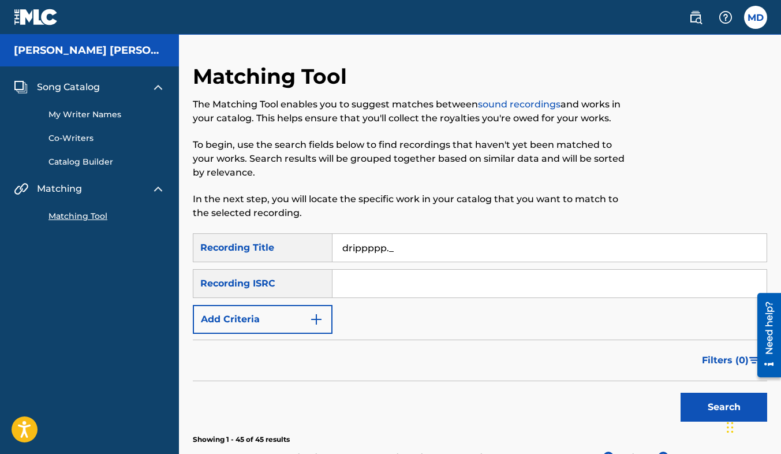
click at [69, 210] on div "Matching Tool" at bounding box center [89, 209] width 151 height 27
drag, startPoint x: 66, startPoint y: 83, endPoint x: 55, endPoint y: 88, distance: 12.1
click at [55, 88] on span "Song Catalog" at bounding box center [68, 87] width 63 height 14
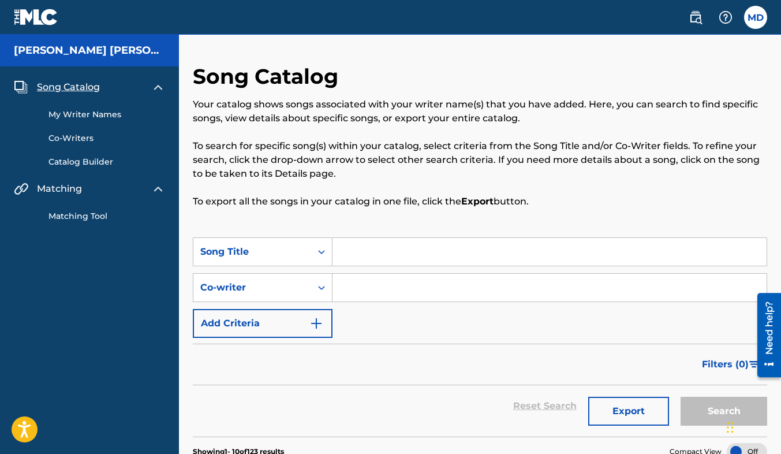
click at [417, 243] on input "Search Form" at bounding box center [550, 252] width 434 height 28
type input "s"
click at [76, 130] on div "My Writer Names Co-Writers Catalog Builder" at bounding box center [89, 131] width 151 height 74
click at [78, 136] on link "Co-Writers" at bounding box center [107, 138] width 117 height 12
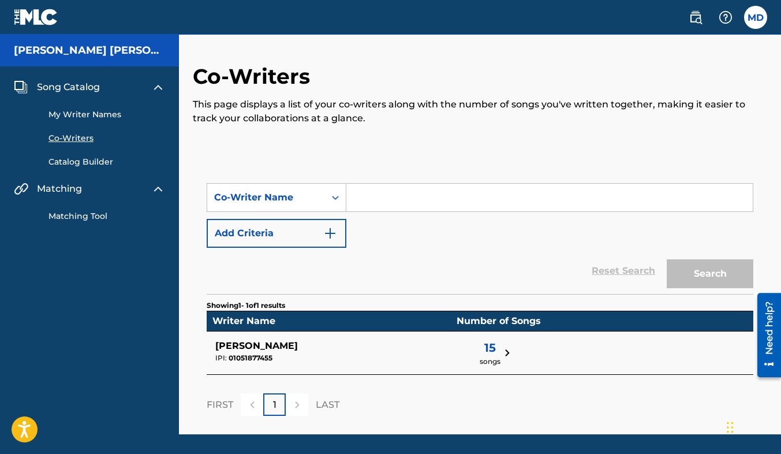
click at [88, 159] on link "Catalog Builder" at bounding box center [107, 162] width 117 height 12
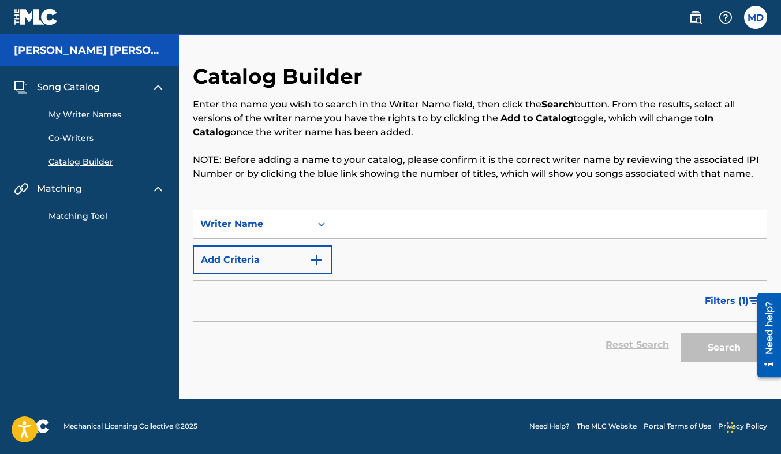
click at [376, 225] on input "Search Form" at bounding box center [550, 224] width 434 height 28
type input "[PERSON_NAME] [PERSON_NAME]"
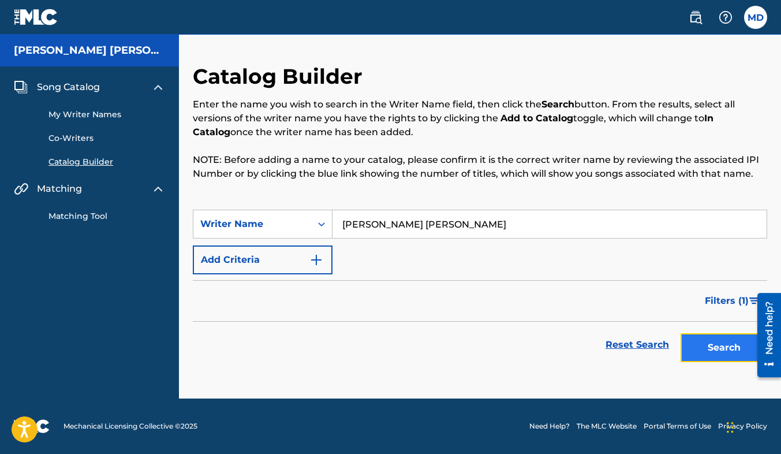
click at [707, 346] on button "Search" at bounding box center [724, 347] width 87 height 29
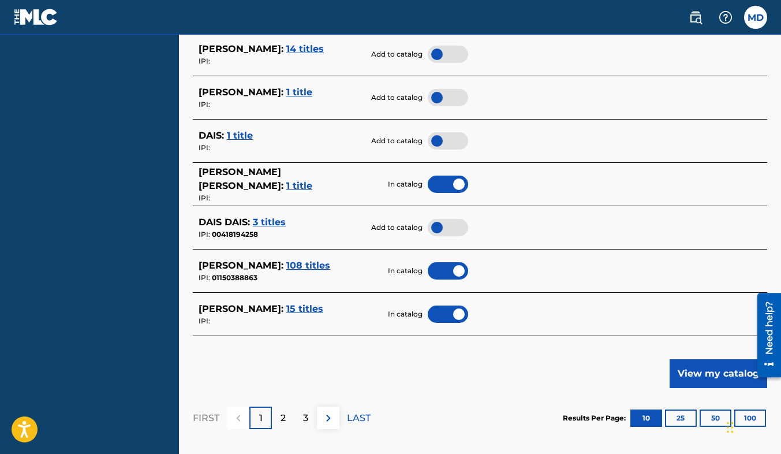
scroll to position [502, 0]
click at [309, 264] on span "108 titles" at bounding box center [308, 265] width 44 height 11
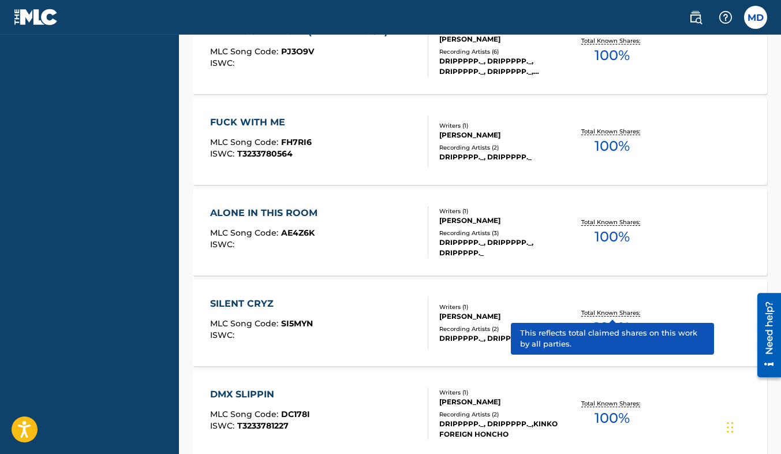
click at [611, 310] on p "Total Known Shares:" at bounding box center [613, 312] width 62 height 9
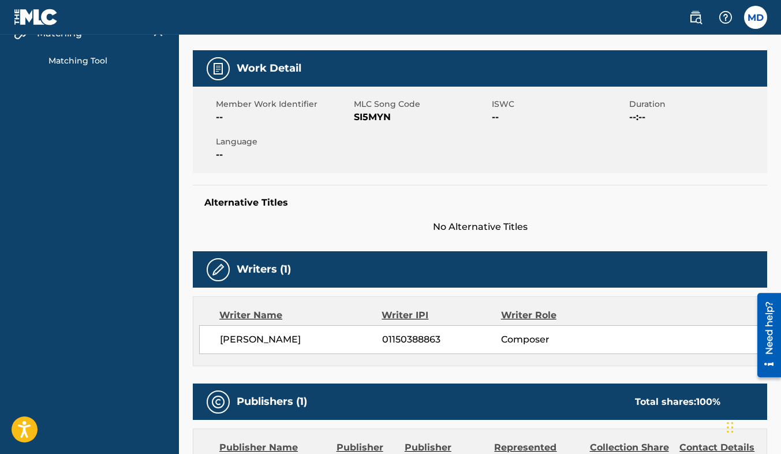
scroll to position [153, 0]
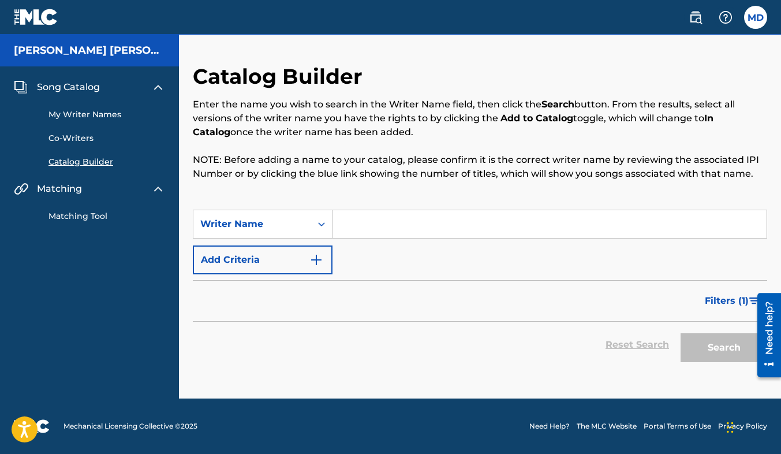
click at [385, 225] on input "Search Form" at bounding box center [550, 224] width 434 height 28
type input "[PERSON_NAME] [PERSON_NAME]"
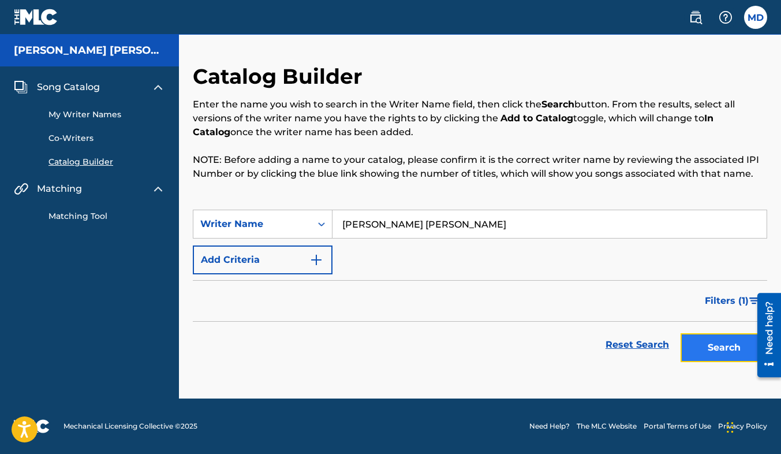
click at [711, 349] on button "Search" at bounding box center [724, 347] width 87 height 29
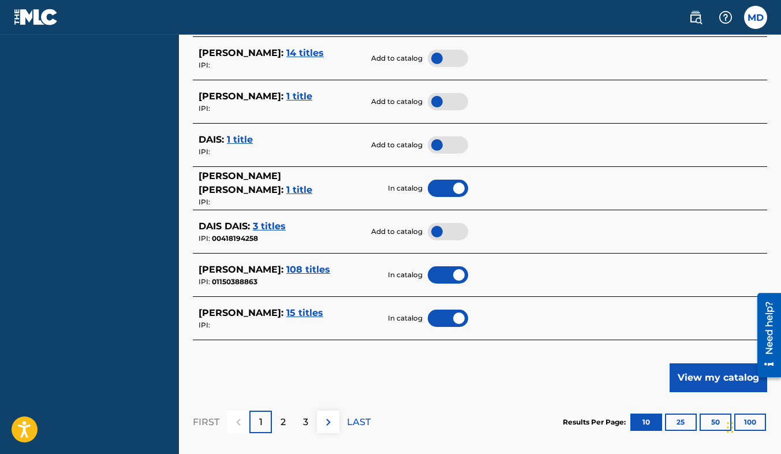
scroll to position [500, 0]
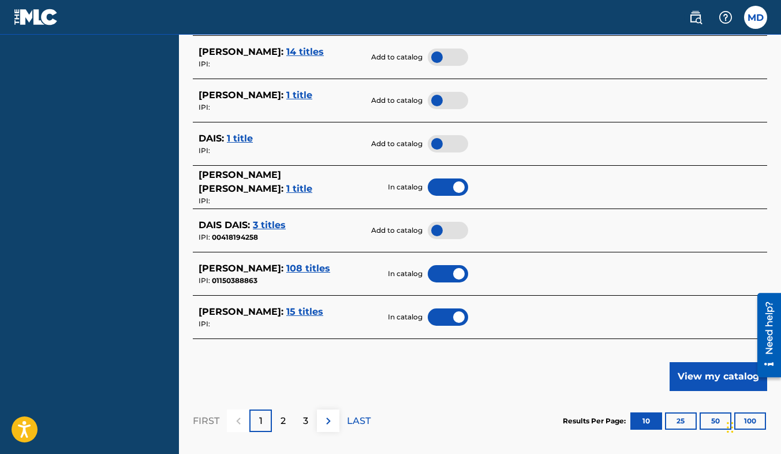
click at [303, 270] on span "108 titles" at bounding box center [308, 268] width 44 height 11
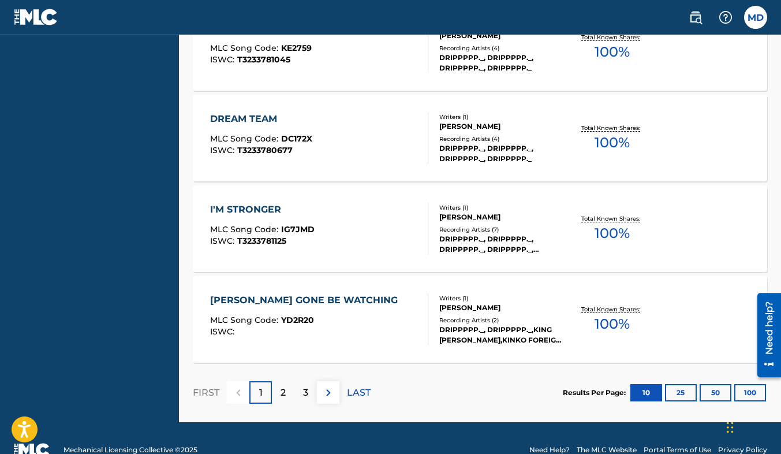
scroll to position [983, 0]
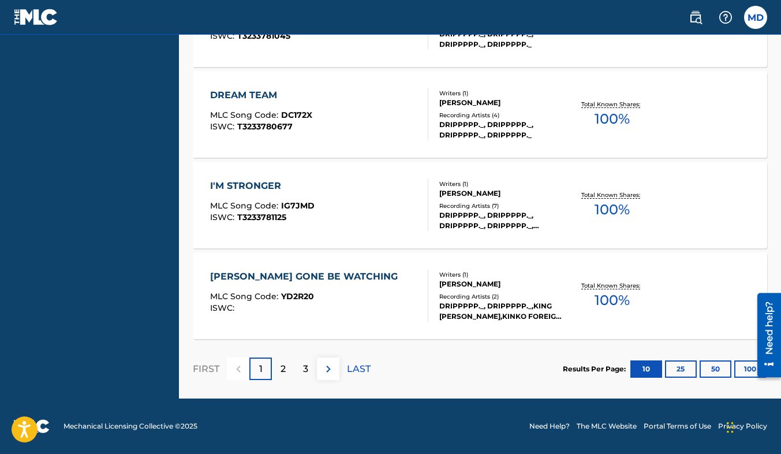
click at [751, 371] on div at bounding box center [765, 334] width 32 height 93
click at [743, 374] on button "100" at bounding box center [751, 368] width 32 height 17
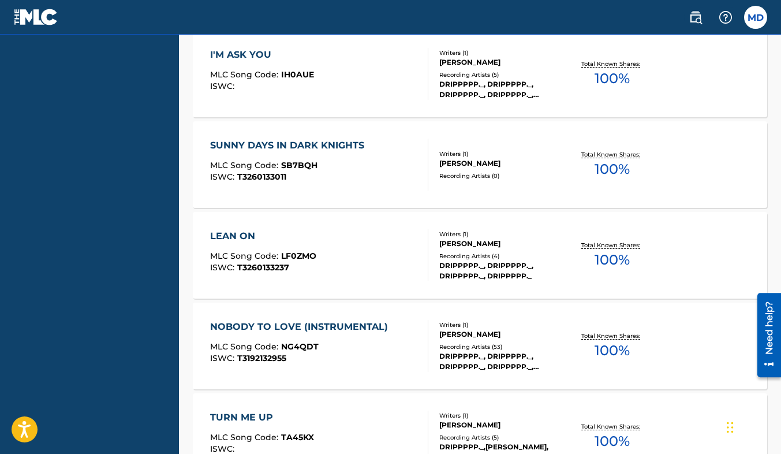
scroll to position [5404, 0]
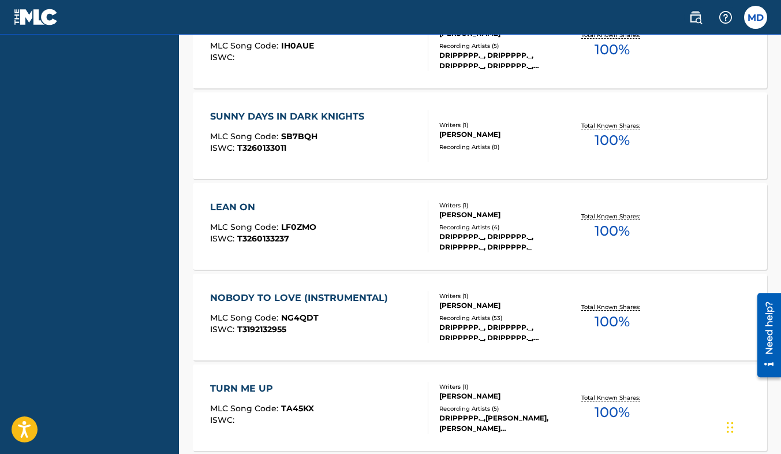
click at [621, 355] on div "NOBODY TO LOVE (INSTRUMENTAL) MLC Song Code : NG4QDT ISWC : T3192132955 Writers…" at bounding box center [480, 317] width 575 height 87
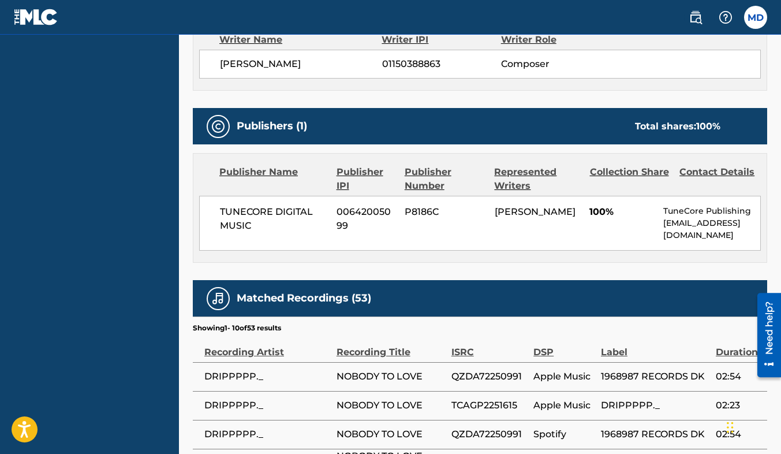
scroll to position [456, 0]
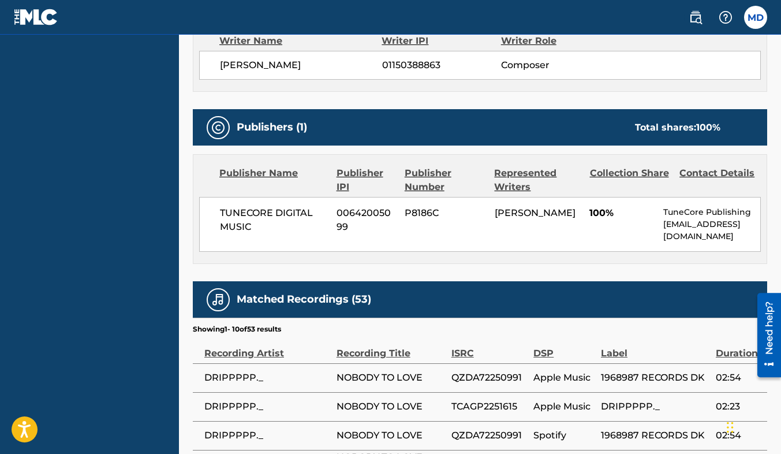
click at [25, 11] on img at bounding box center [36, 17] width 44 height 17
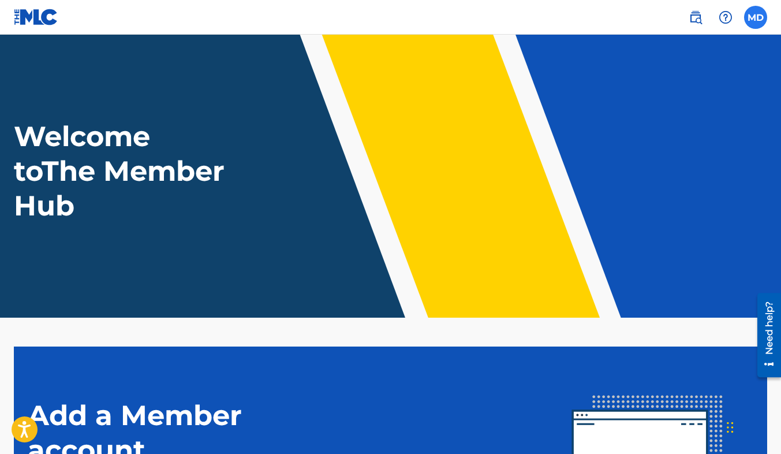
click at [756, 28] on label at bounding box center [755, 17] width 23 height 23
click at [756, 17] on input "MD [PERSON_NAME] [EMAIL_ADDRESS][DOMAIN_NAME] Notification Preferences Profile …" at bounding box center [756, 17] width 0 height 0
click at [697, 24] on img at bounding box center [696, 17] width 14 height 14
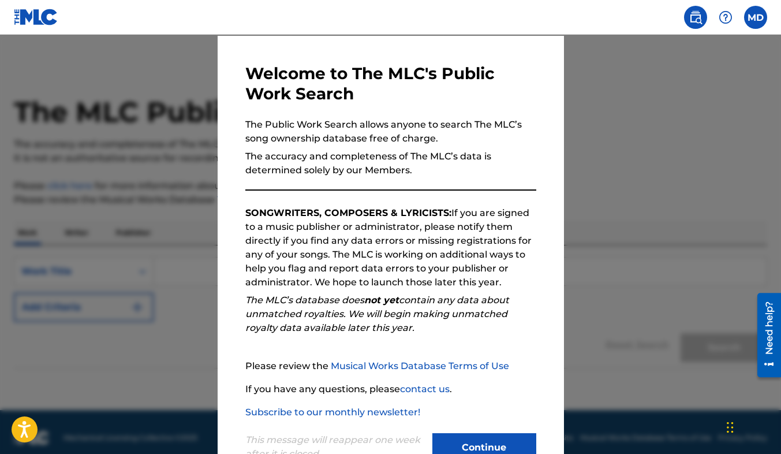
scroll to position [74, 0]
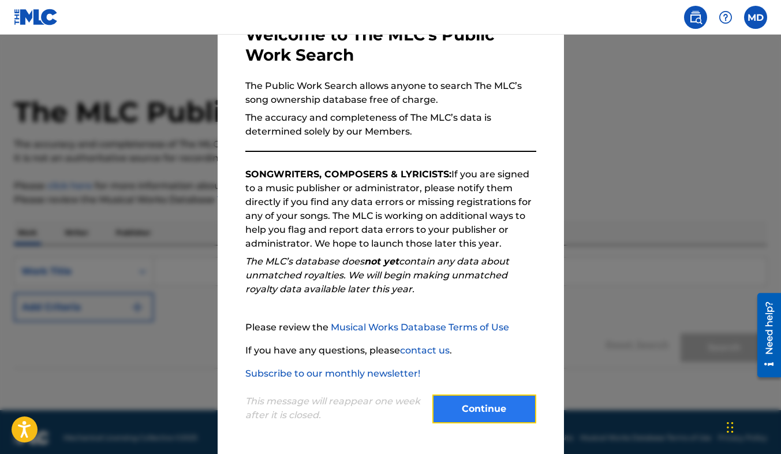
click at [502, 413] on button "Continue" at bounding box center [485, 408] width 104 height 29
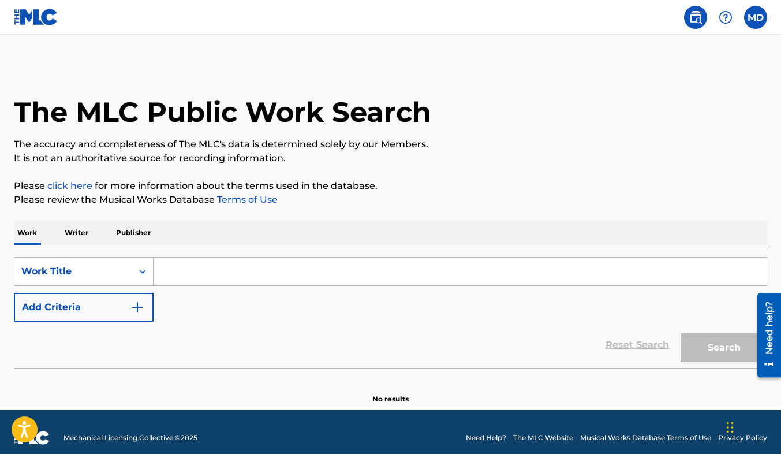
click at [192, 273] on input "Search Form" at bounding box center [460, 272] width 613 height 28
click at [681, 333] on button "Search" at bounding box center [724, 347] width 87 height 29
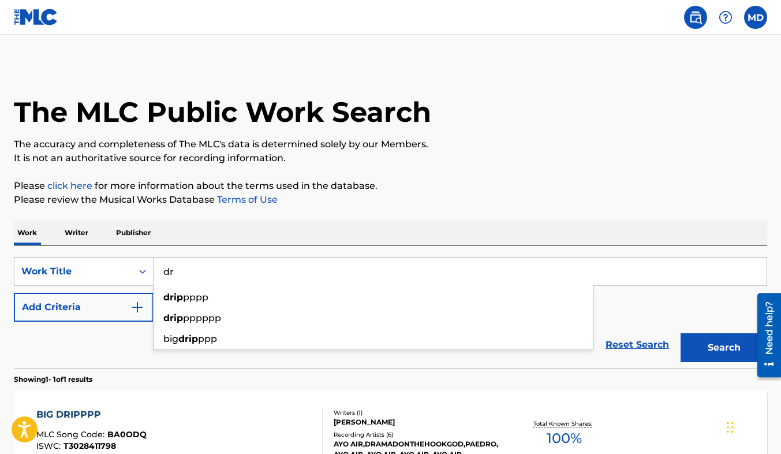
type input "d"
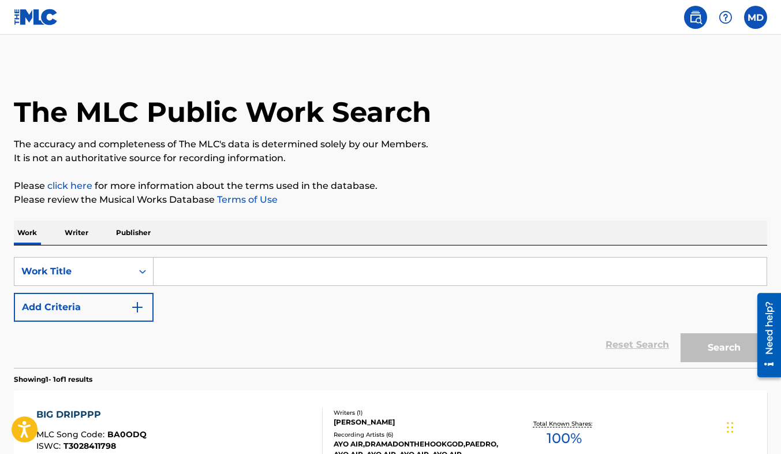
click at [85, 232] on p "Writer" at bounding box center [76, 233] width 31 height 24
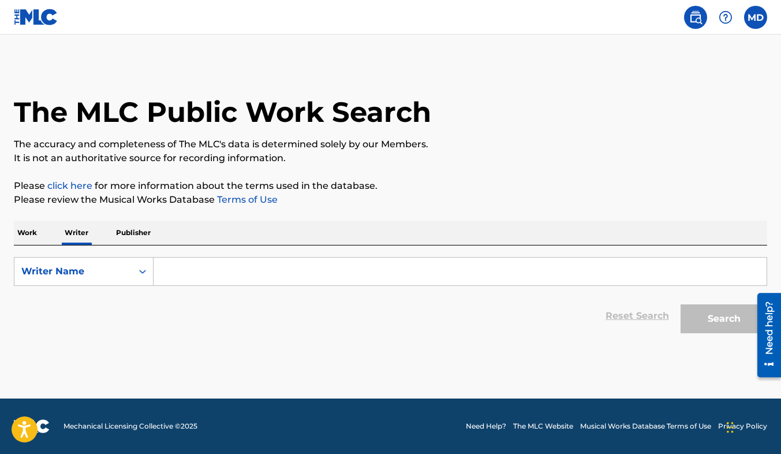
click at [188, 272] on input "Search Form" at bounding box center [460, 272] width 613 height 28
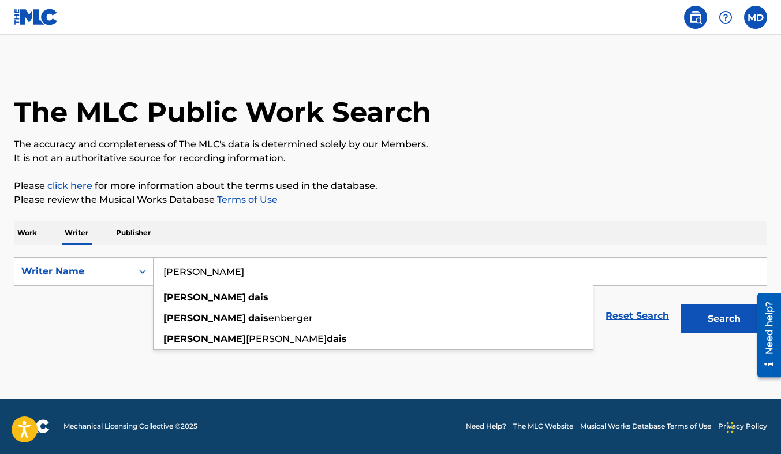
type input "[PERSON_NAME]"
click at [681, 304] on button "Search" at bounding box center [724, 318] width 87 height 29
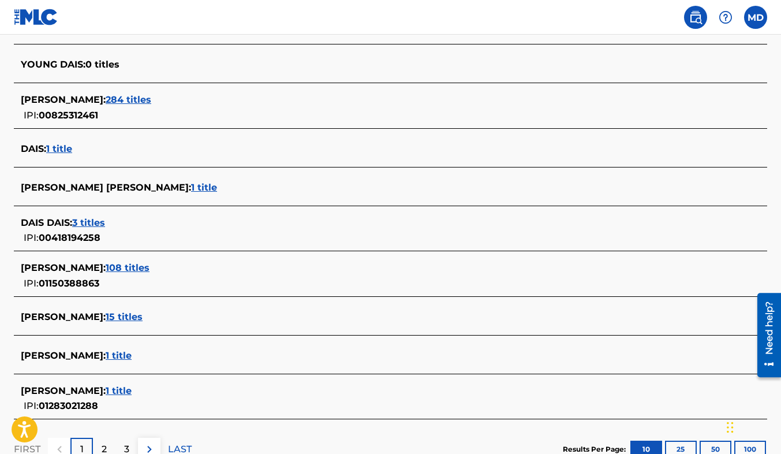
scroll to position [356, 0]
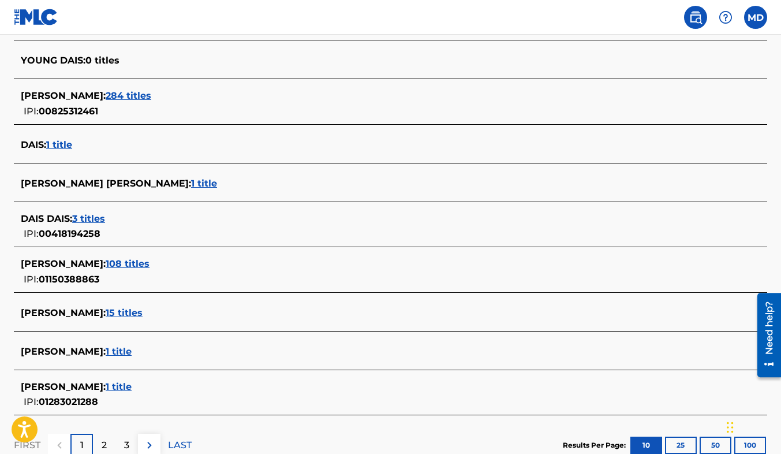
click at [114, 261] on span "108 titles" at bounding box center [128, 263] width 44 height 11
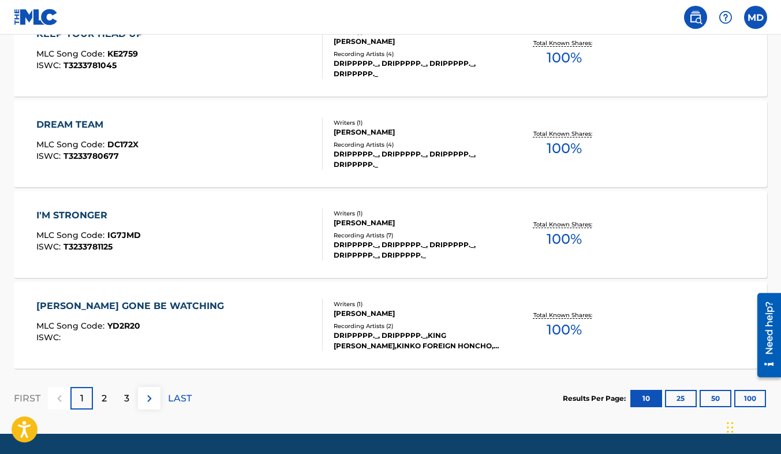
scroll to position [960, 0]
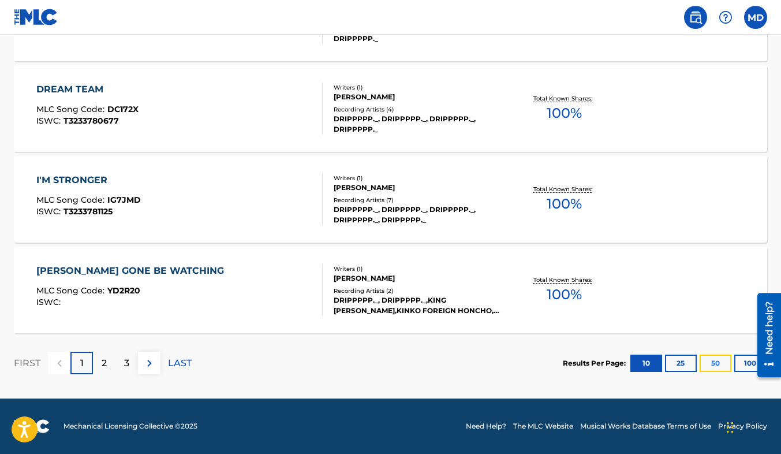
click at [715, 368] on button "50" at bounding box center [716, 363] width 32 height 17
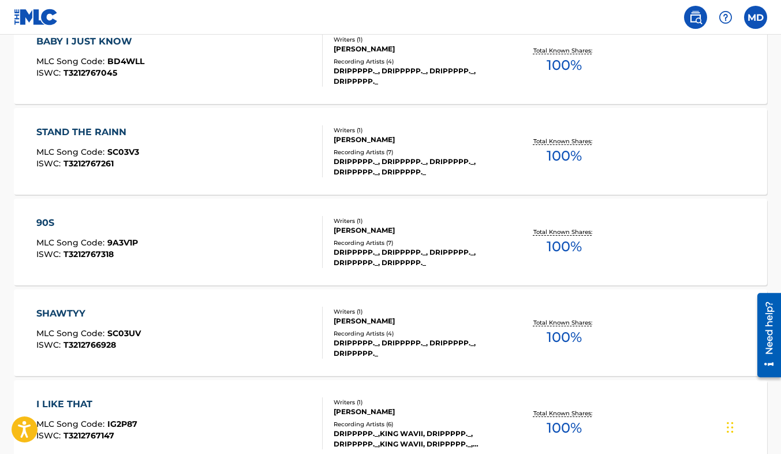
scroll to position [4586, 0]
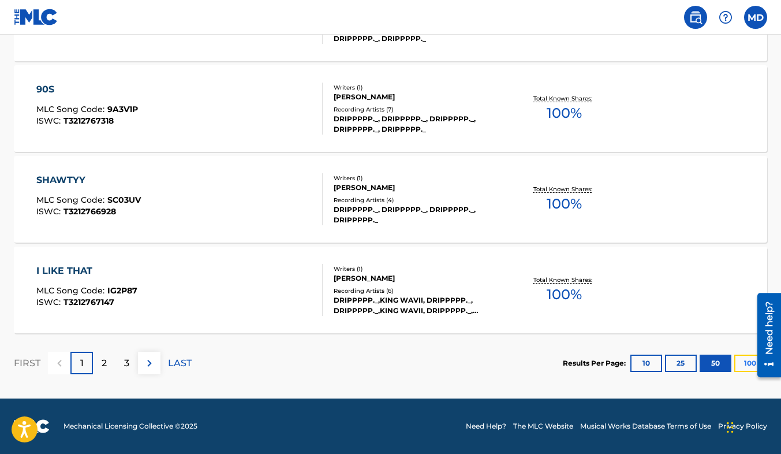
click at [743, 368] on button "100" at bounding box center [751, 363] width 32 height 17
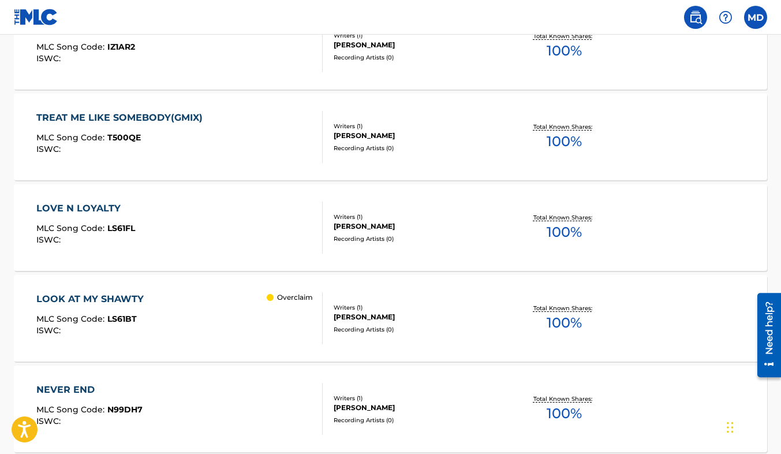
scroll to position [6925, 0]
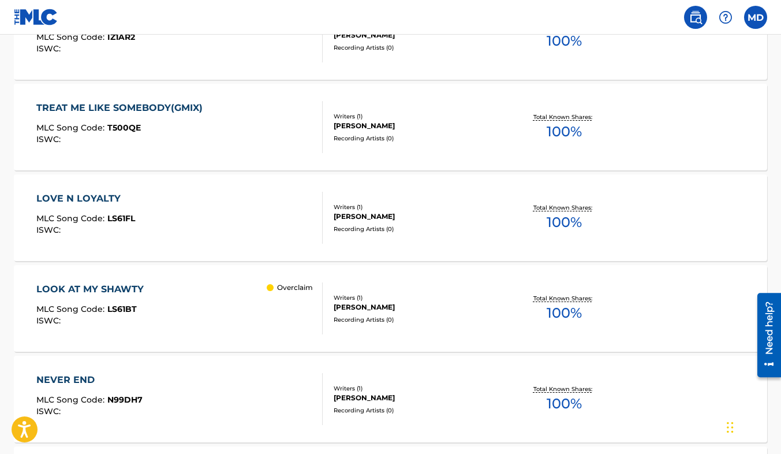
click at [284, 288] on p "Overclaim" at bounding box center [295, 287] width 36 height 10
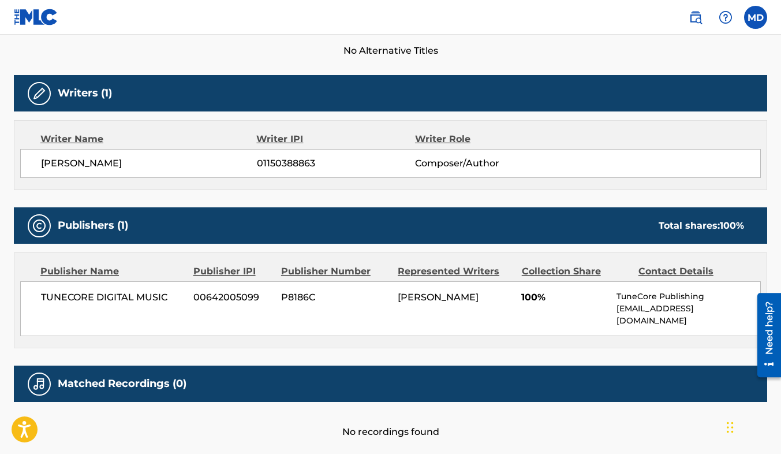
scroll to position [329, 0]
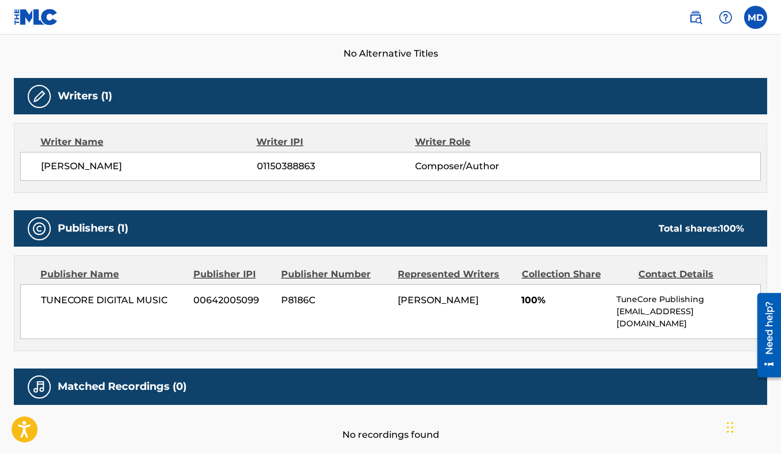
click at [682, 316] on p "[EMAIL_ADDRESS][DOMAIN_NAME]" at bounding box center [689, 317] width 144 height 24
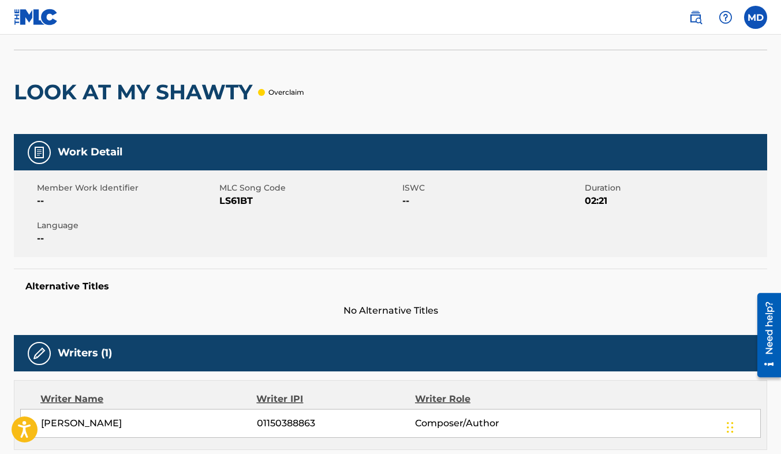
scroll to position [69, 0]
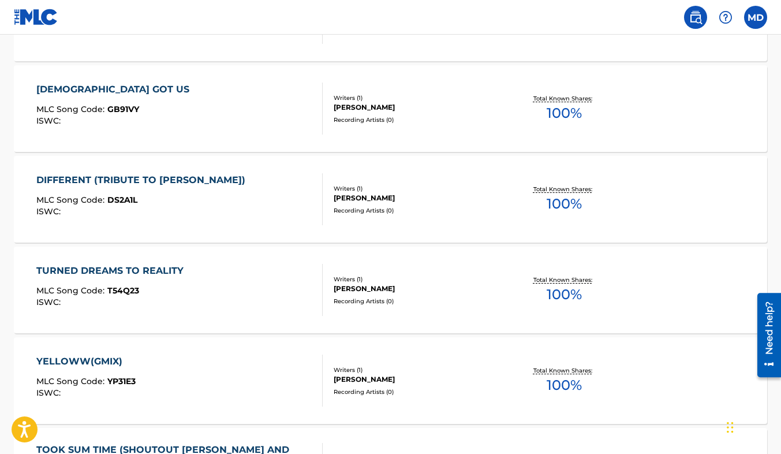
scroll to position [6397, 0]
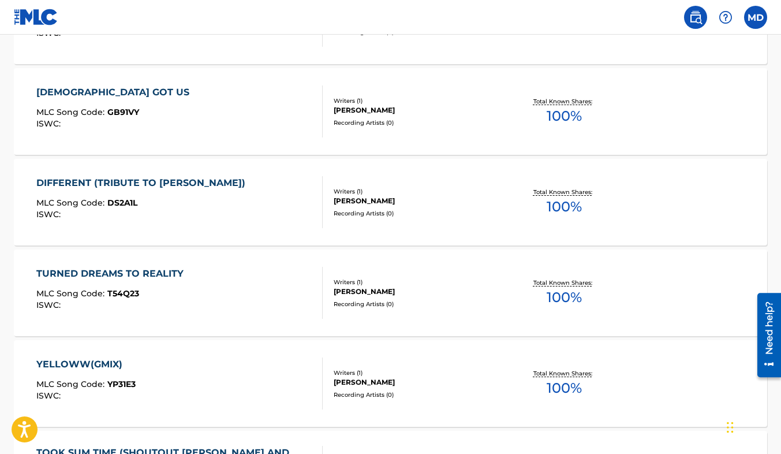
click at [140, 366] on div "YELLOWW(GMIX) MLC Song Code : YP31E3 ISWC :" at bounding box center [179, 383] width 286 height 52
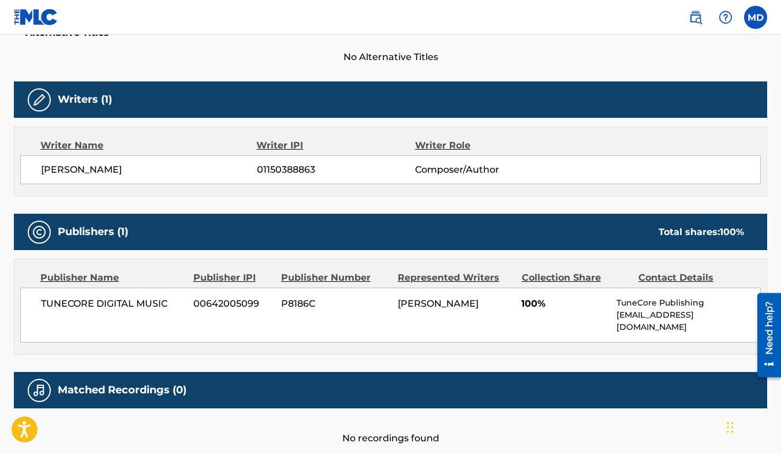
scroll to position [377, 0]
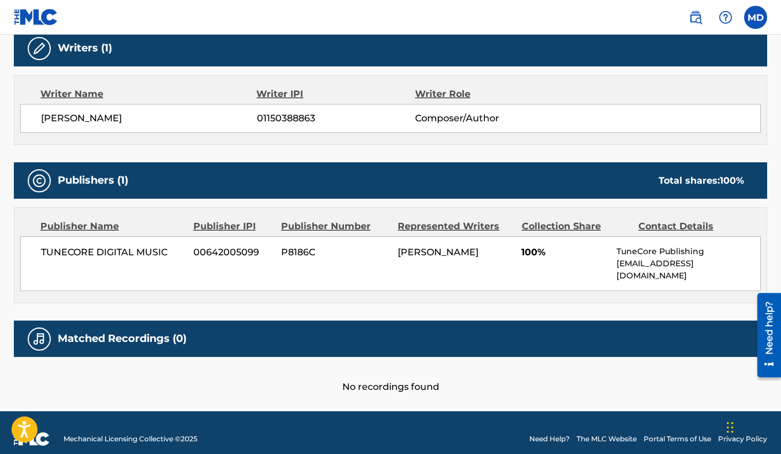
click at [33, 12] on img at bounding box center [36, 17] width 44 height 17
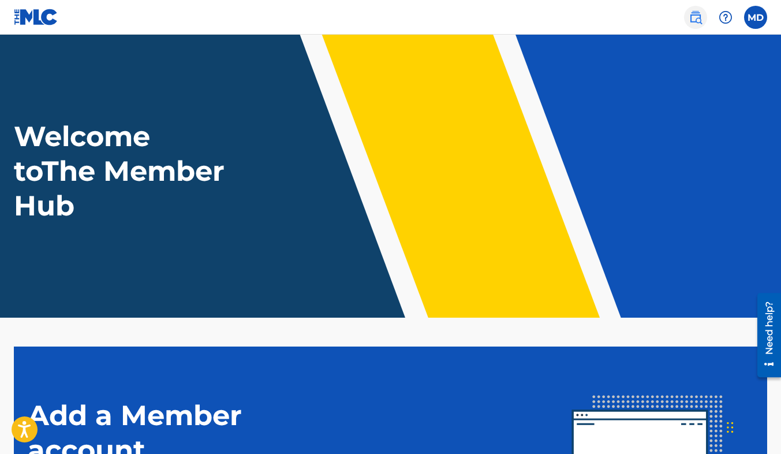
click at [690, 20] on img at bounding box center [696, 17] width 14 height 14
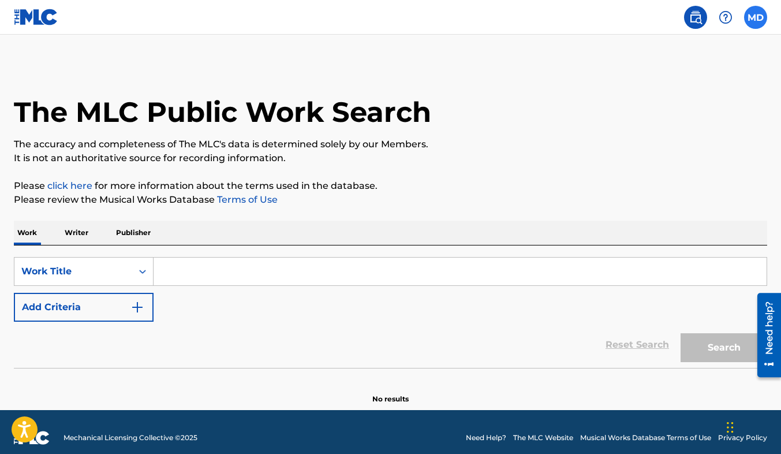
click at [756, 19] on label at bounding box center [755, 17] width 23 height 23
click at [756, 17] on input "MD [PERSON_NAME] [EMAIL_ADDRESS][DOMAIN_NAME] Notification Preferences Profile …" at bounding box center [756, 17] width 0 height 0
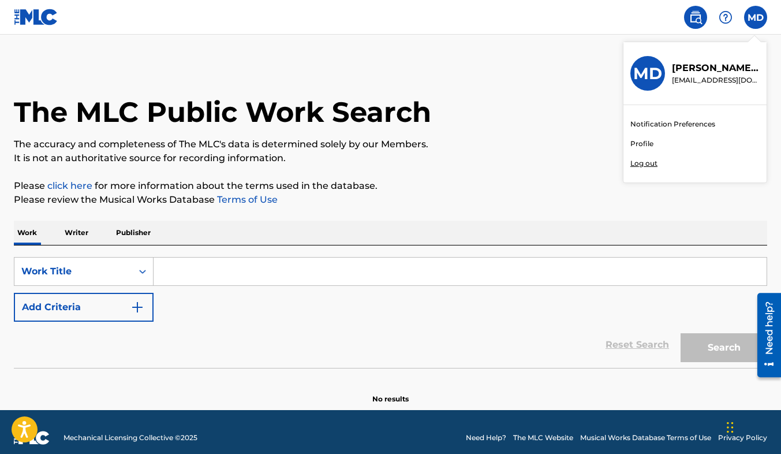
click at [647, 145] on link "Profile" at bounding box center [642, 144] width 23 height 10
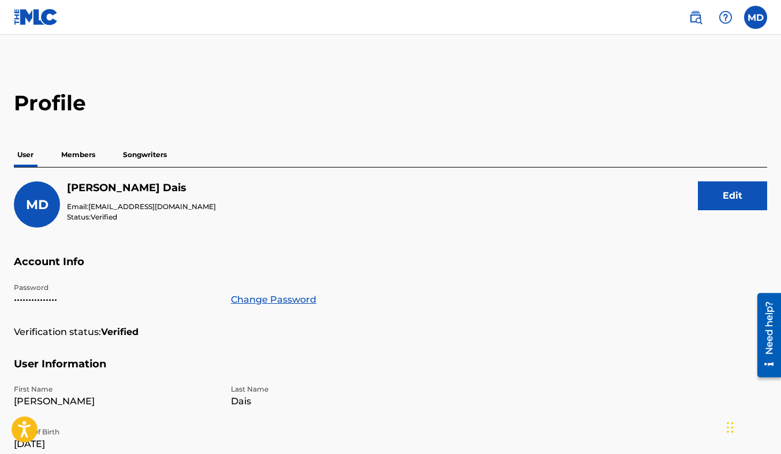
click at [66, 160] on p "Members" at bounding box center [78, 155] width 41 height 24
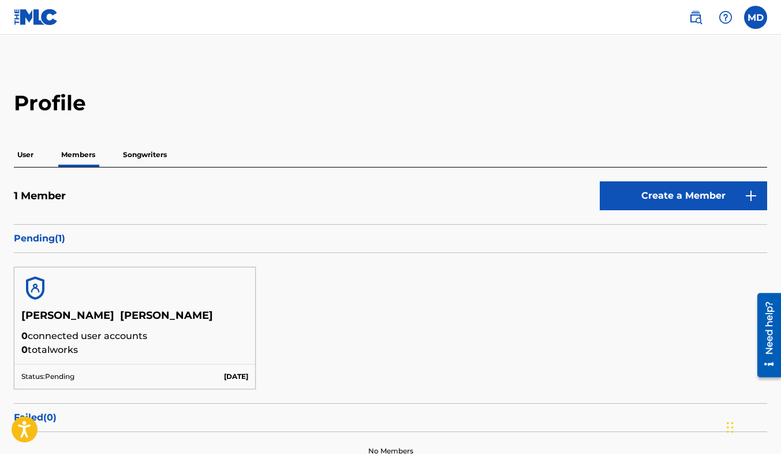
click at [149, 157] on p "Songwriters" at bounding box center [145, 155] width 51 height 24
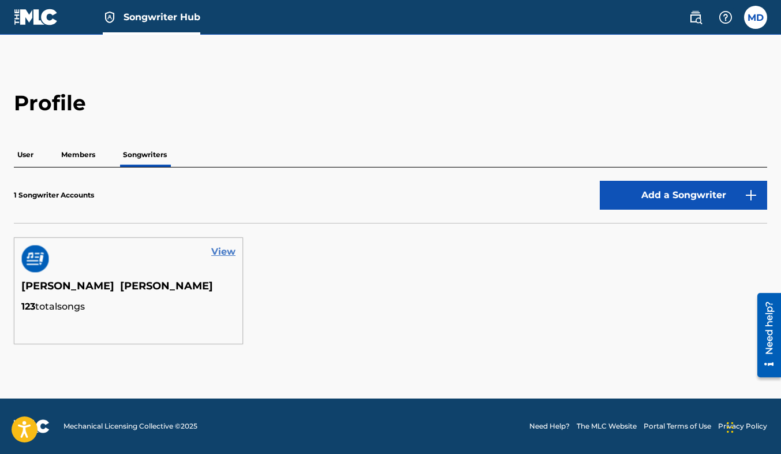
click at [212, 252] on link "View" at bounding box center [223, 252] width 24 height 14
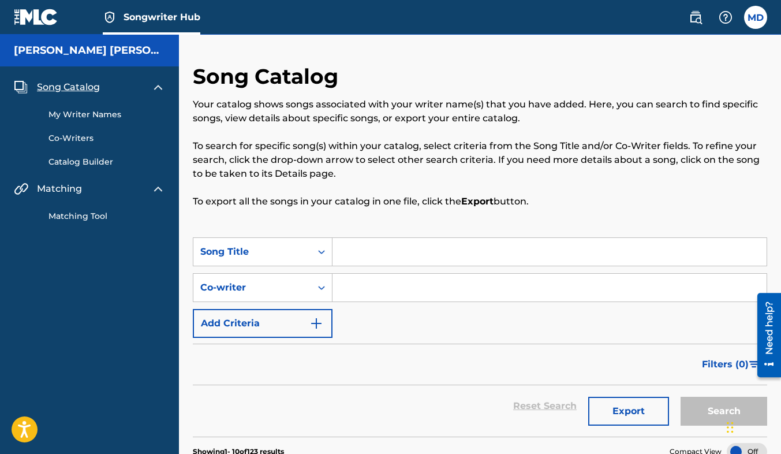
click at [76, 218] on link "Matching Tool" at bounding box center [107, 216] width 117 height 12
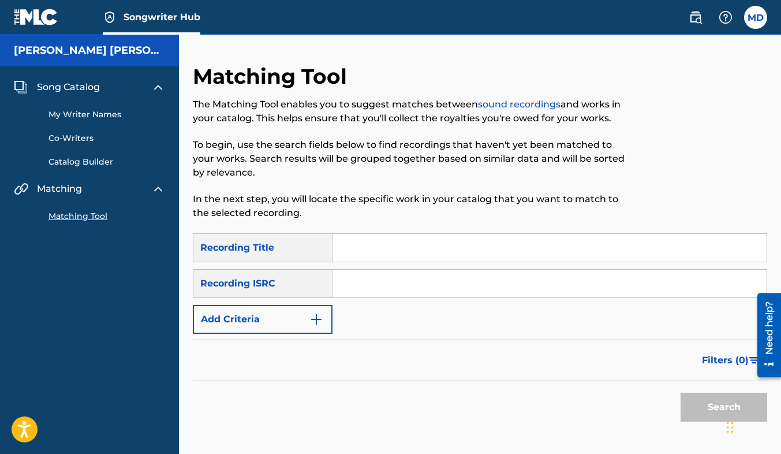
click at [90, 106] on div "My Writer Names Co-Writers Catalog Builder" at bounding box center [89, 131] width 151 height 74
click at [91, 112] on link "My Writer Names" at bounding box center [107, 115] width 117 height 12
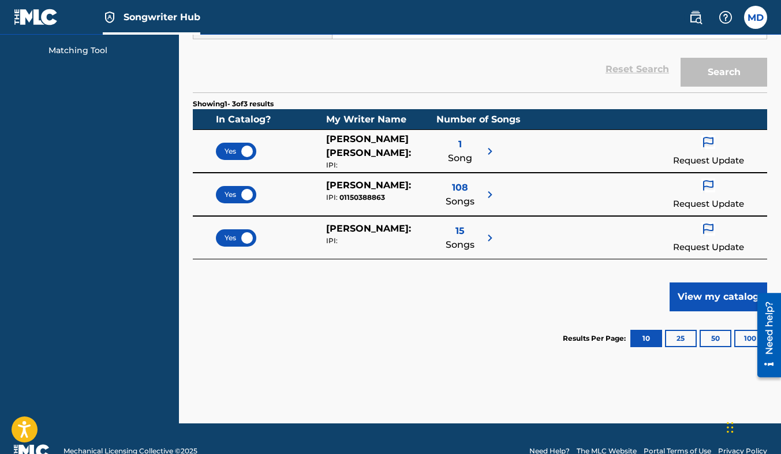
scroll to position [165, 0]
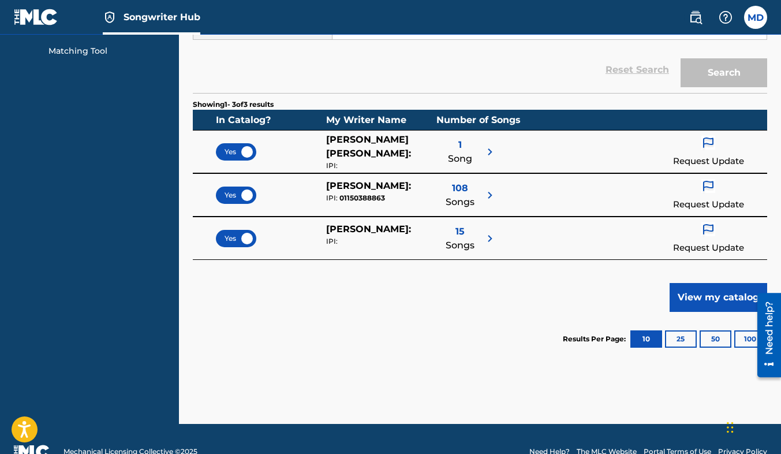
click at [472, 205] on div "108 Songs" at bounding box center [460, 195] width 29 height 32
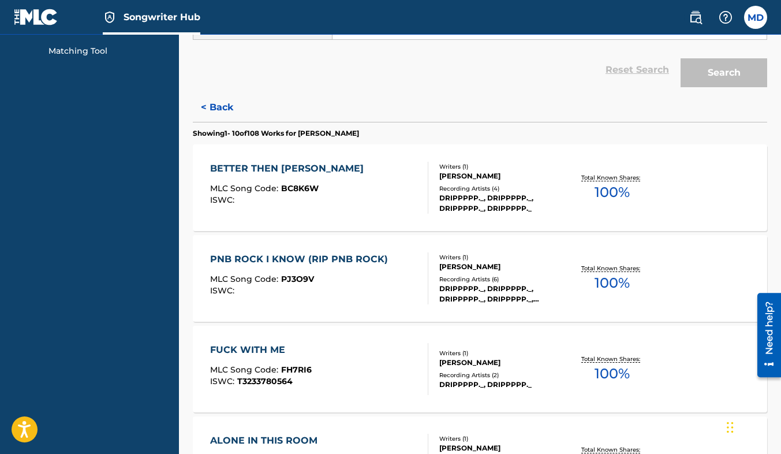
click at [243, 176] on div "BETTER THEN [PERSON_NAME]" at bounding box center [289, 169] width 159 height 14
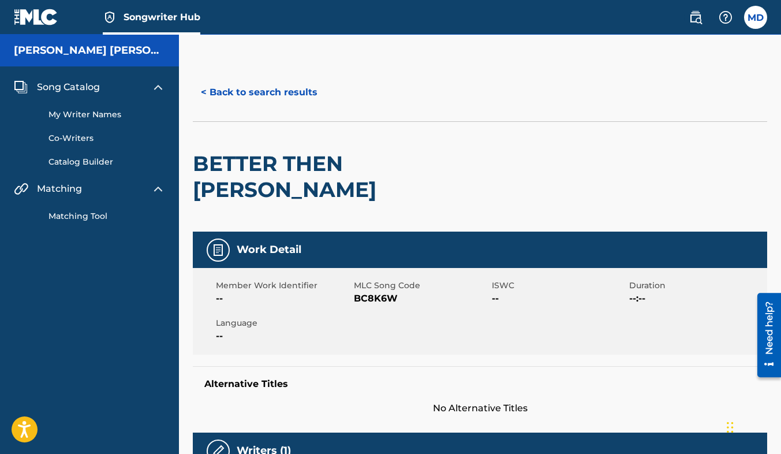
click at [74, 136] on link "Co-Writers" at bounding box center [107, 138] width 117 height 12
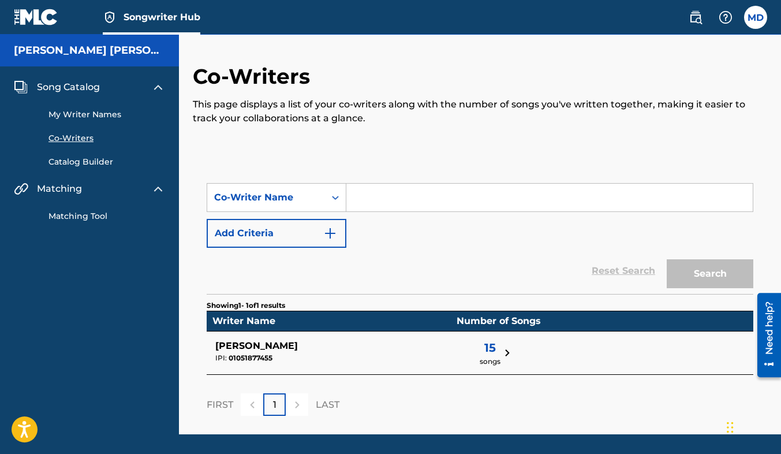
click at [73, 161] on link "Catalog Builder" at bounding box center [107, 162] width 117 height 12
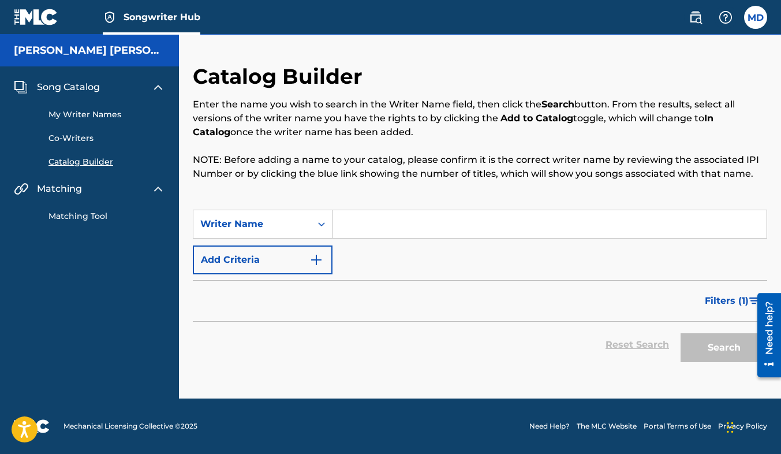
click at [85, 109] on link "My Writer Names" at bounding box center [107, 115] width 117 height 12
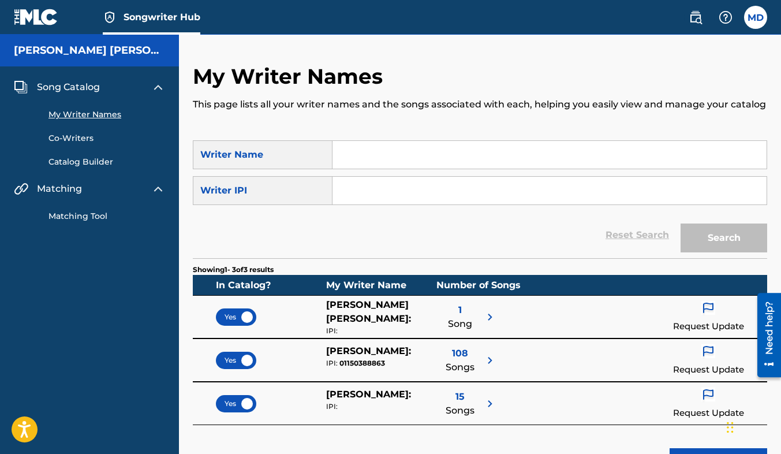
click at [114, 94] on div "Song Catalog" at bounding box center [89, 87] width 151 height 14
click at [70, 140] on link "Co-Writers" at bounding box center [107, 138] width 117 height 12
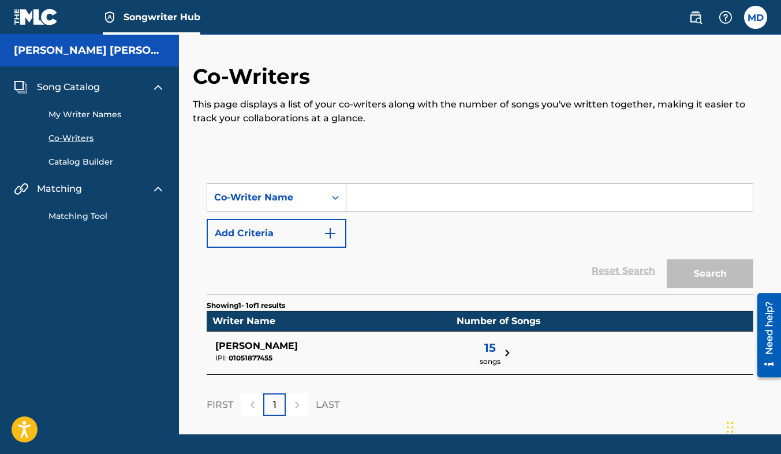
click at [501, 348] on img at bounding box center [508, 353] width 14 height 14
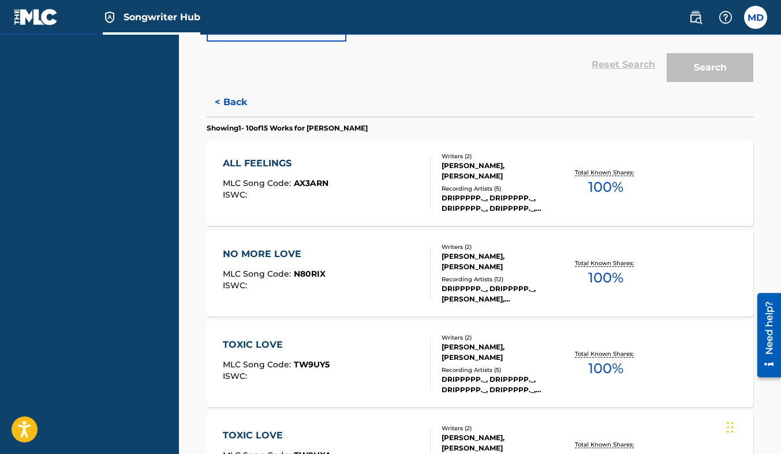
scroll to position [200, 0]
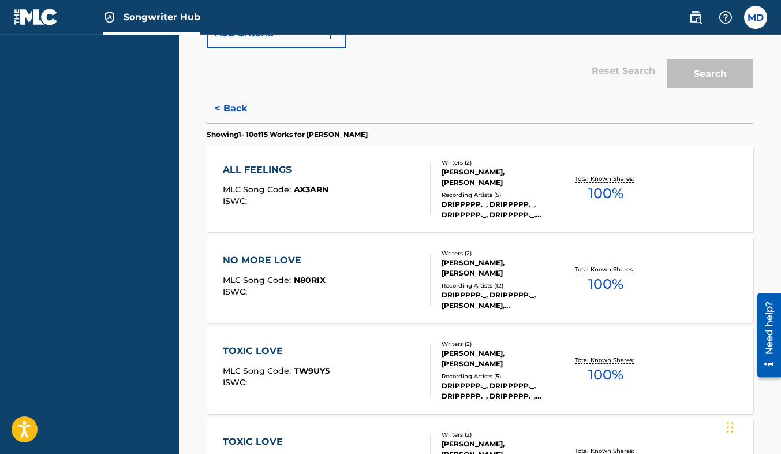
click at [599, 275] on span "100 %" at bounding box center [605, 284] width 35 height 21
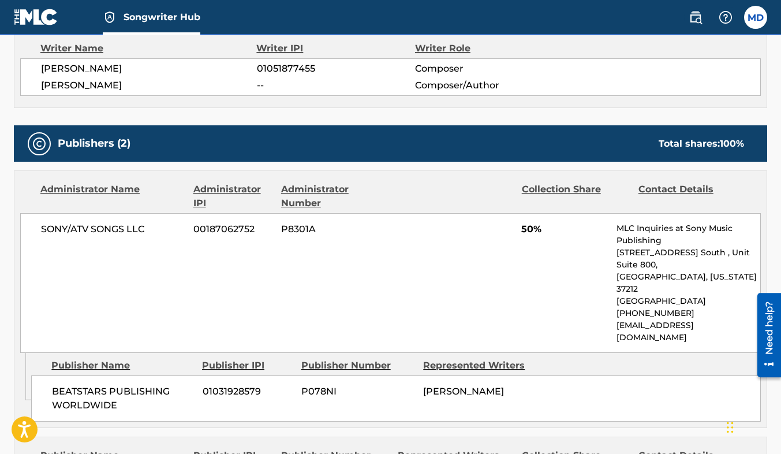
scroll to position [422, 0]
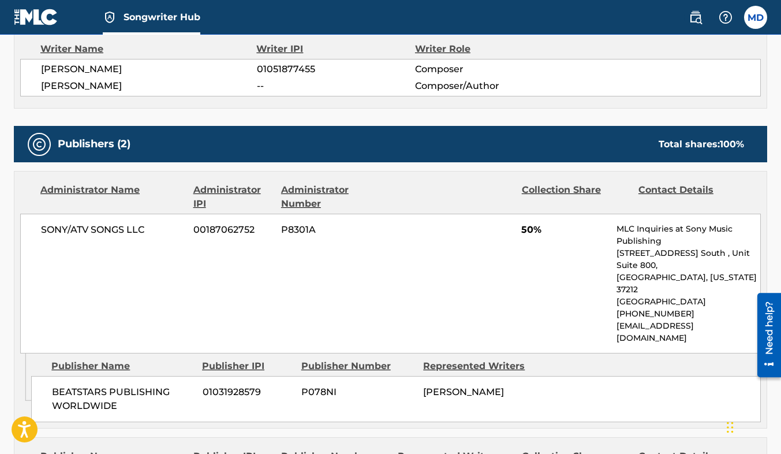
click at [96, 263] on div "SONY/ATV SONGS LLC 00187062752 P8301A 50% MLC Inquiries at Sony Music Publishin…" at bounding box center [390, 284] width 741 height 140
click at [97, 293] on div "SONY/ATV SONGS LLC 00187062752 P8301A 50% MLC Inquiries at Sony Music Publishin…" at bounding box center [390, 284] width 741 height 140
click at [96, 304] on div "SONY/ATV SONGS LLC 00187062752 P8301A 50% MLC Inquiries at Sony Music Publishin…" at bounding box center [390, 284] width 741 height 140
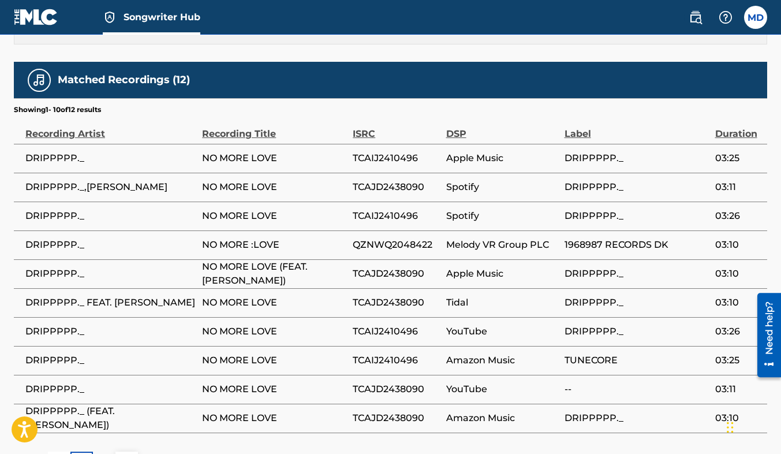
scroll to position [874, 0]
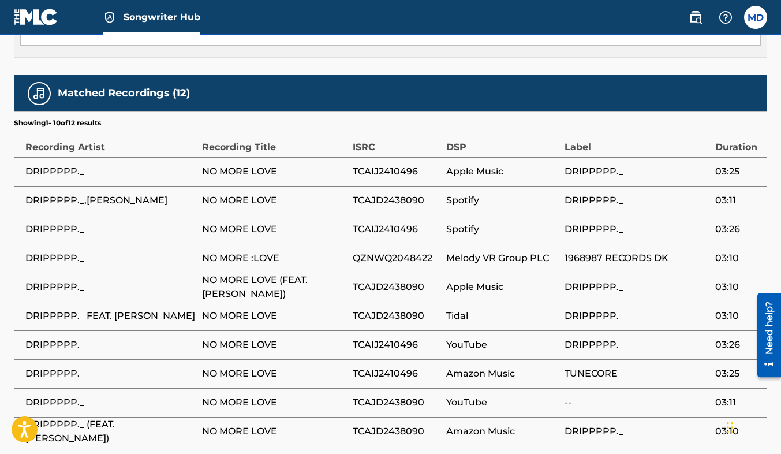
click at [179, 330] on td "DRIPPPPP._" at bounding box center [108, 344] width 188 height 29
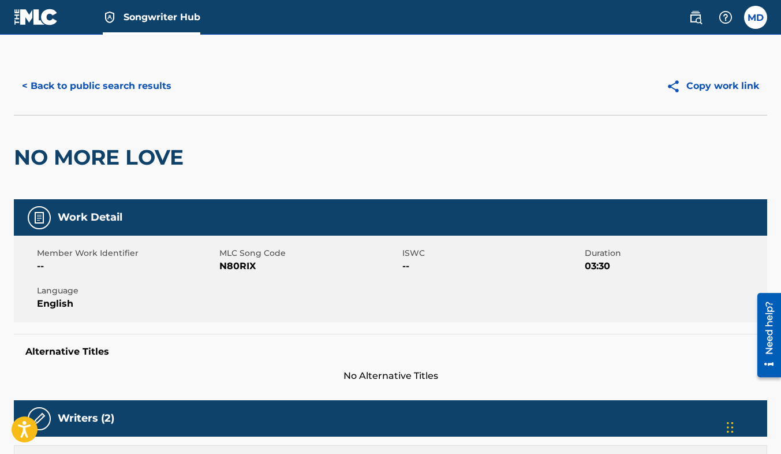
scroll to position [6, 0]
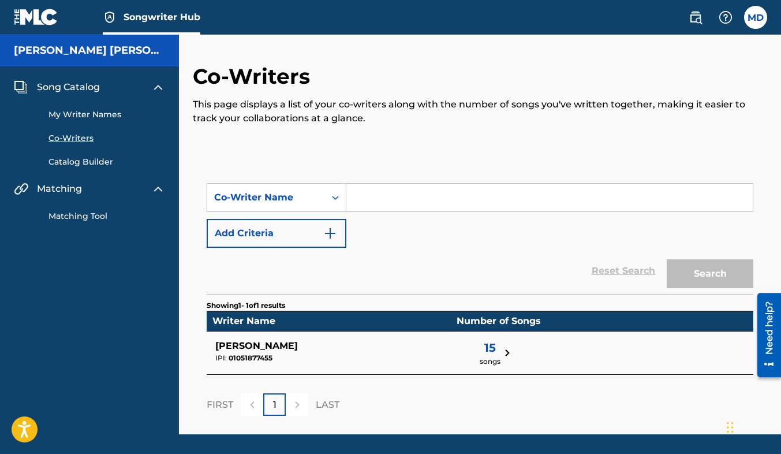
click at [70, 113] on link "My Writer Names" at bounding box center [107, 115] width 117 height 12
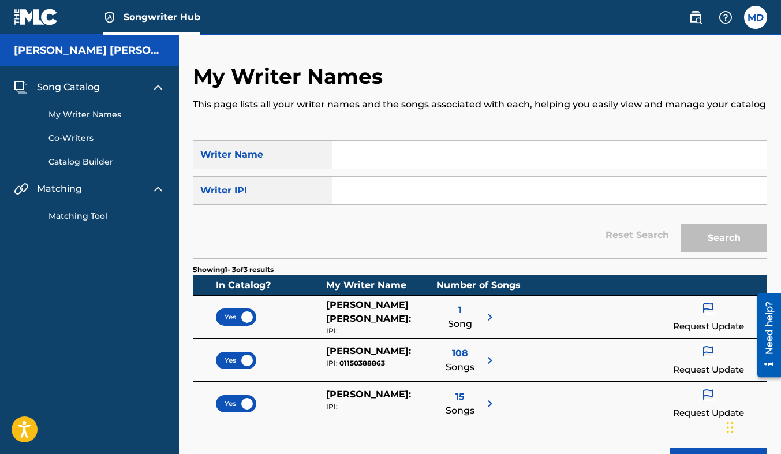
click at [455, 327] on div "1 Song" at bounding box center [460, 317] width 24 height 38
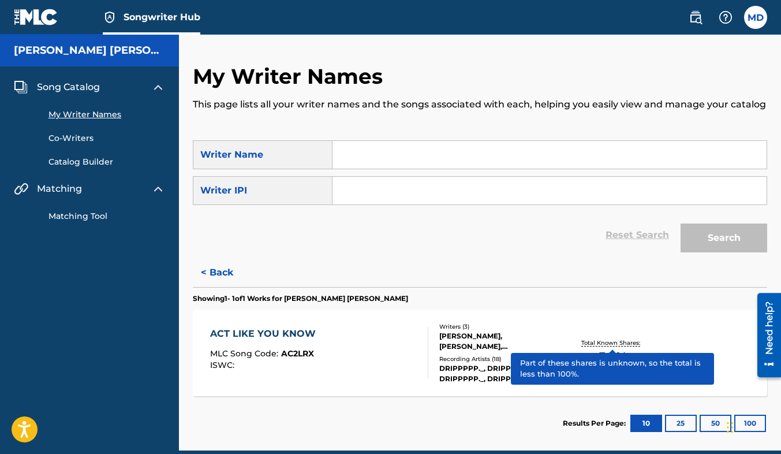
click at [602, 347] on p "Total Known Shares:" at bounding box center [613, 342] width 62 height 9
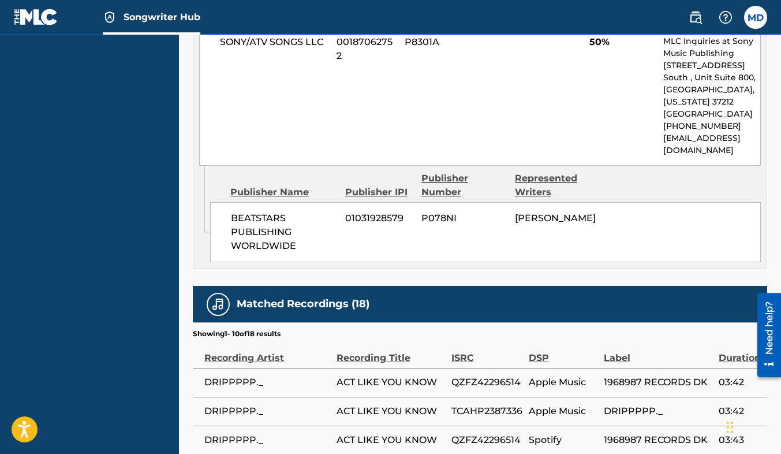
scroll to position [942, 0]
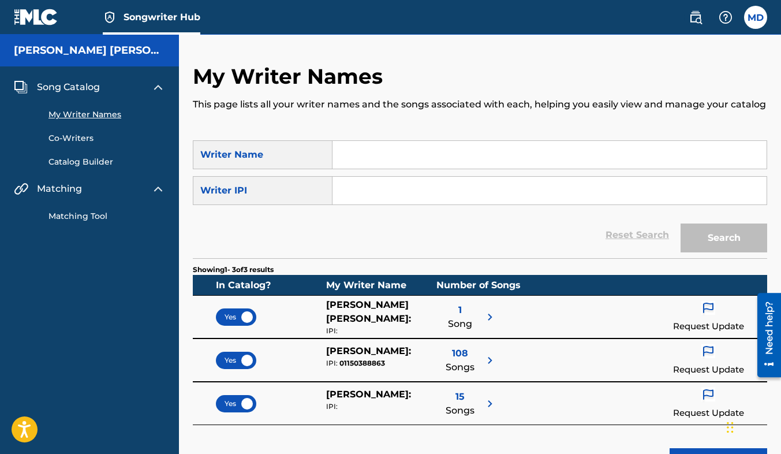
click at [450, 374] on span "Songs" at bounding box center [460, 367] width 29 height 14
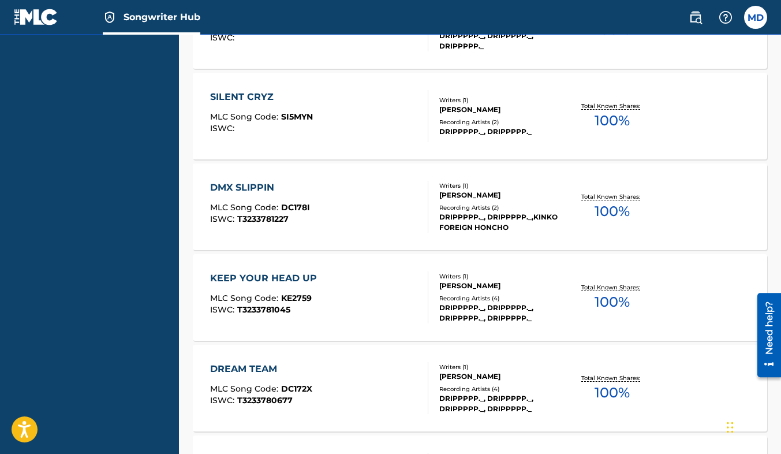
scroll to position [887, 0]
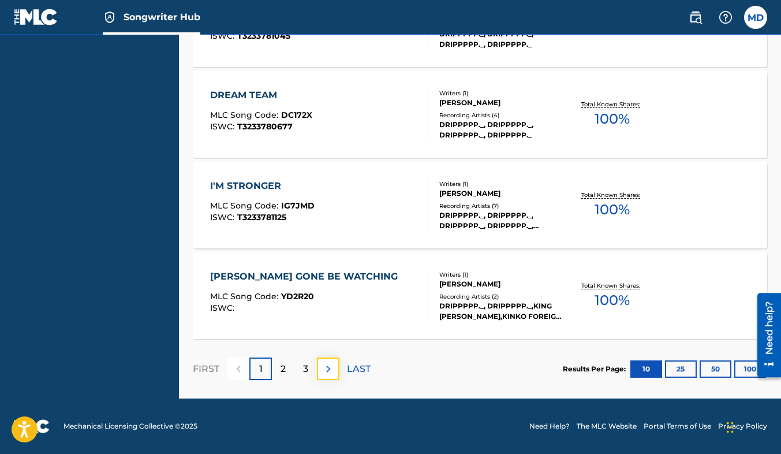
click at [330, 368] on img at bounding box center [329, 369] width 14 height 14
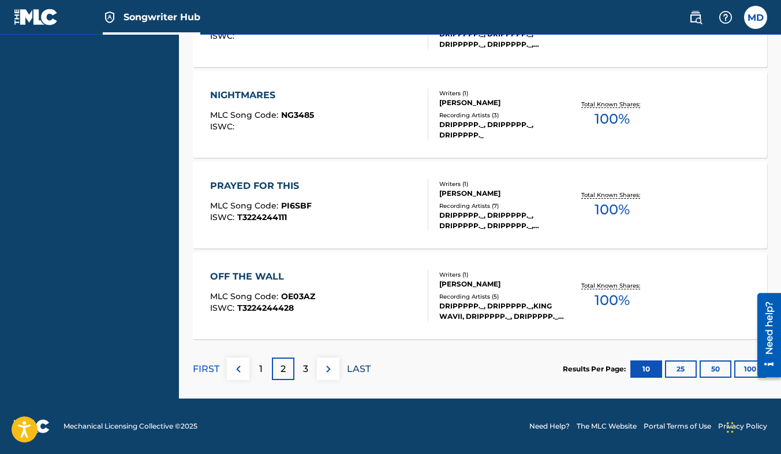
click at [364, 372] on p "LAST" at bounding box center [359, 369] width 24 height 14
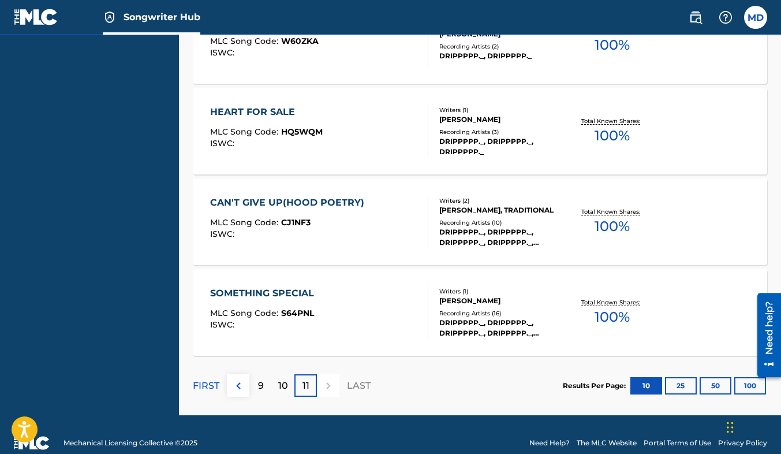
scroll to position [674, 0]
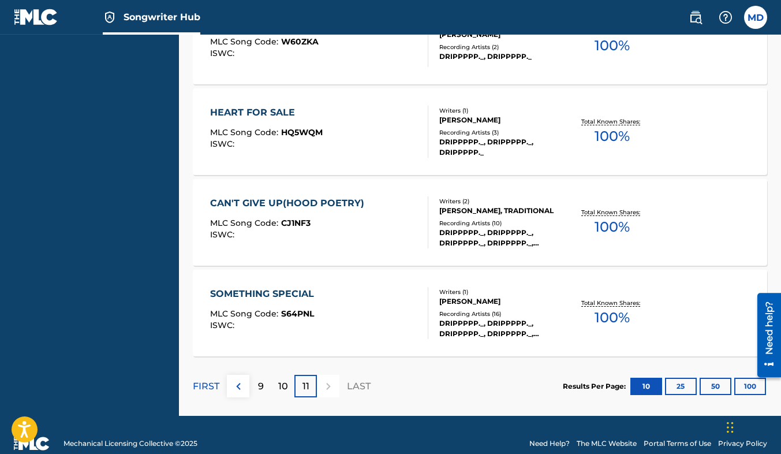
click at [374, 233] on div "CAN'T GIVE UP(HOOD POETRY) MLC Song Code : CJ1NF3 ISWC :" at bounding box center [319, 222] width 218 height 52
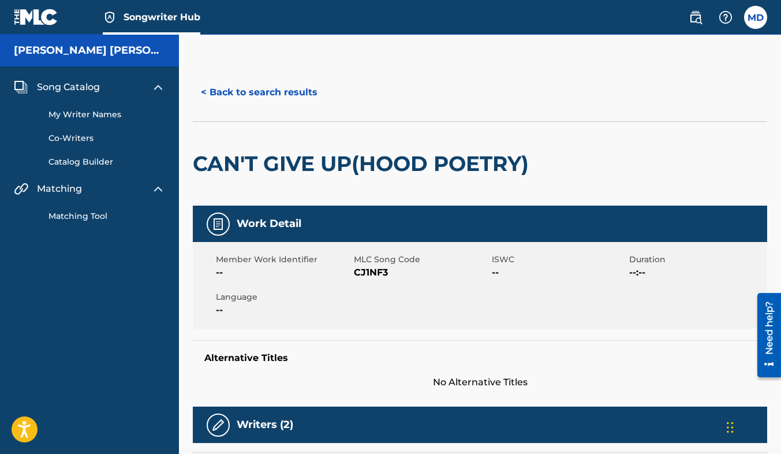
click at [356, 206] on div "CAN'T GIVE UP(HOOD POETRY)" at bounding box center [364, 164] width 342 height 84
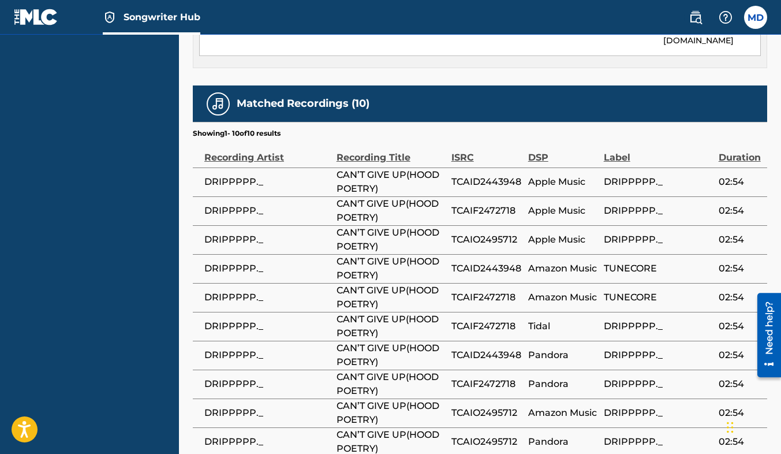
scroll to position [795, 0]
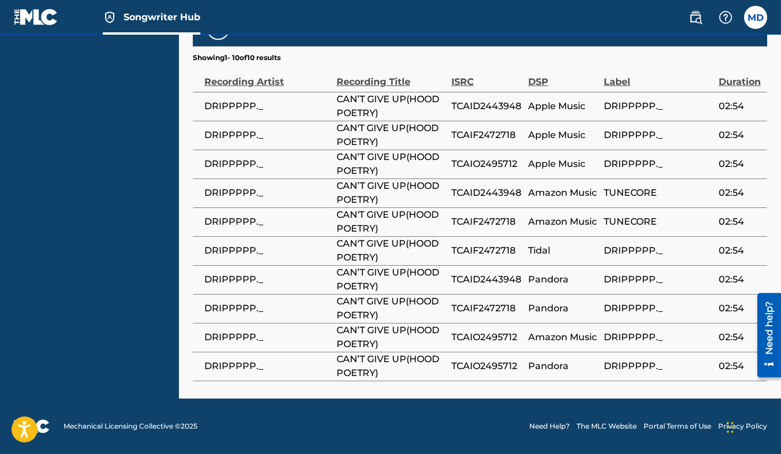
click at [36, 20] on img at bounding box center [36, 17] width 44 height 17
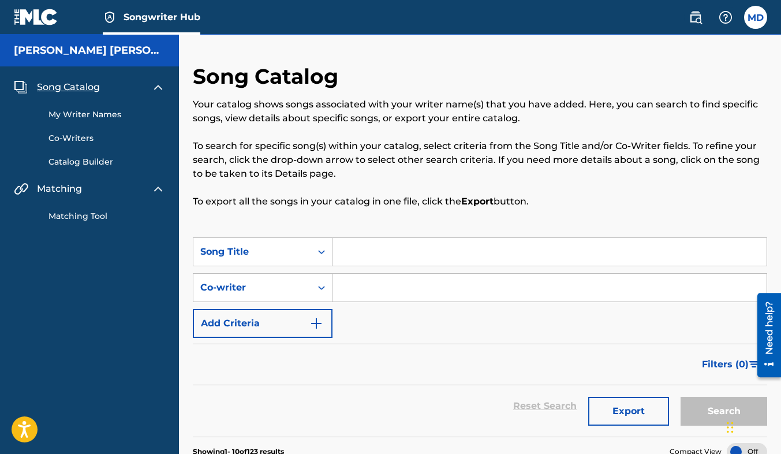
click at [69, 115] on link "My Writer Names" at bounding box center [107, 115] width 117 height 12
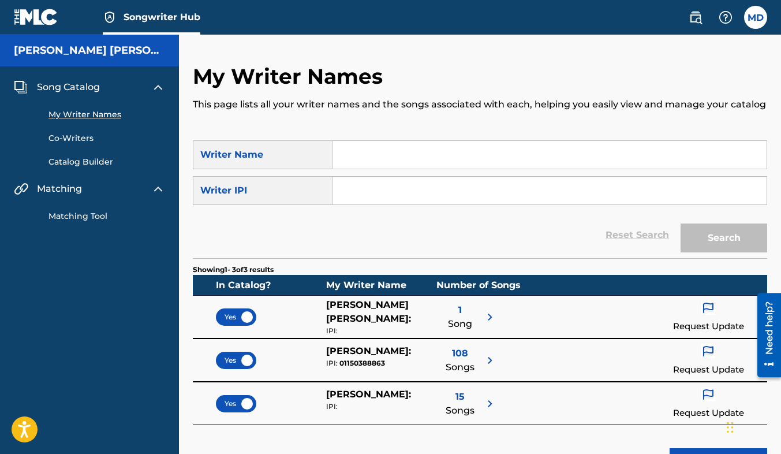
click at [461, 418] on span "Songs" at bounding box center [460, 411] width 29 height 14
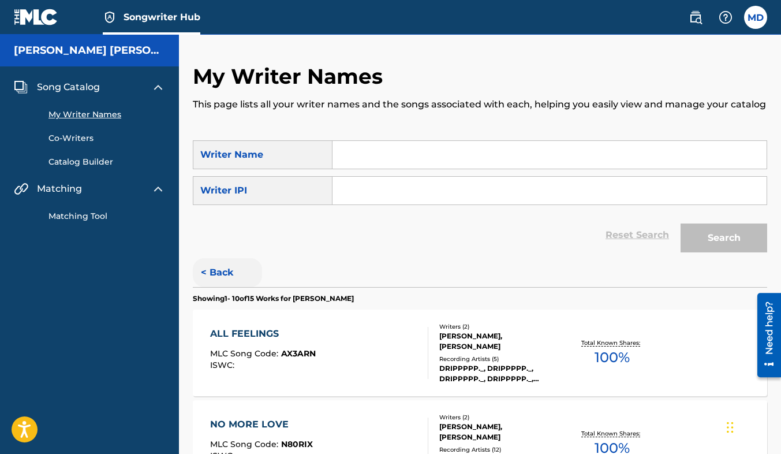
click at [200, 287] on button "< Back" at bounding box center [227, 272] width 69 height 29
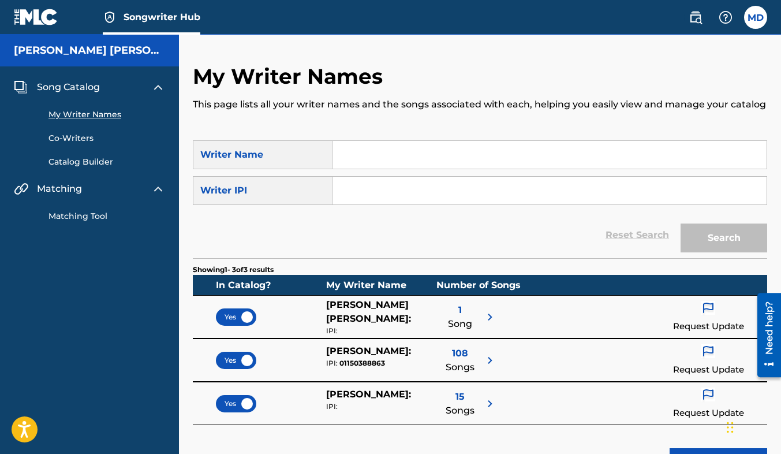
click at [374, 356] on span "[PERSON_NAME] :" at bounding box center [368, 350] width 85 height 11
click at [476, 371] on div "108 Songs" at bounding box center [467, 360] width 61 height 32
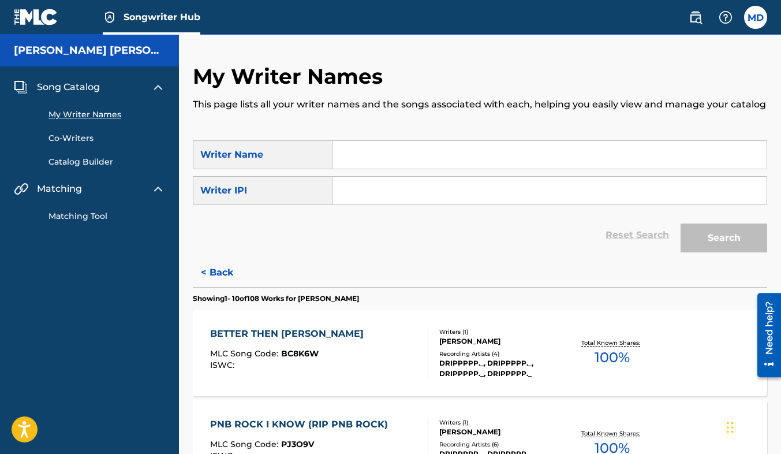
click at [70, 169] on div "Song Catalog My Writer Names Co-Writers Catalog Builder Matching Matching Tool" at bounding box center [89, 151] width 179 height 170
click at [69, 161] on link "Catalog Builder" at bounding box center [107, 162] width 117 height 12
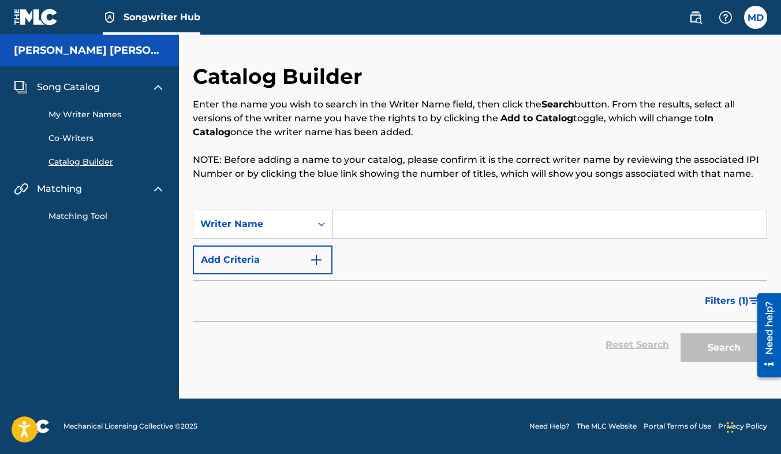
click at [84, 216] on link "Matching Tool" at bounding box center [107, 216] width 117 height 12
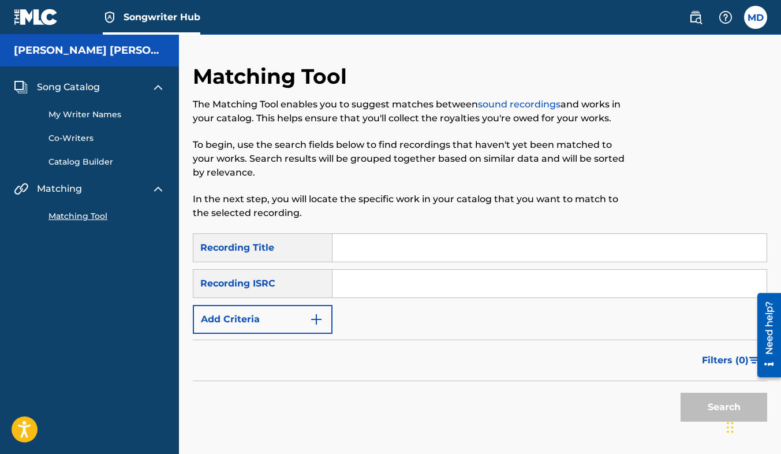
click at [94, 163] on link "Catalog Builder" at bounding box center [107, 162] width 117 height 12
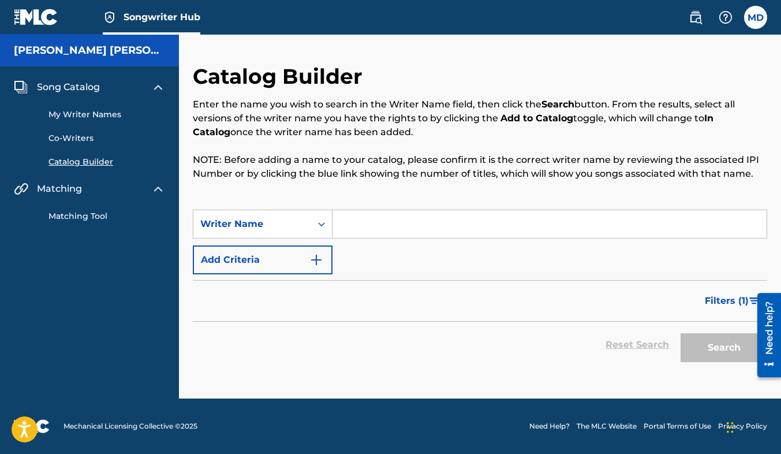
click at [351, 227] on input "Search Form" at bounding box center [550, 224] width 434 height 28
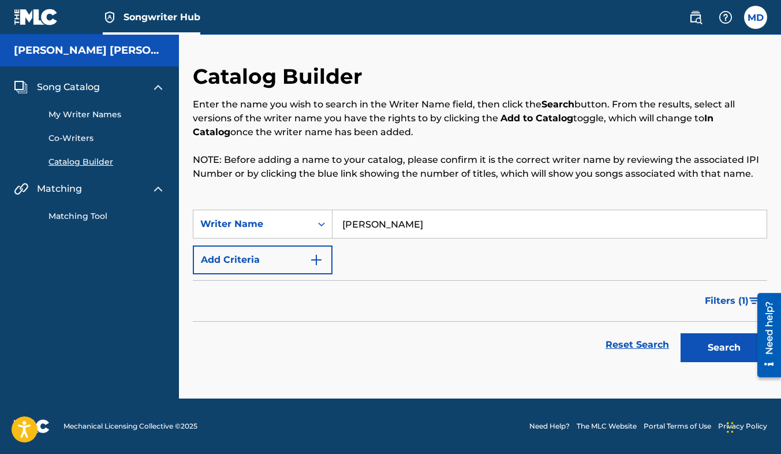
type input "[PERSON_NAME]"
click at [681, 333] on button "Search" at bounding box center [724, 347] width 87 height 29
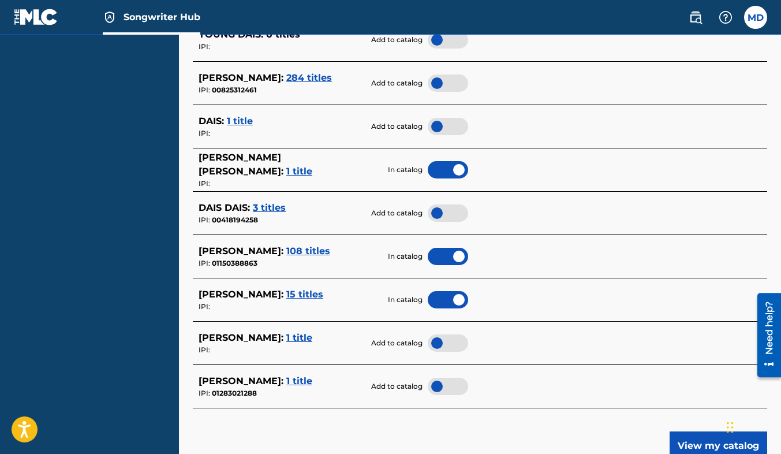
scroll to position [409, 0]
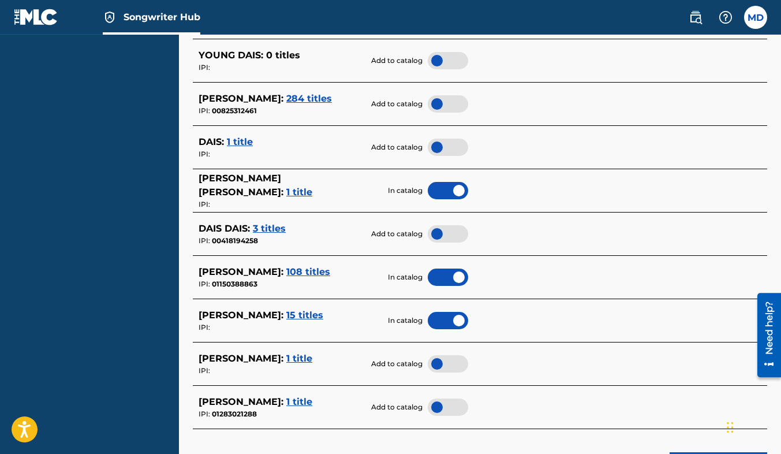
click at [286, 274] on span "108 titles" at bounding box center [308, 271] width 44 height 11
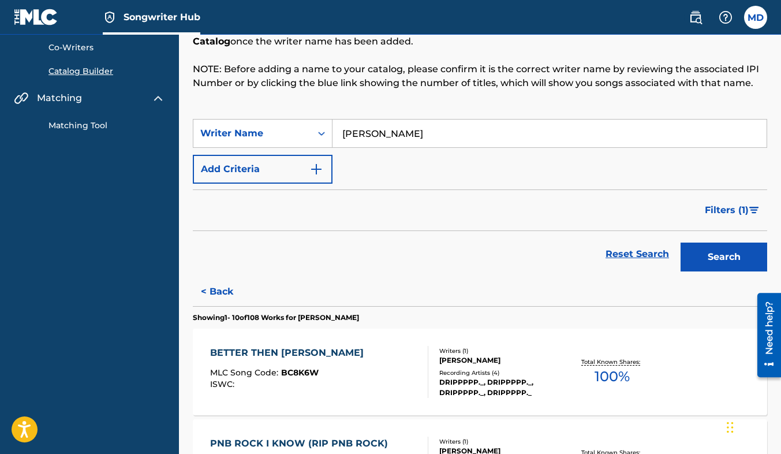
scroll to position [90, 0]
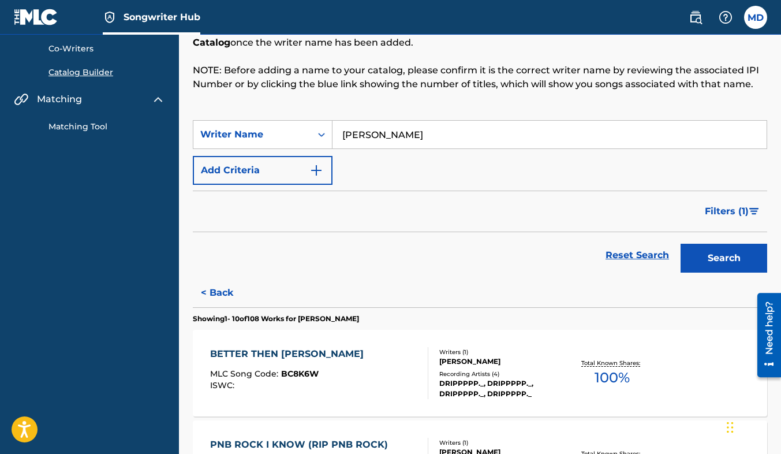
click at [629, 363] on p "Total Known Shares:" at bounding box center [613, 363] width 62 height 9
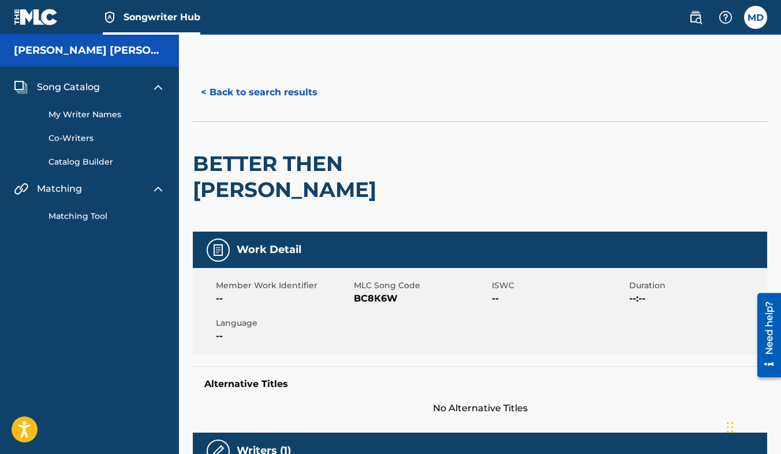
click at [90, 118] on link "My Writer Names" at bounding box center [107, 115] width 117 height 12
